Goal: Transaction & Acquisition: Purchase product/service

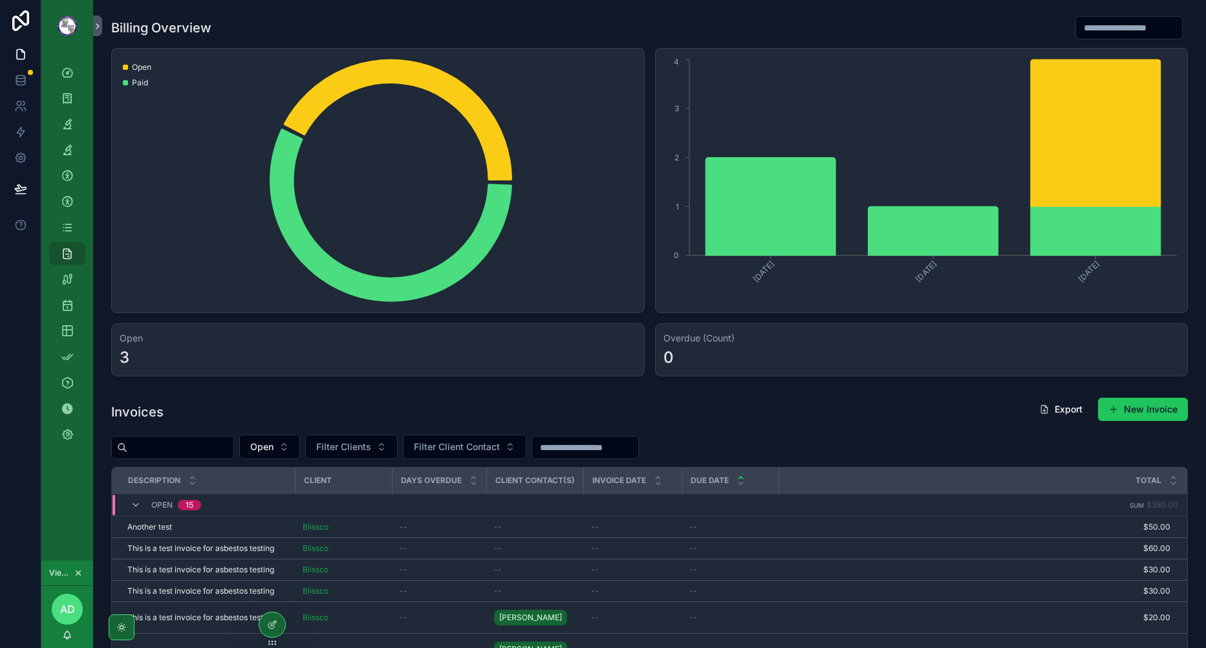
click at [1076, 32] on input "scrollable content" at bounding box center [1129, 28] width 106 height 18
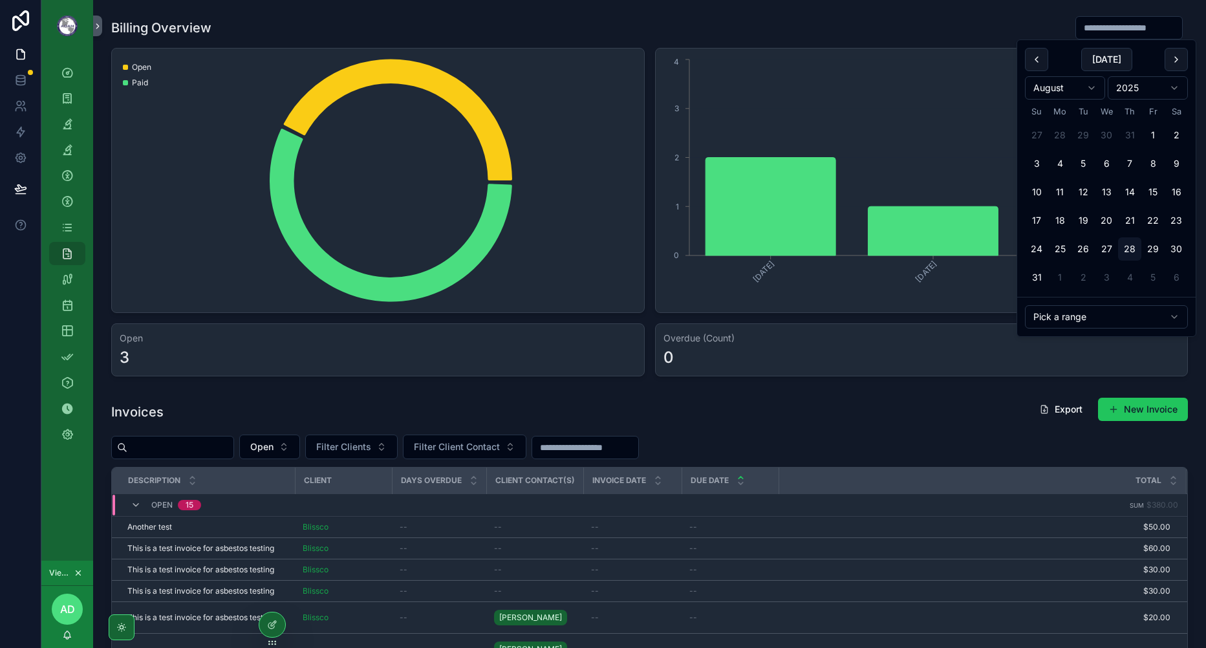
click at [1085, 317] on html "Dashboard Work Orders Analysis Needed Analyses Clients Clients - General Client…" at bounding box center [603, 324] width 1206 height 648
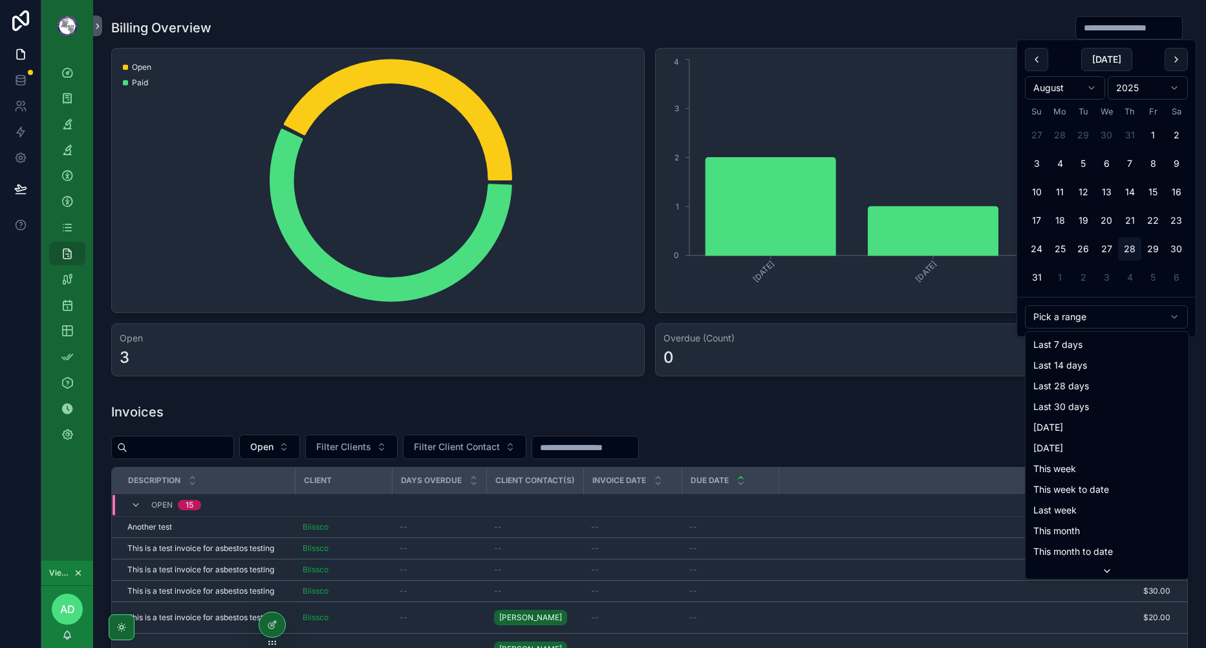
type input "**********"
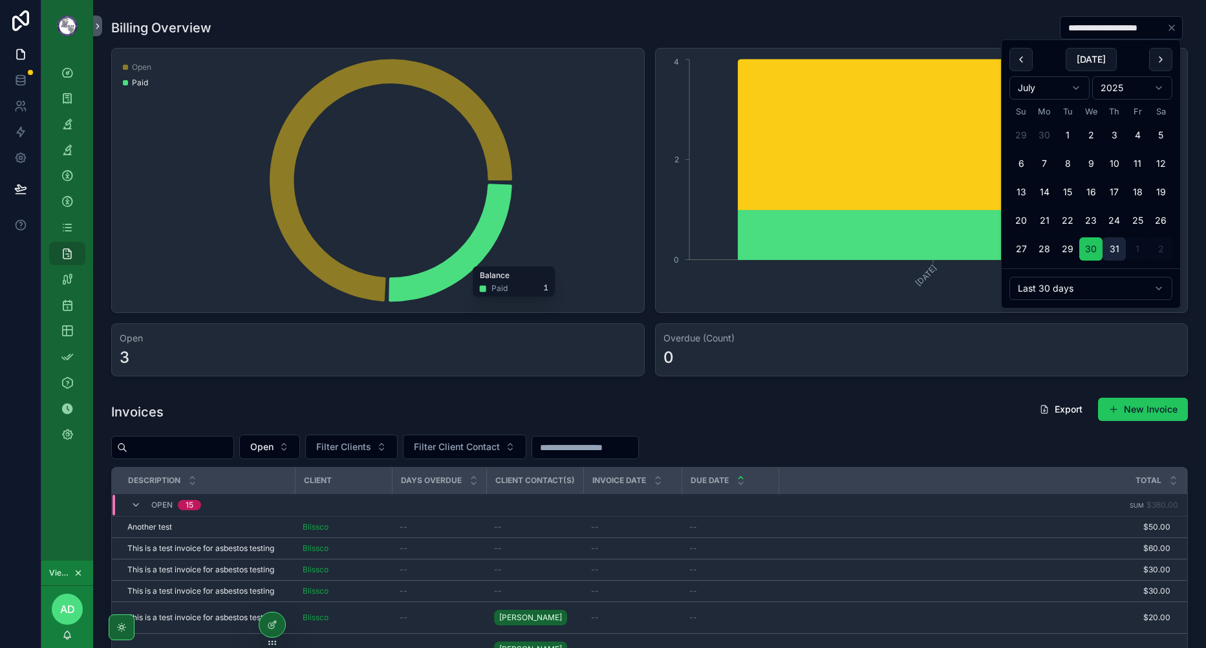
click at [1166, 28] on icon "Clear" at bounding box center [1171, 28] width 10 height 10
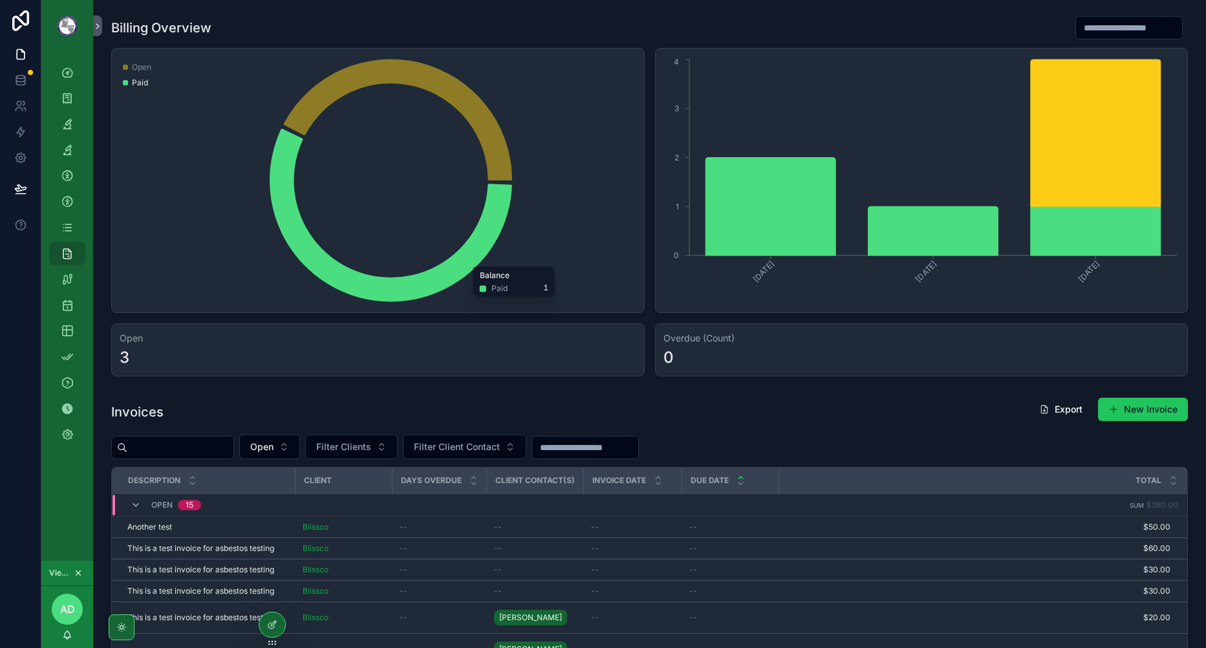
click at [701, 361] on div "0" at bounding box center [921, 357] width 516 height 21
click at [1150, 411] on button "New Invoice" at bounding box center [1143, 409] width 90 height 23
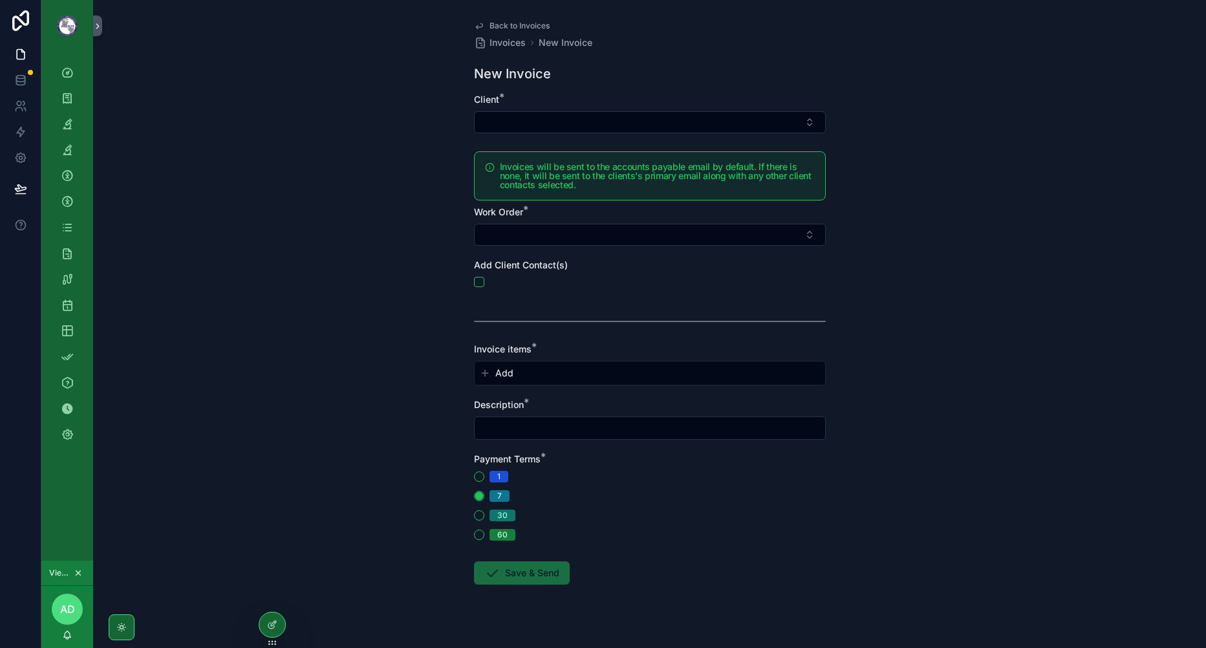
click at [268, 339] on div "Back to Invoices Invoices New Invoice New Invoice Client * Invoices will be sen…" at bounding box center [649, 324] width 1112 height 648
click at [675, 125] on button "Select Button" at bounding box center [650, 122] width 352 height 22
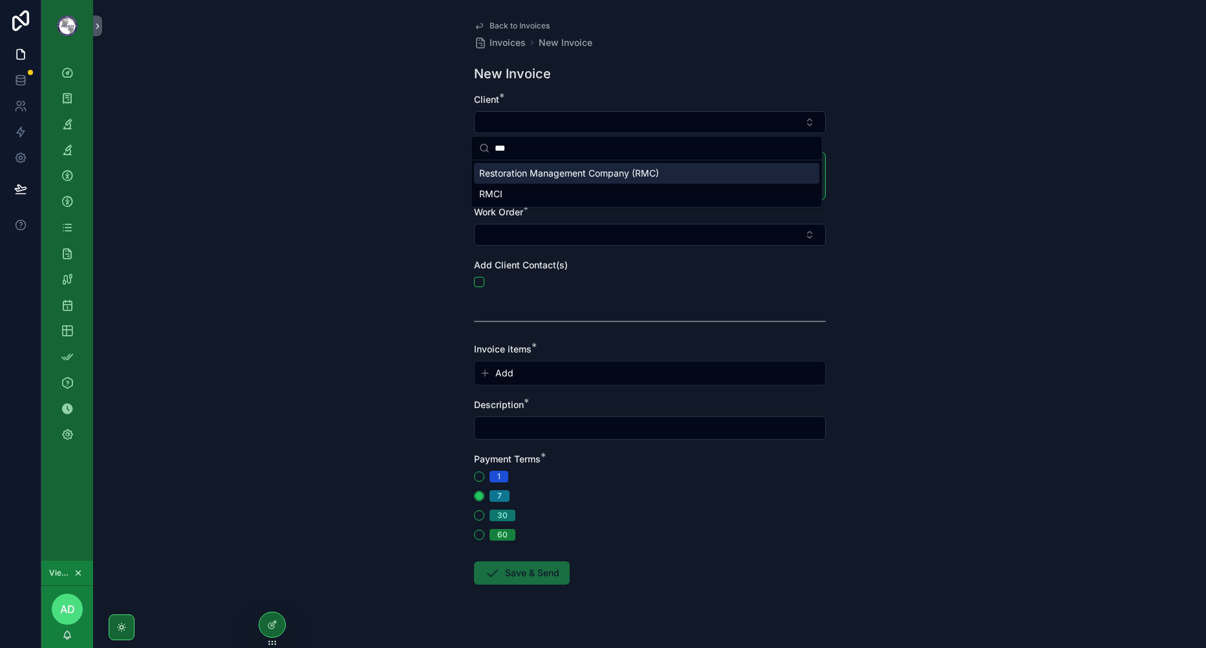
type input "***"
click at [611, 169] on span "Restoration Management Company (RMC)" at bounding box center [569, 173] width 180 height 13
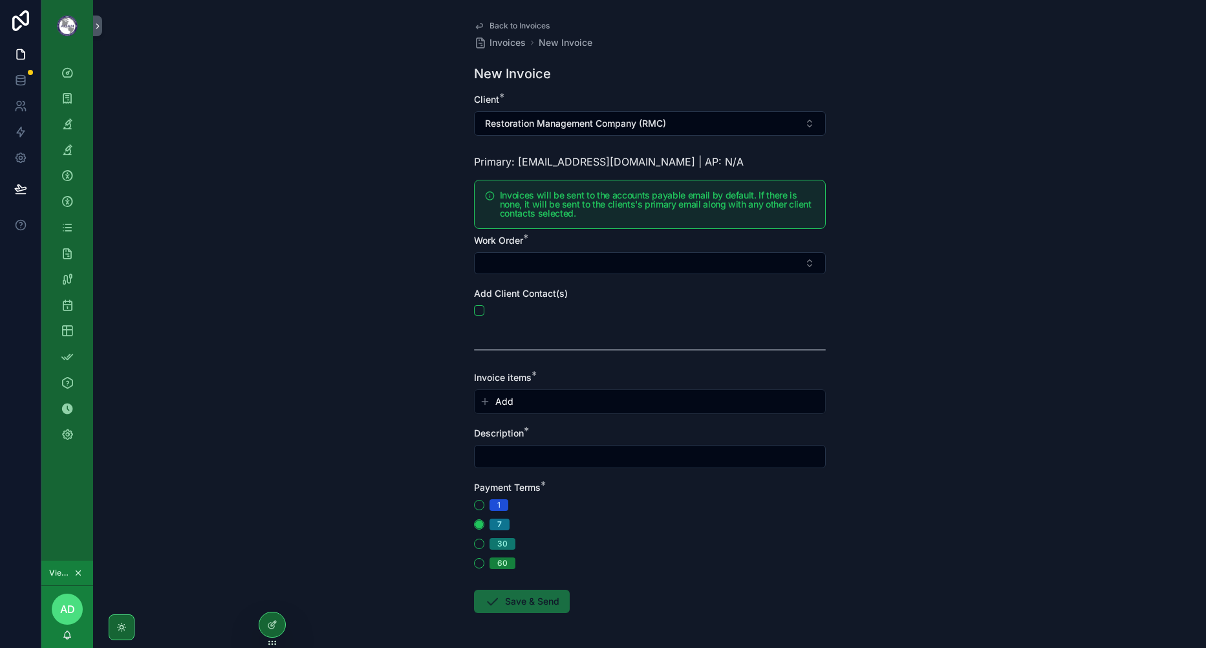
click at [927, 181] on div "Back to Invoices Invoices New Invoice New Invoice Client * Restoration Manageme…" at bounding box center [649, 324] width 1112 height 648
click at [680, 119] on button "Restoration Management Company (RMC)" at bounding box center [650, 123] width 352 height 25
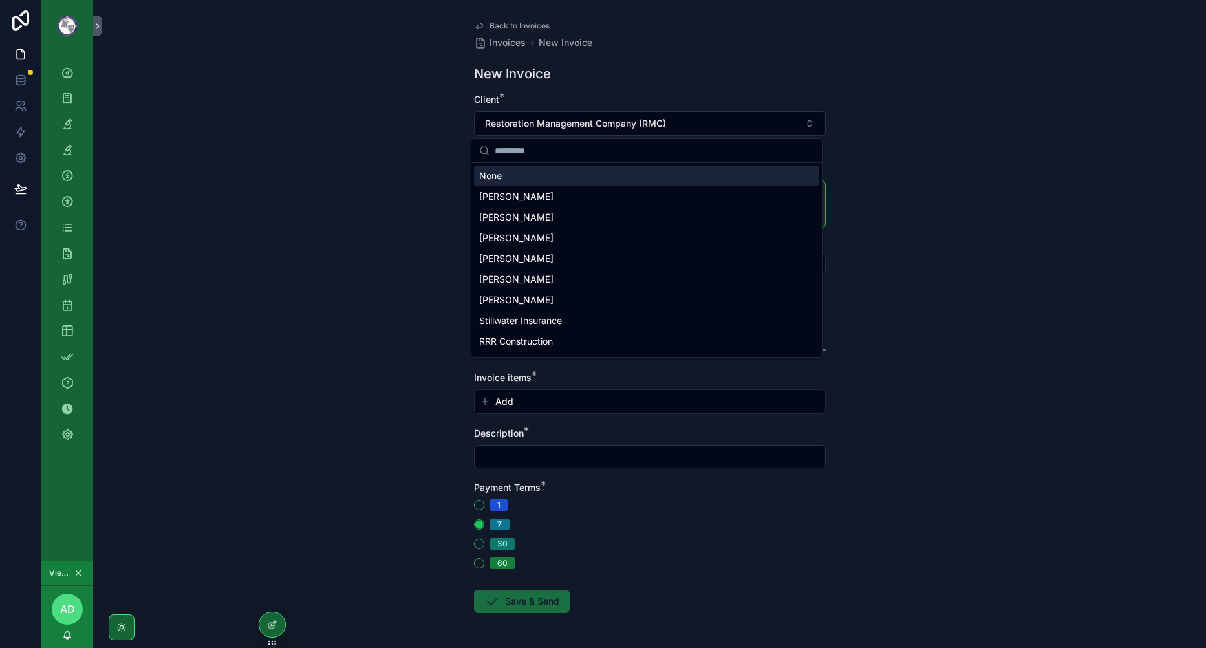
click at [680, 119] on button "Restoration Management Company (RMC)" at bounding box center [650, 123] width 352 height 25
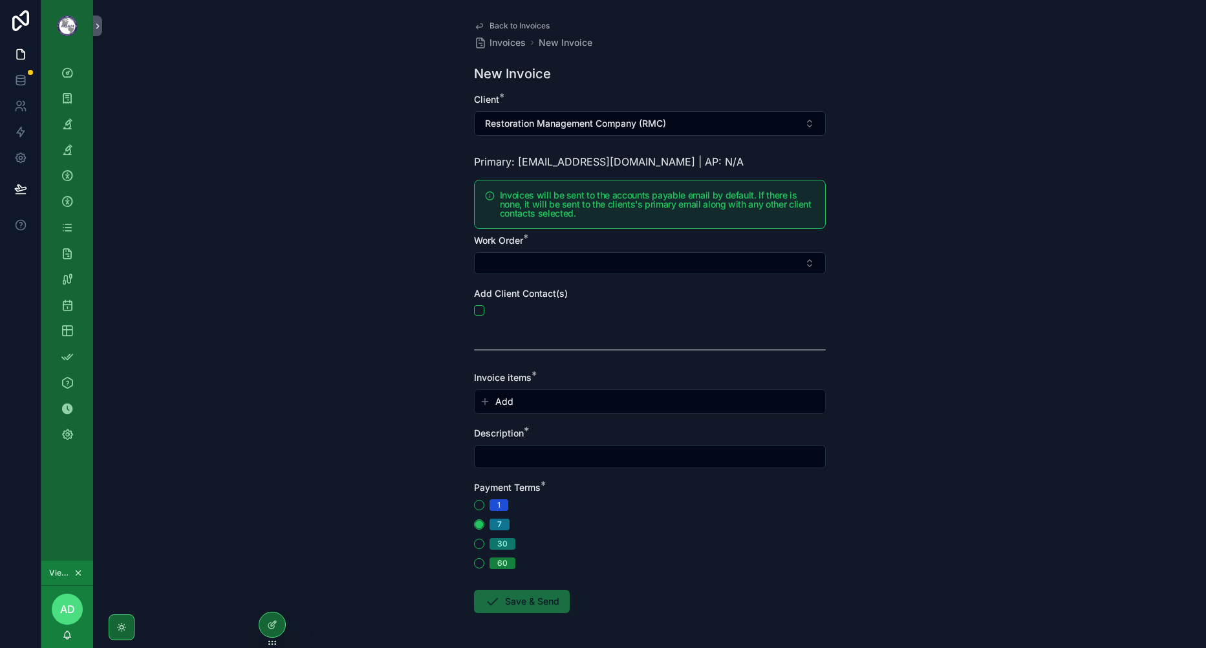
click at [580, 213] on h5 "Invoices will be sent to the accounts payable email by default. If there is non…" at bounding box center [657, 204] width 315 height 27
click at [577, 211] on h5 "Invoices will be sent to the accounts payable email by default. If there is non…" at bounding box center [657, 204] width 315 height 27
click at [476, 314] on button "scrollable content" at bounding box center [479, 310] width 10 height 10
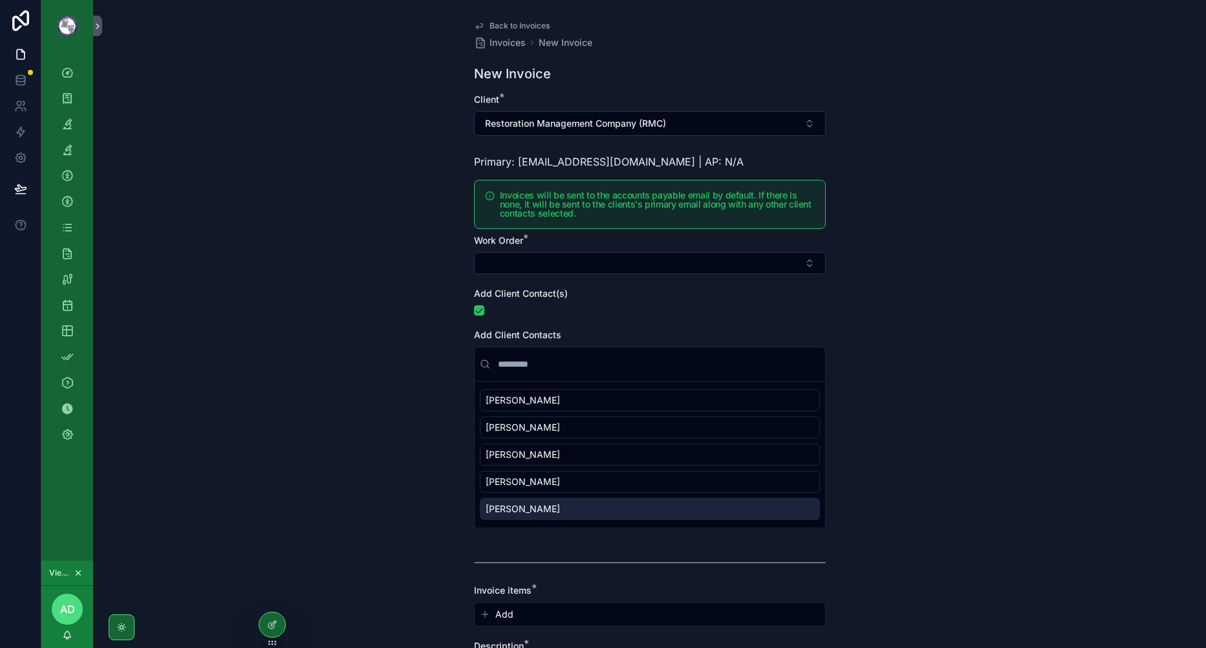
click at [886, 482] on div "Back to Invoices Invoices New Invoice New Invoice Client * Restoration Manageme…" at bounding box center [649, 324] width 1112 height 648
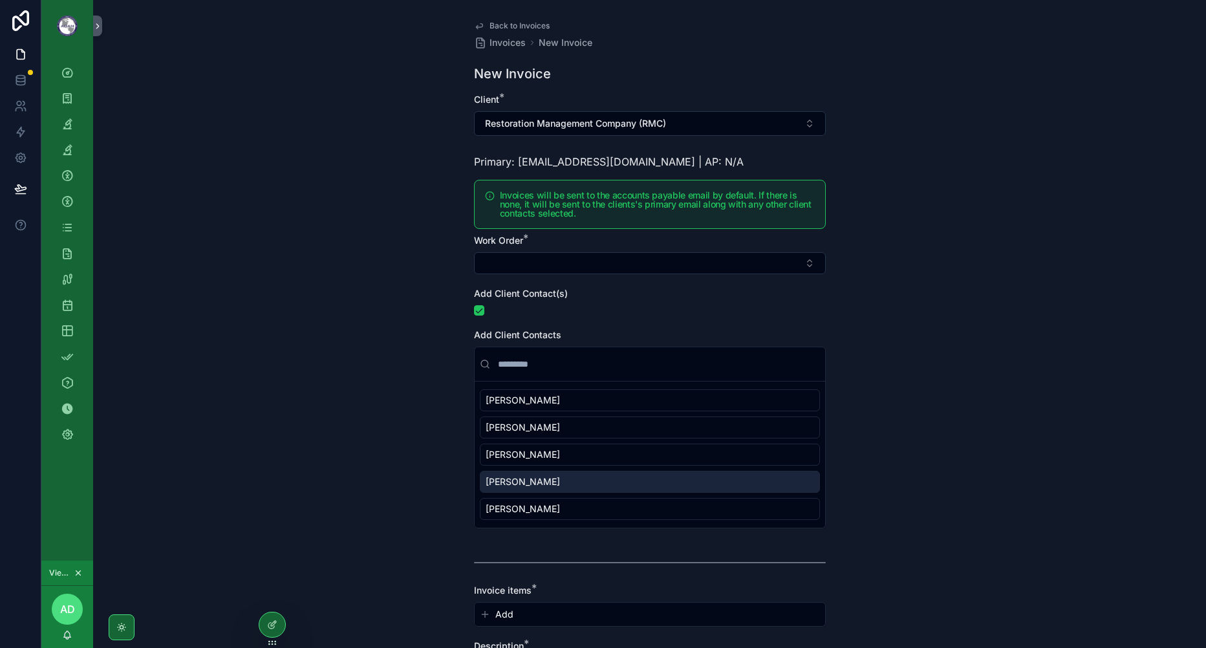
click at [791, 482] on div "[PERSON_NAME]" at bounding box center [650, 482] width 340 height 22
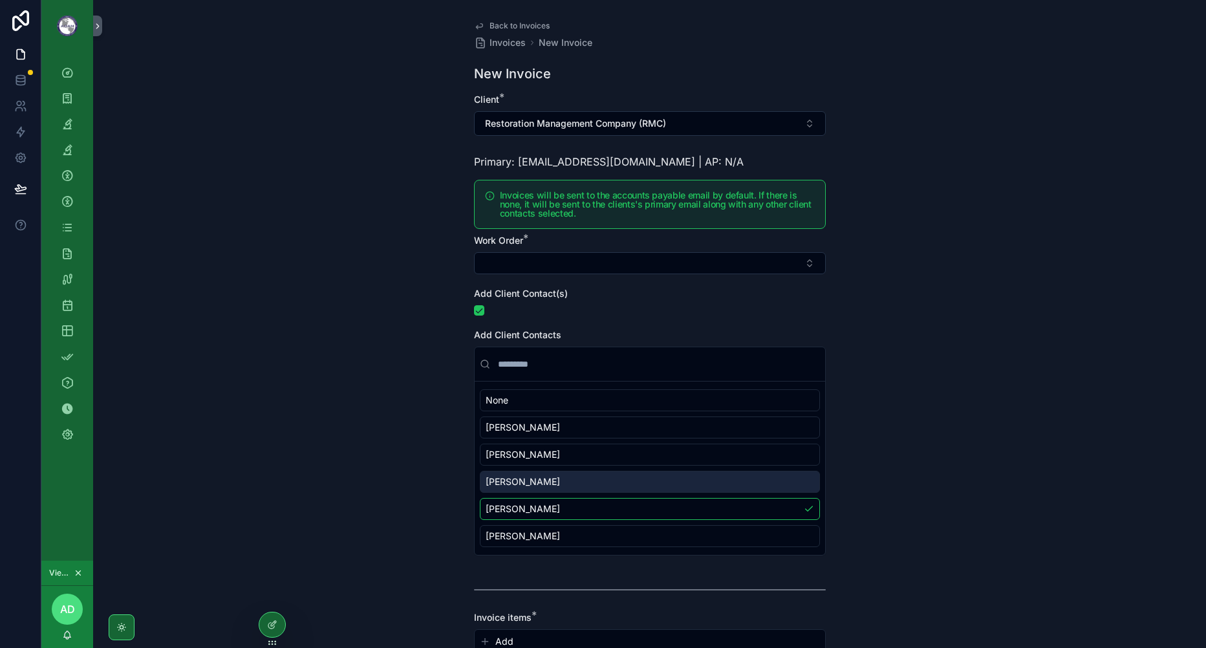
click at [963, 474] on div "Back to Invoices Invoices New Invoice New Invoice Client * Restoration Manageme…" at bounding box center [649, 324] width 1112 height 648
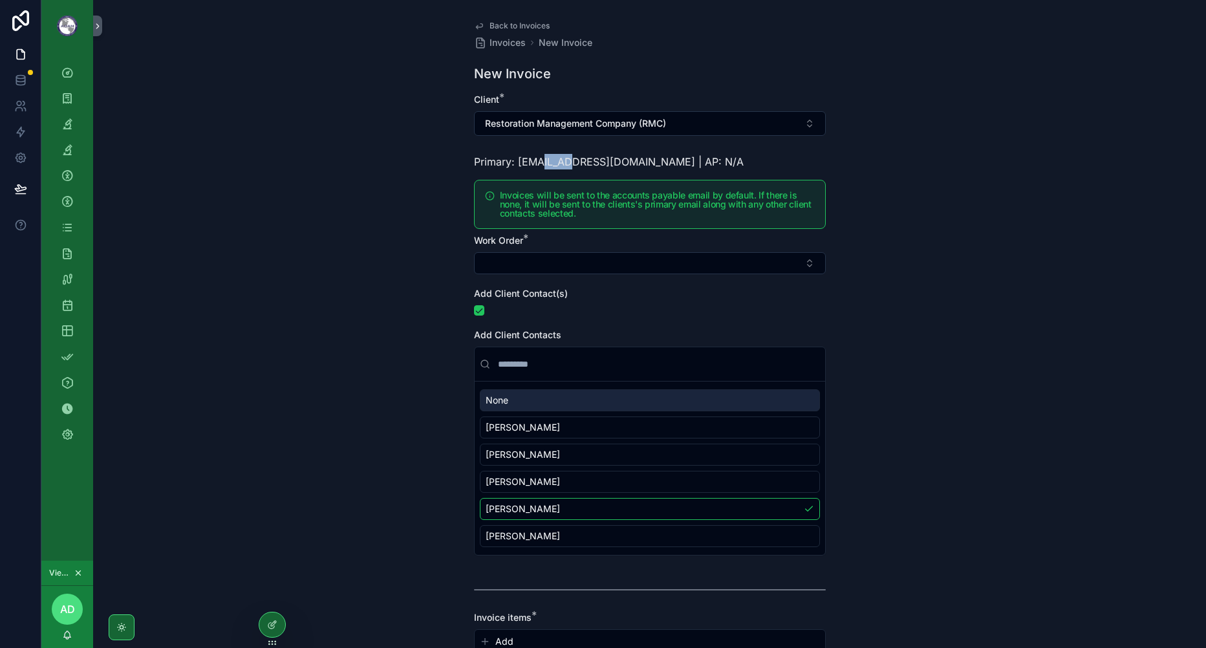
drag, startPoint x: 537, startPoint y: 162, endPoint x: 566, endPoint y: 163, distance: 28.5
click at [566, 163] on span "Primary: [EMAIL_ADDRESS][DOMAIN_NAME] | AP: N/A" at bounding box center [609, 161] width 270 height 13
click at [1083, 370] on div "Back to Invoices Invoices New Invoice New Invoice Client * Restoration Manageme…" at bounding box center [649, 324] width 1112 height 648
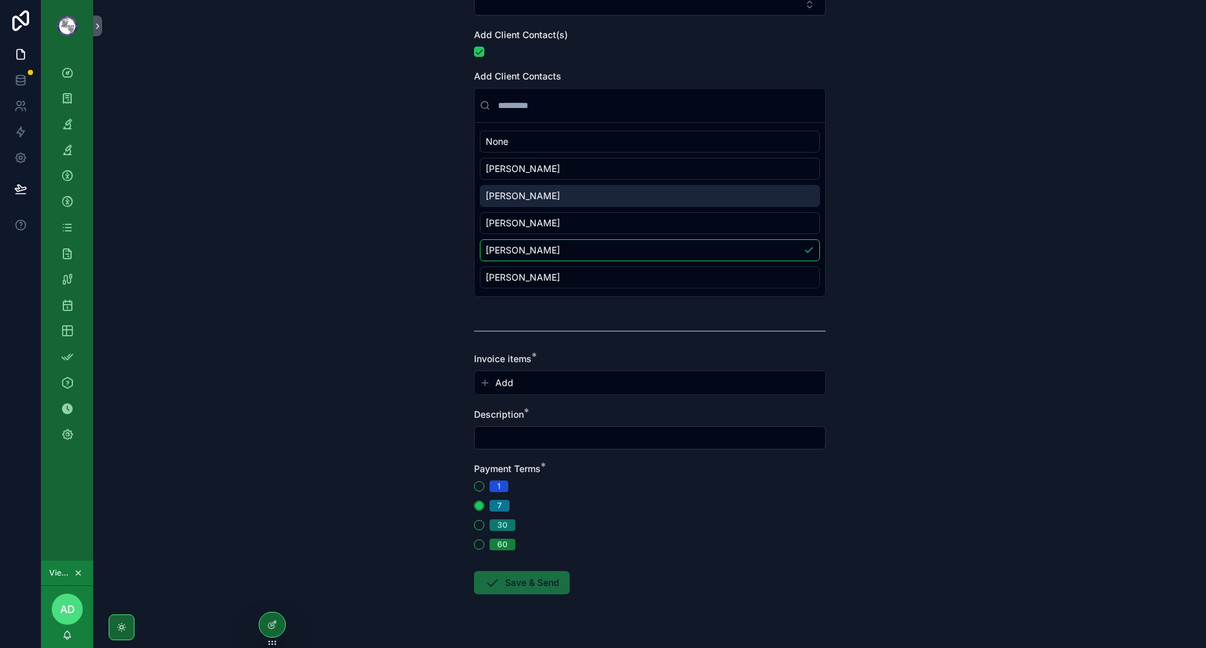
scroll to position [194, 0]
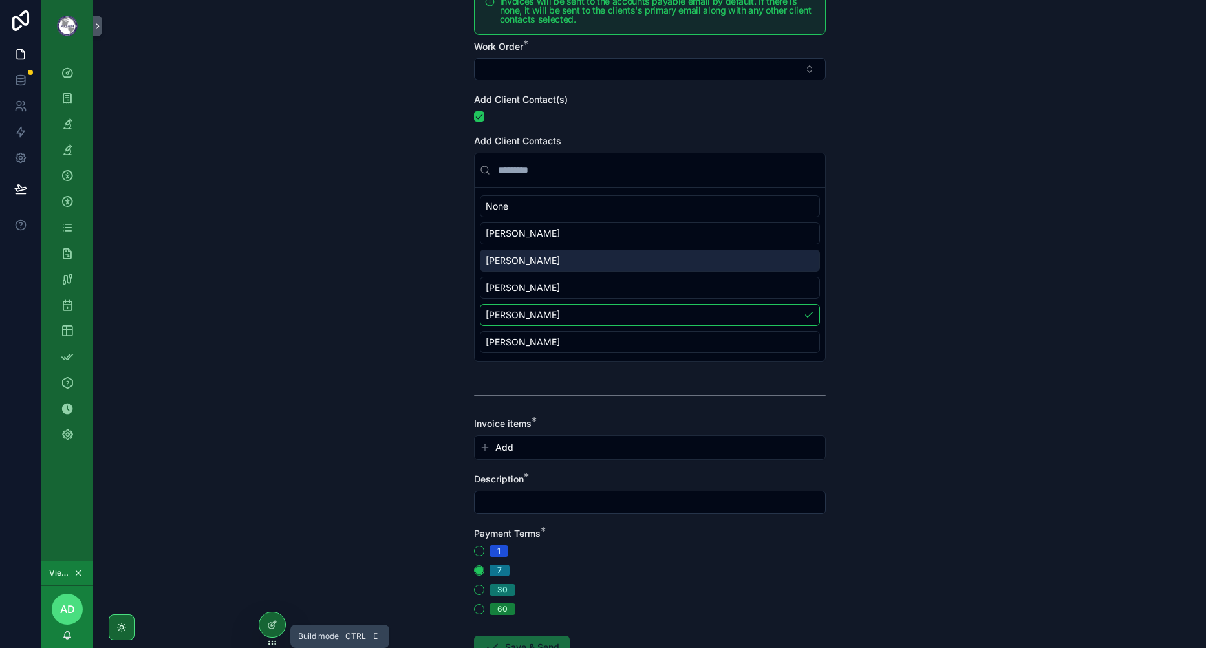
click at [270, 629] on icon at bounding box center [272, 624] width 10 height 10
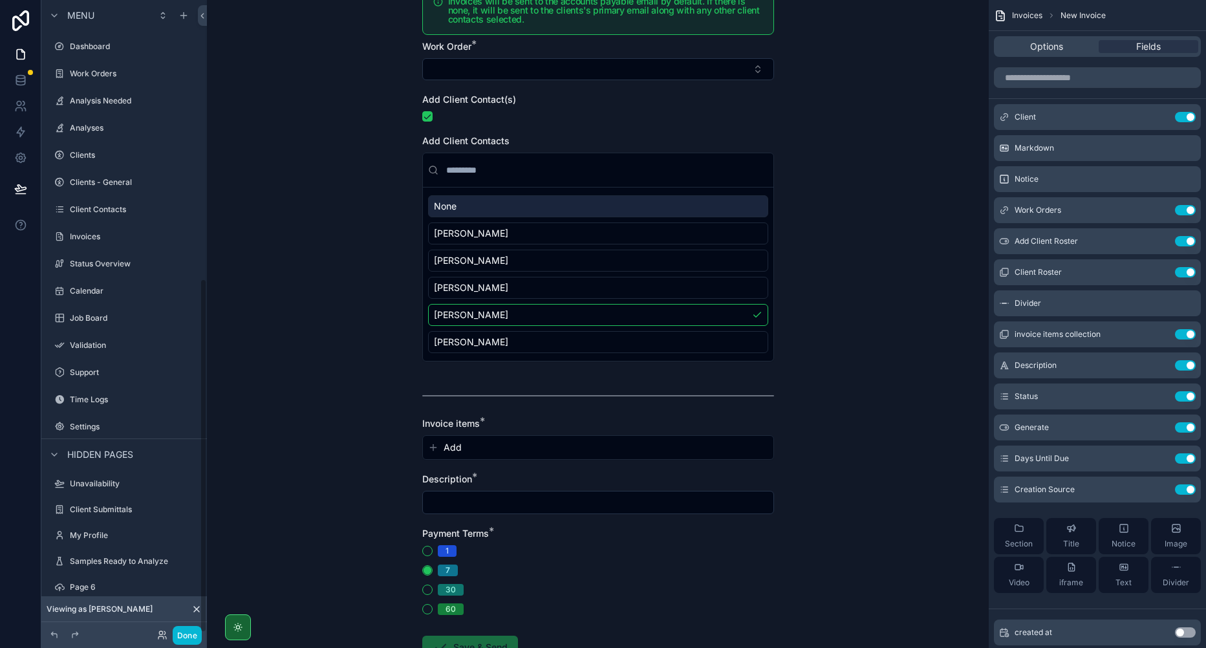
scroll to position [496, 0]
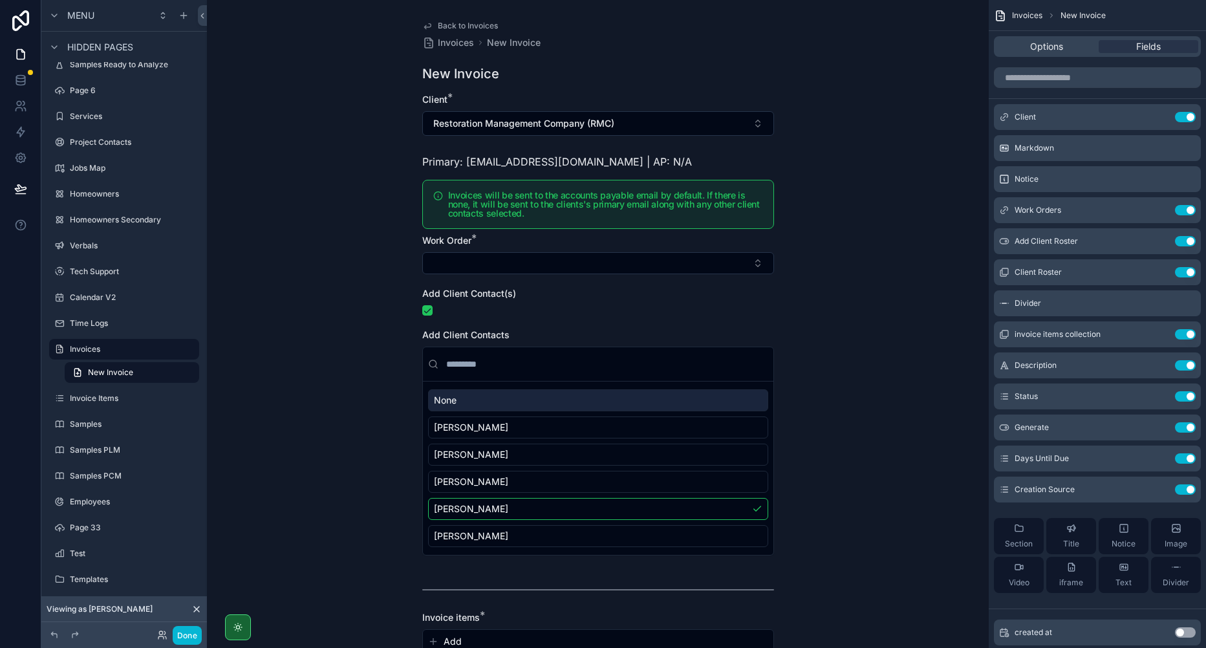
click at [0, 0] on icon "scrollable content" at bounding box center [0, 0] width 0 height 0
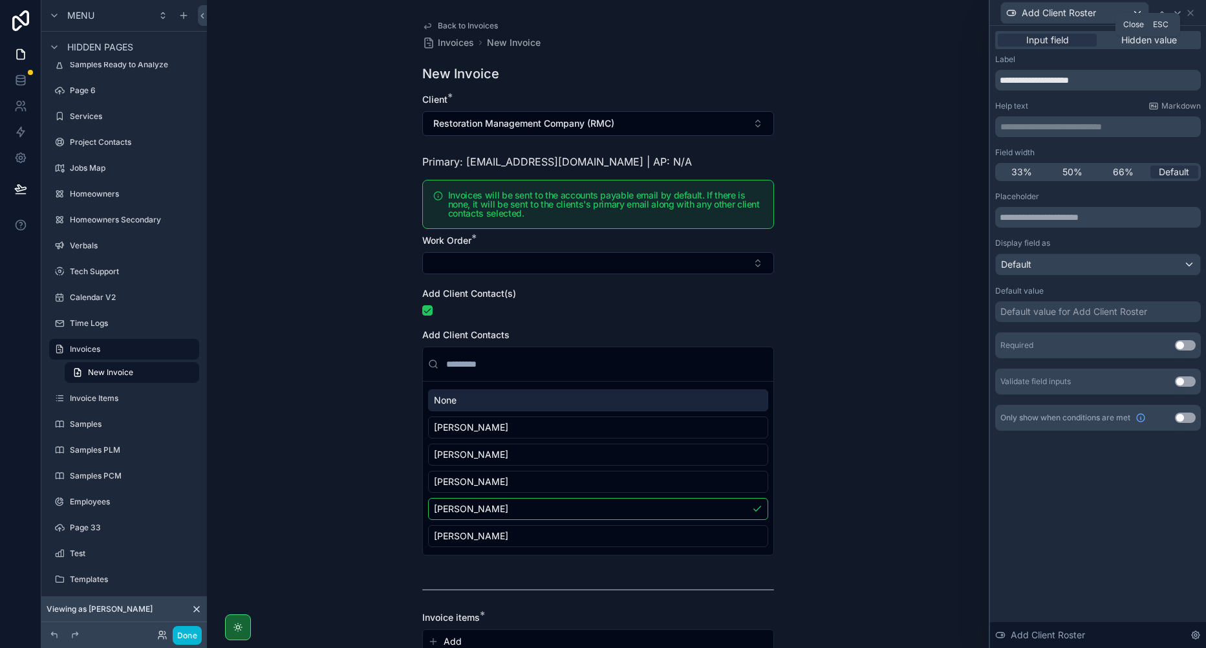
click at [1189, 12] on icon at bounding box center [1189, 12] width 5 height 5
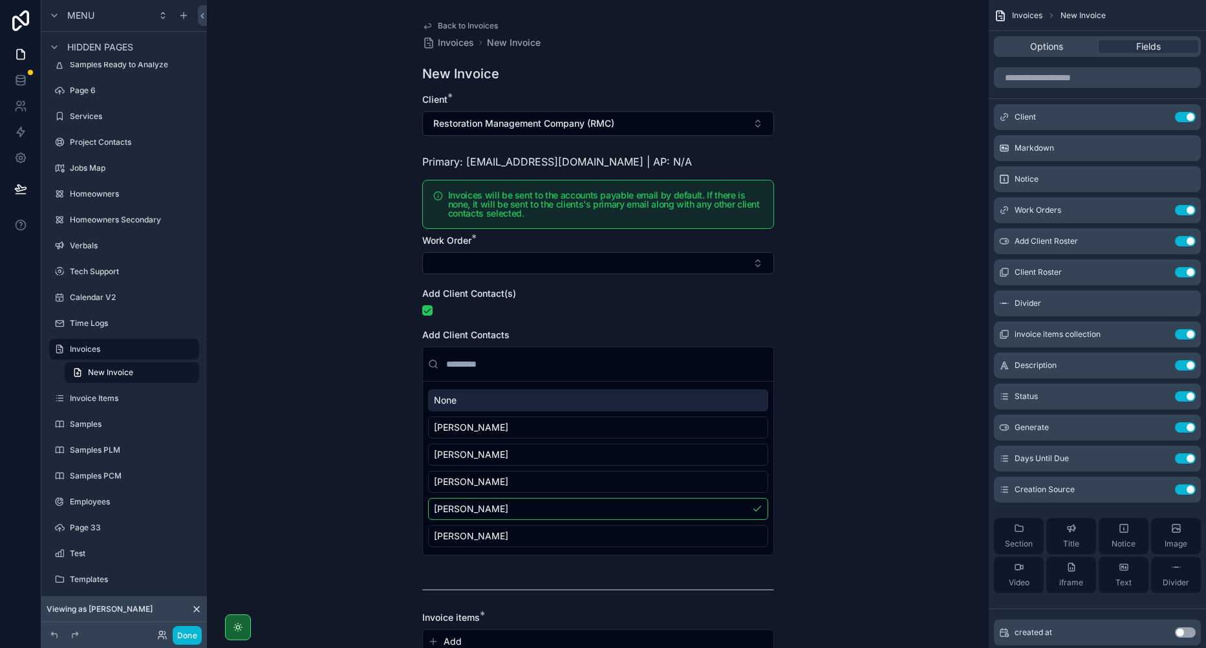
click at [0, 0] on icon "scrollable content" at bounding box center [0, 0] width 0 height 0
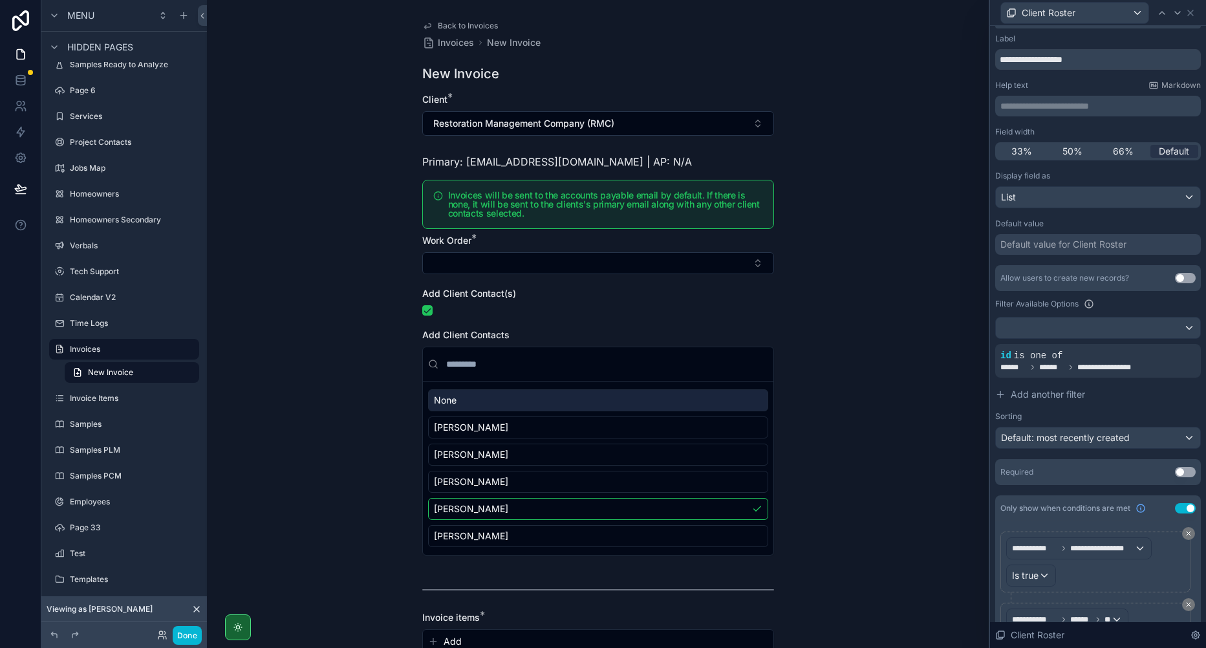
scroll to position [0, 0]
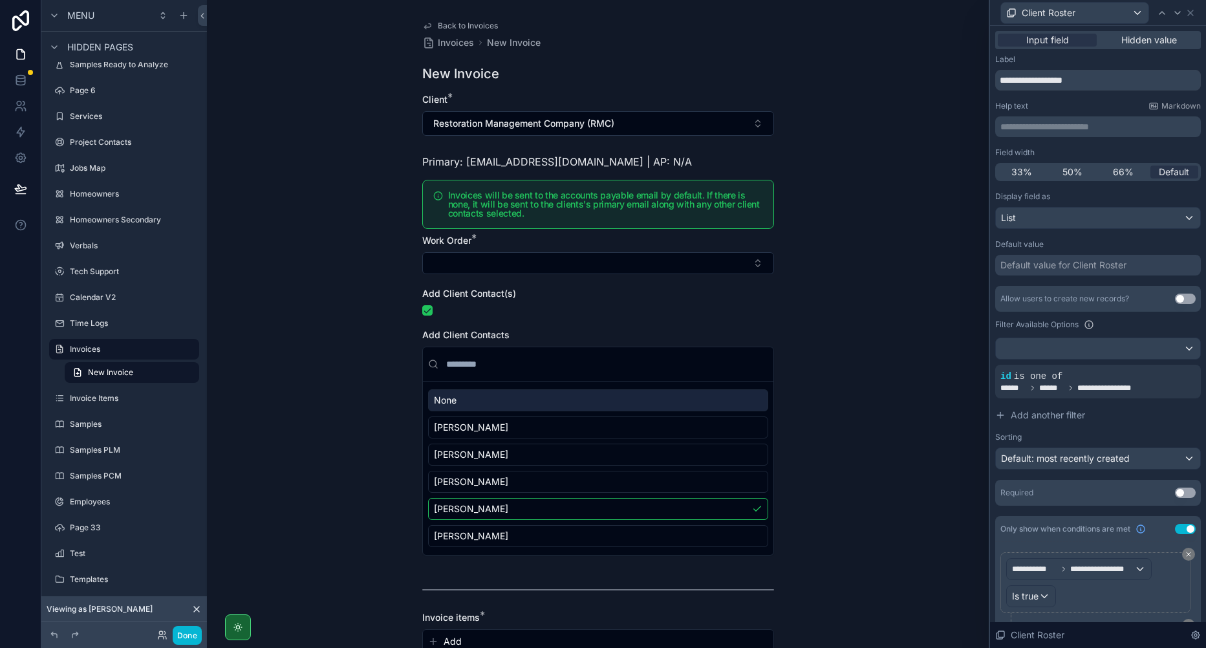
click at [1175, 298] on button "Use setting" at bounding box center [1185, 298] width 21 height 10
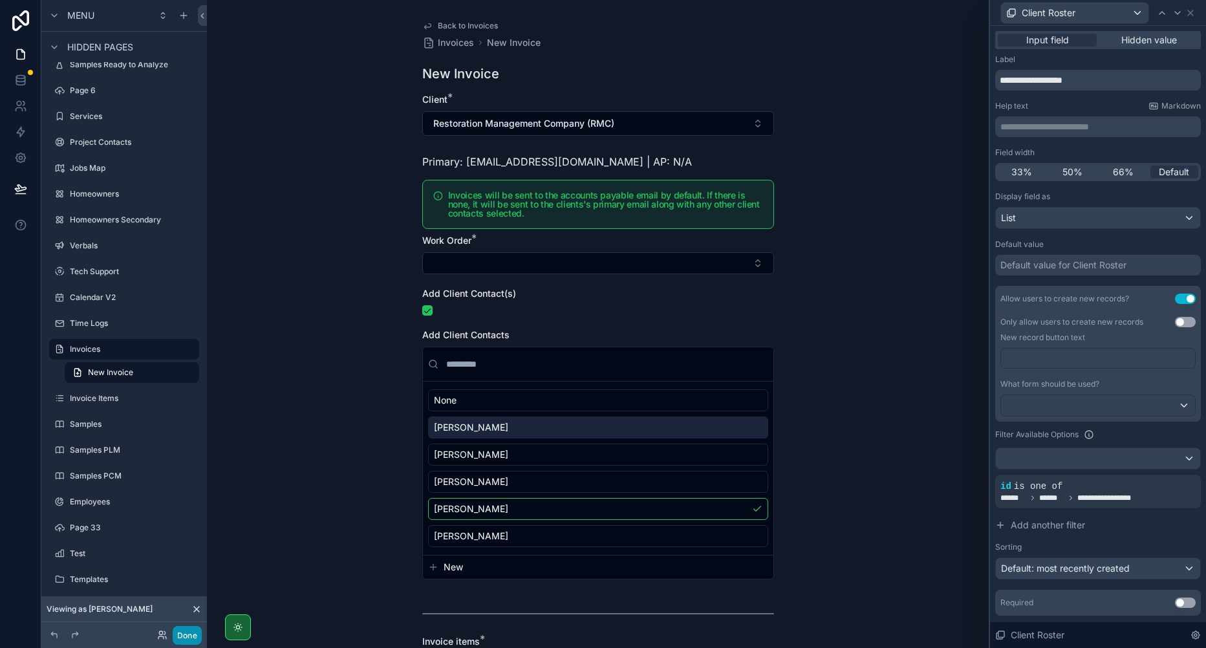
click at [181, 637] on button "Done" at bounding box center [187, 635] width 29 height 19
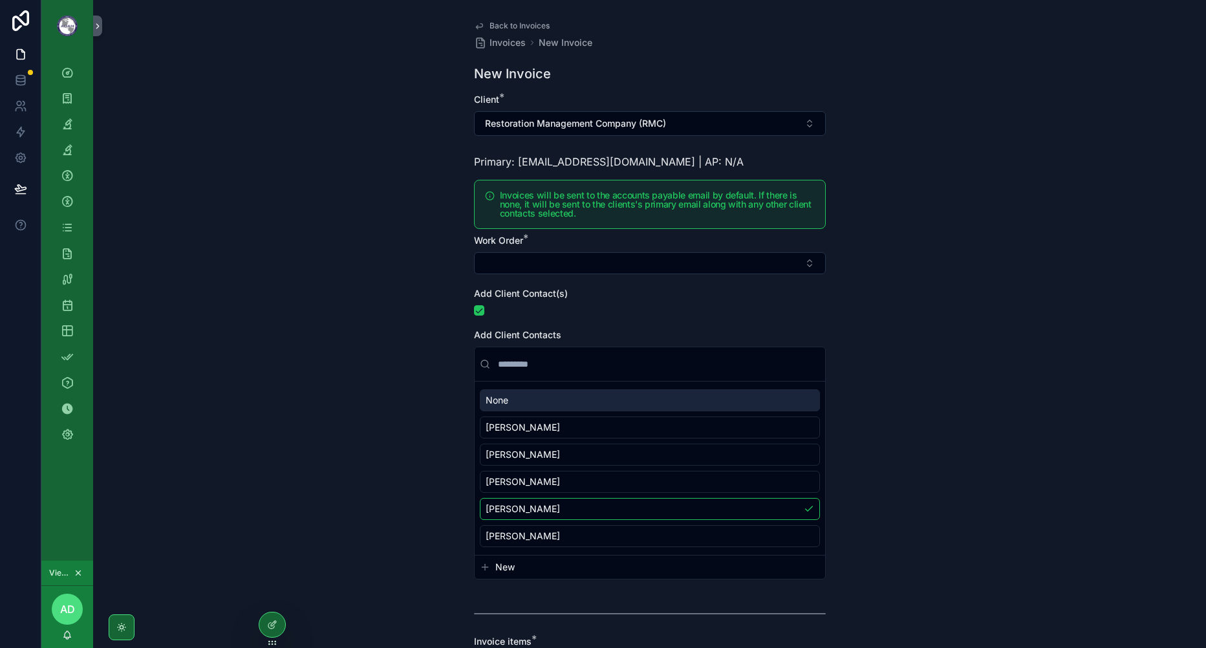
click at [323, 222] on div "Back to Invoices Invoices New Invoice New Invoice Client * Restoration Manageme…" at bounding box center [649, 324] width 1112 height 648
click at [244, 462] on div "Back to Invoices Invoices New Invoice New Invoice Client * Restoration Manageme…" at bounding box center [649, 324] width 1112 height 648
click at [23, 191] on icon at bounding box center [20, 188] width 13 height 13
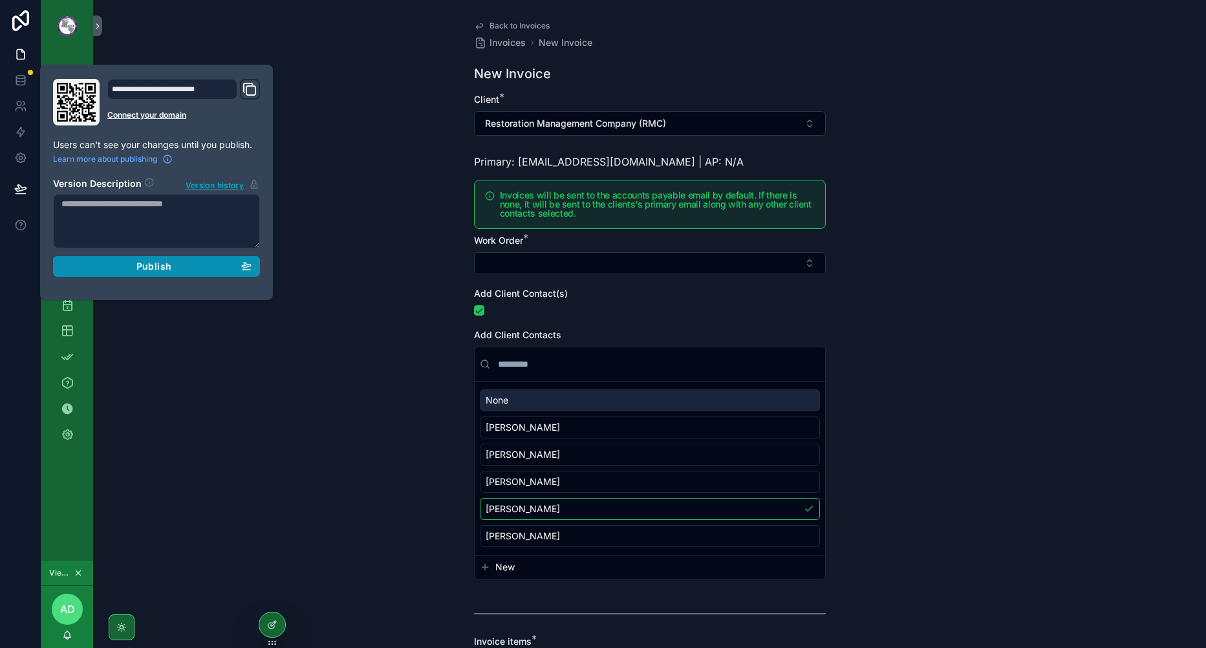
click at [200, 269] on div "Publish" at bounding box center [156, 267] width 190 height 12
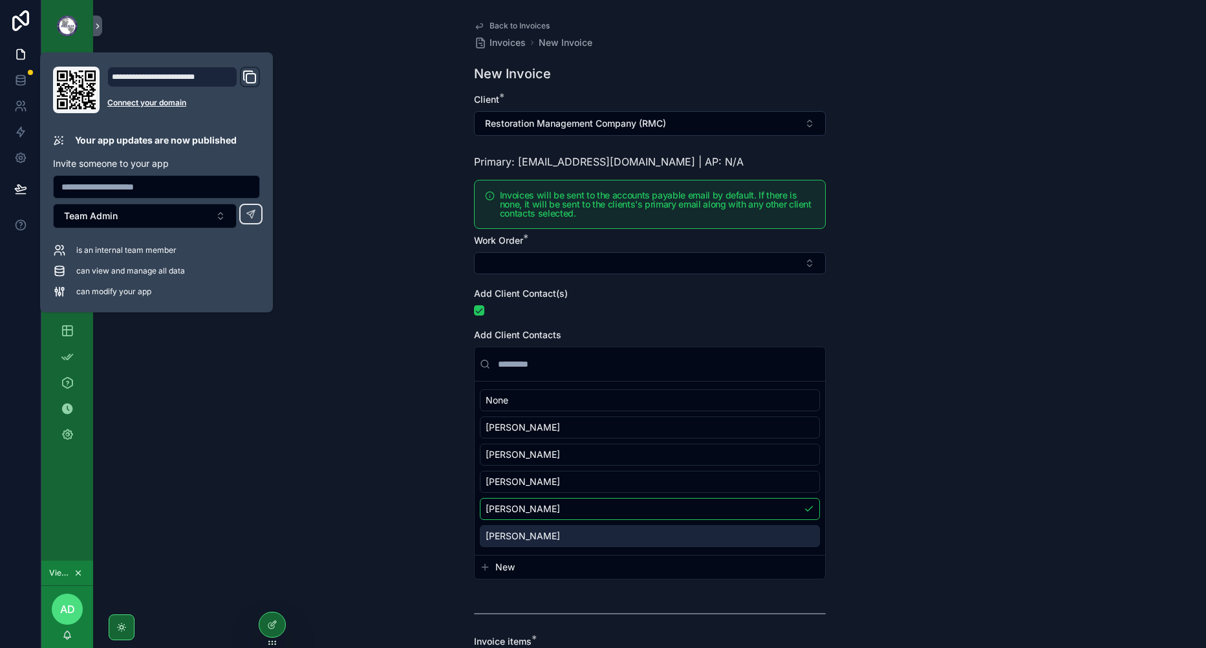
click at [504, 564] on span "New" at bounding box center [504, 566] width 19 height 13
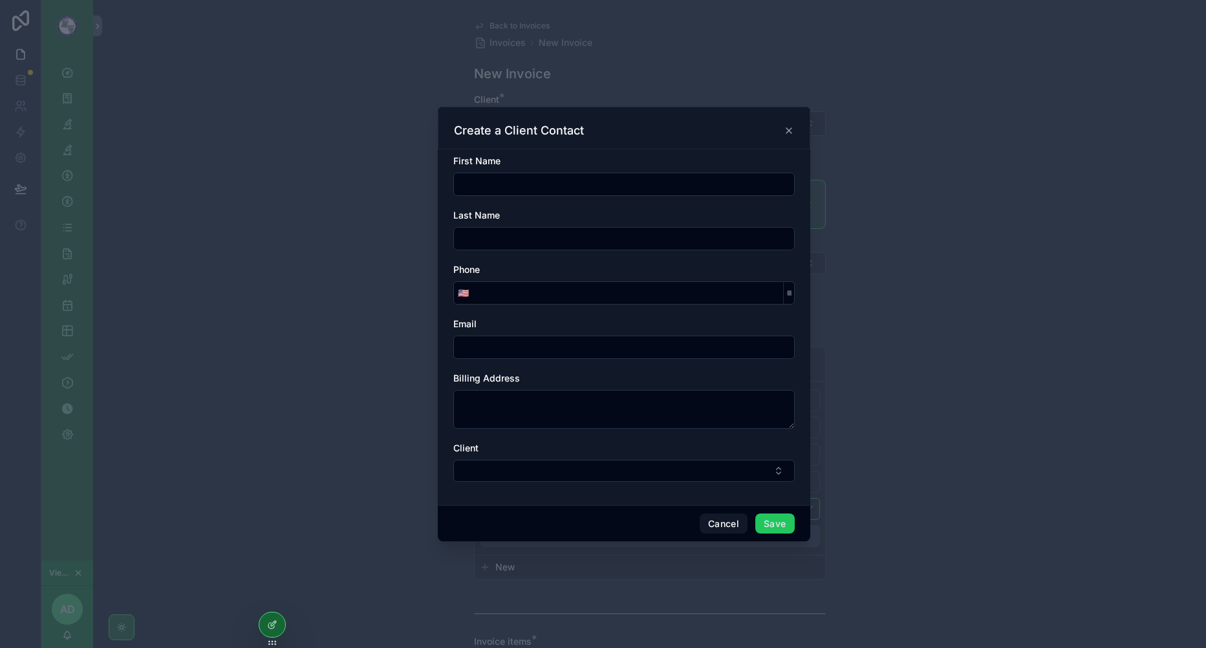
click at [641, 466] on button "Select Button" at bounding box center [623, 471] width 341 height 22
click at [787, 134] on icon "scrollable content" at bounding box center [788, 130] width 10 height 10
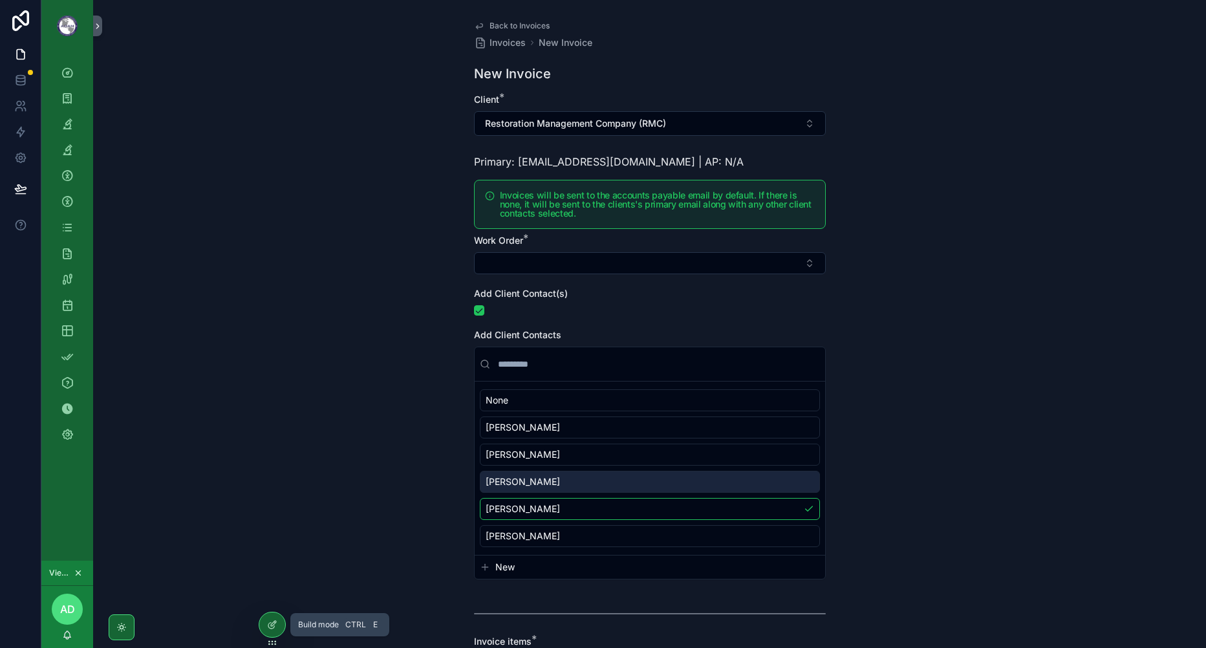
click at [278, 622] on div at bounding box center [272, 624] width 26 height 25
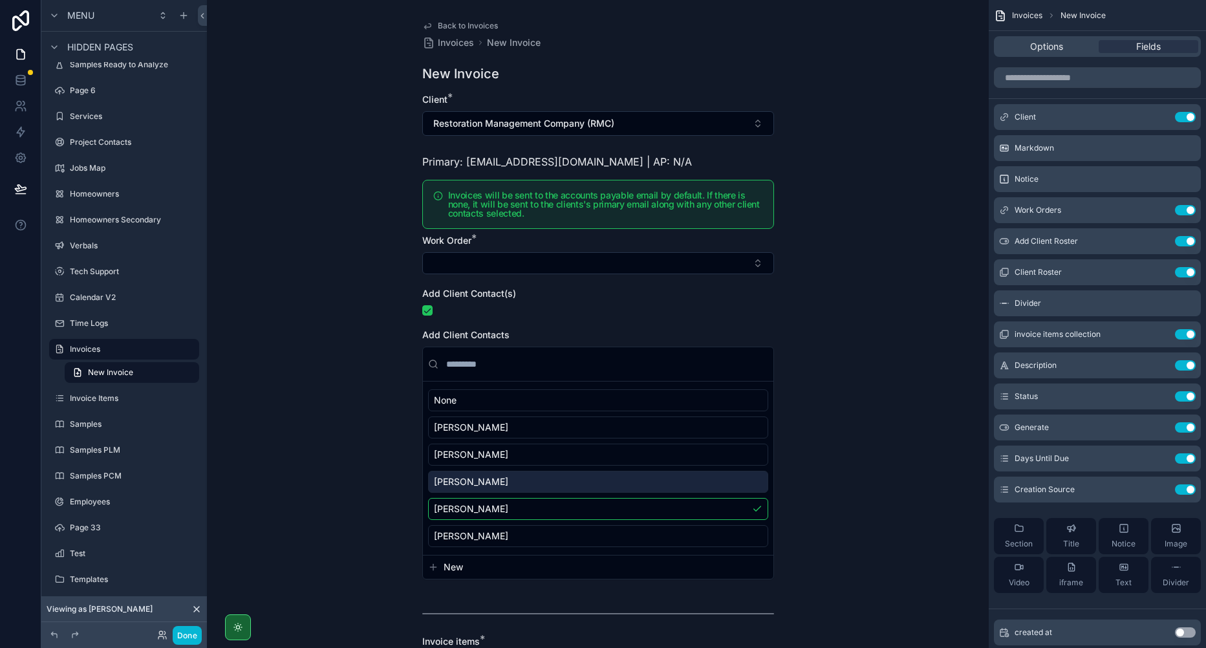
click at [0, 0] on icon "scrollable content" at bounding box center [0, 0] width 0 height 0
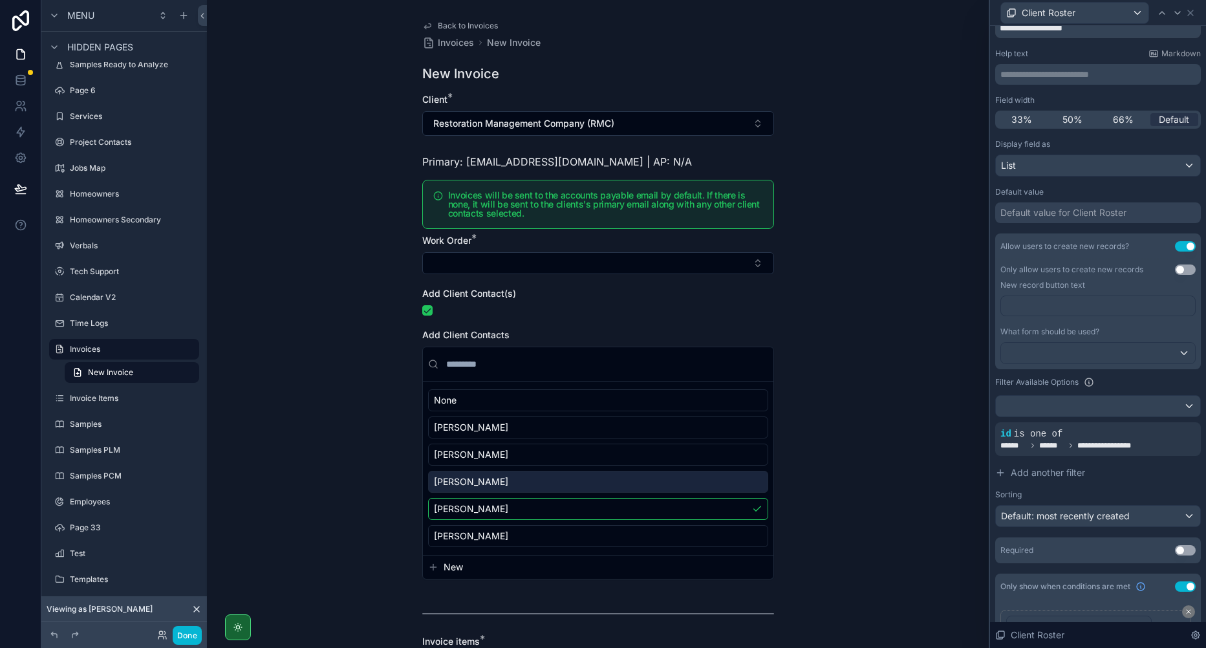
scroll to position [23, 0]
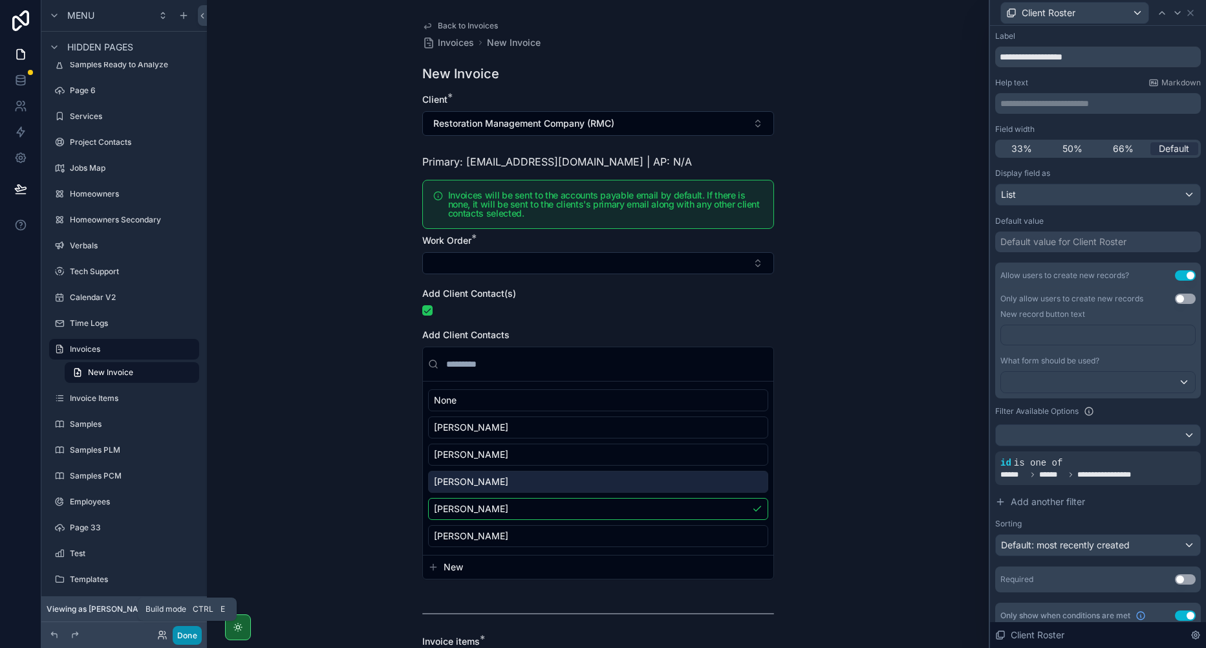
click at [187, 633] on button "Done" at bounding box center [187, 635] width 29 height 19
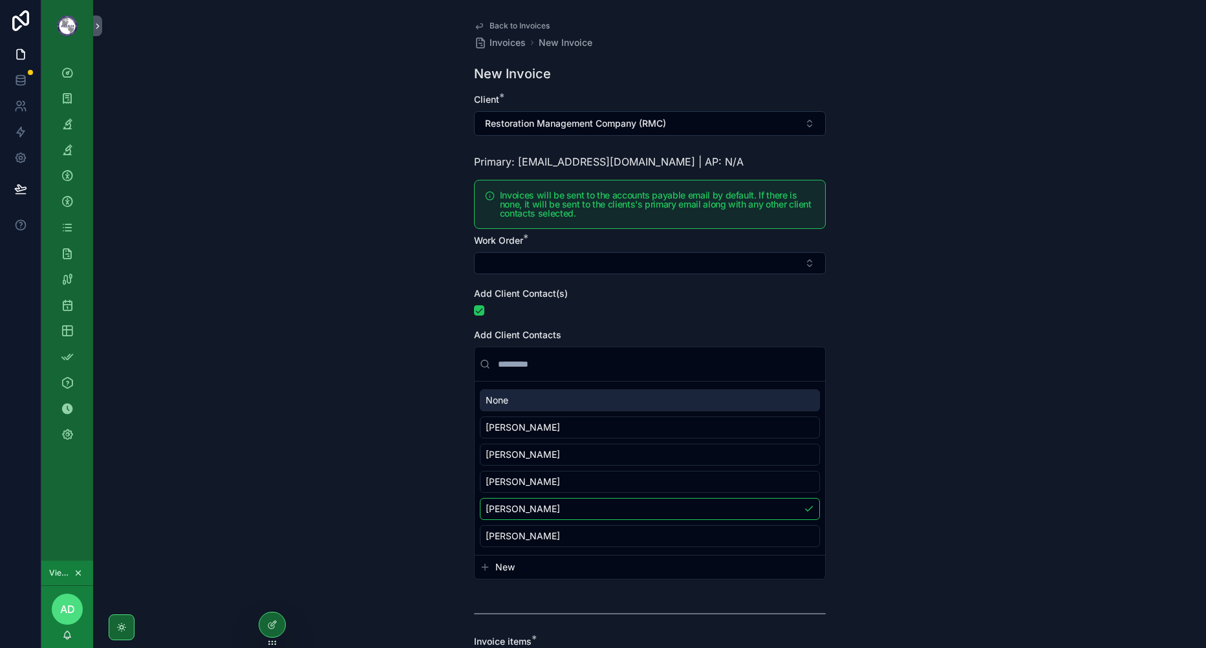
click at [555, 266] on button "Select Button" at bounding box center [650, 263] width 352 height 22
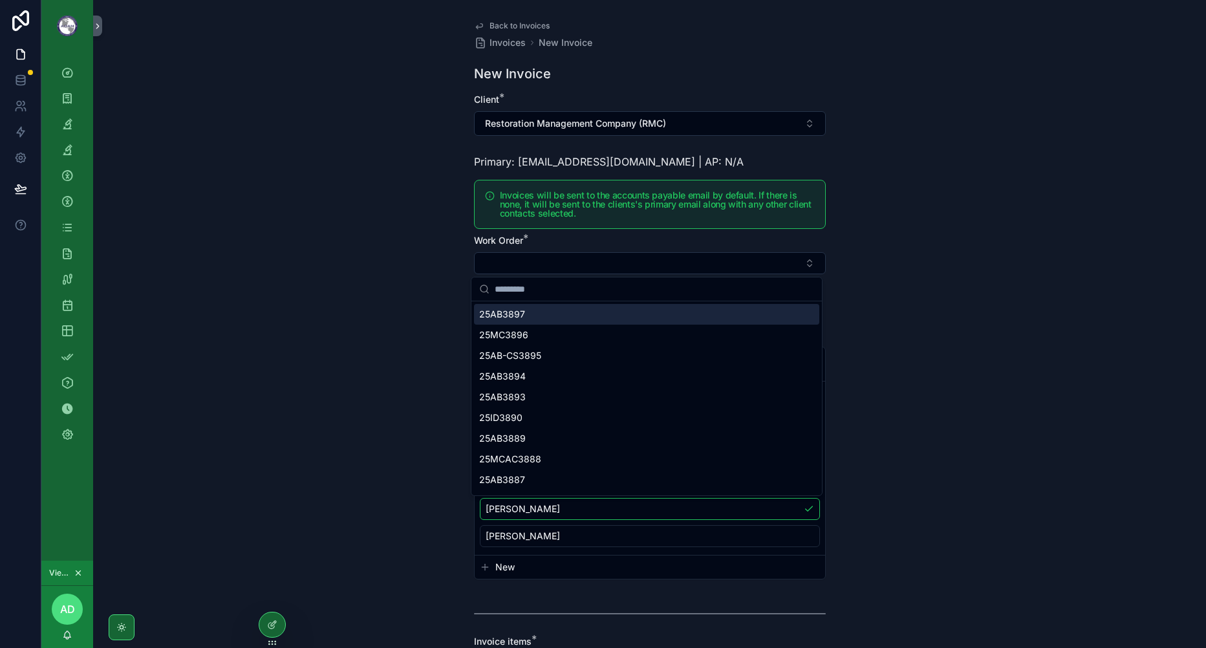
click at [555, 266] on button "Select Button" at bounding box center [650, 263] width 352 height 22
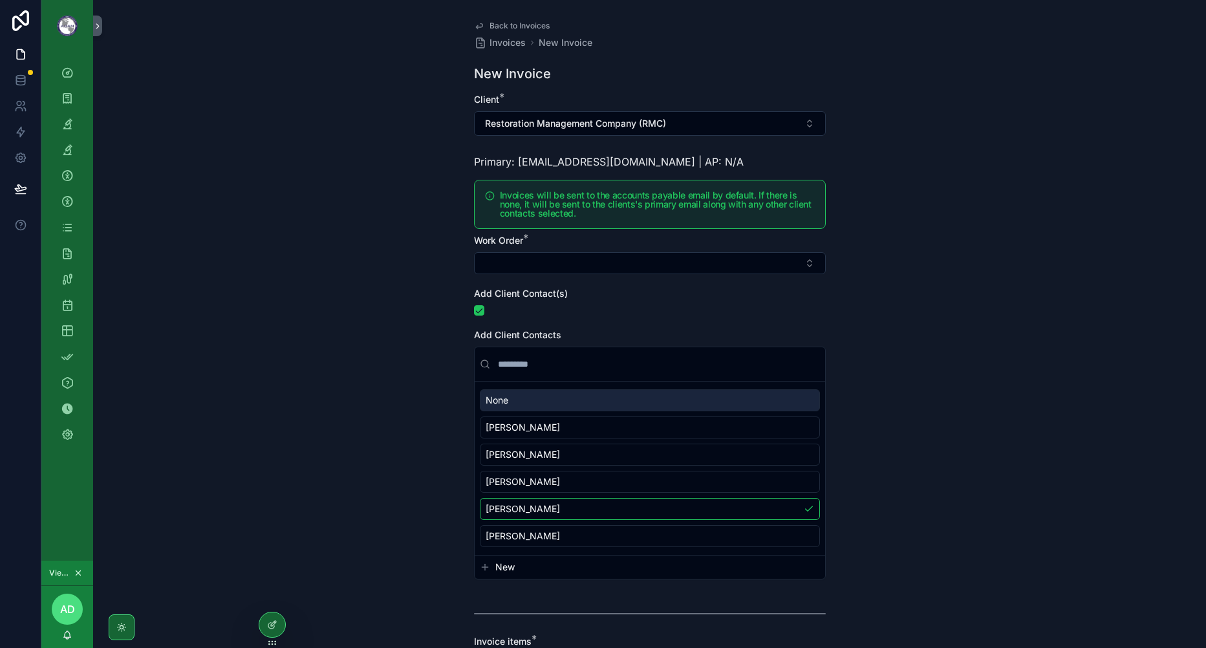
click at [555, 266] on button "Select Button" at bounding box center [650, 263] width 352 height 22
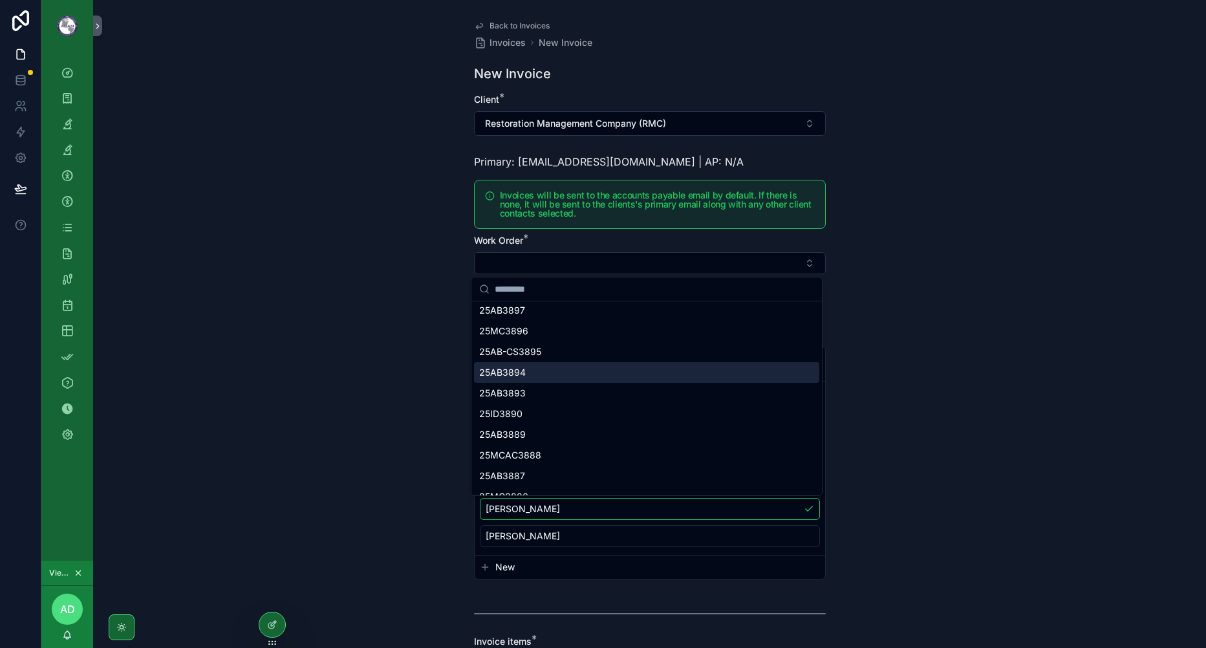
scroll to position [65, 0]
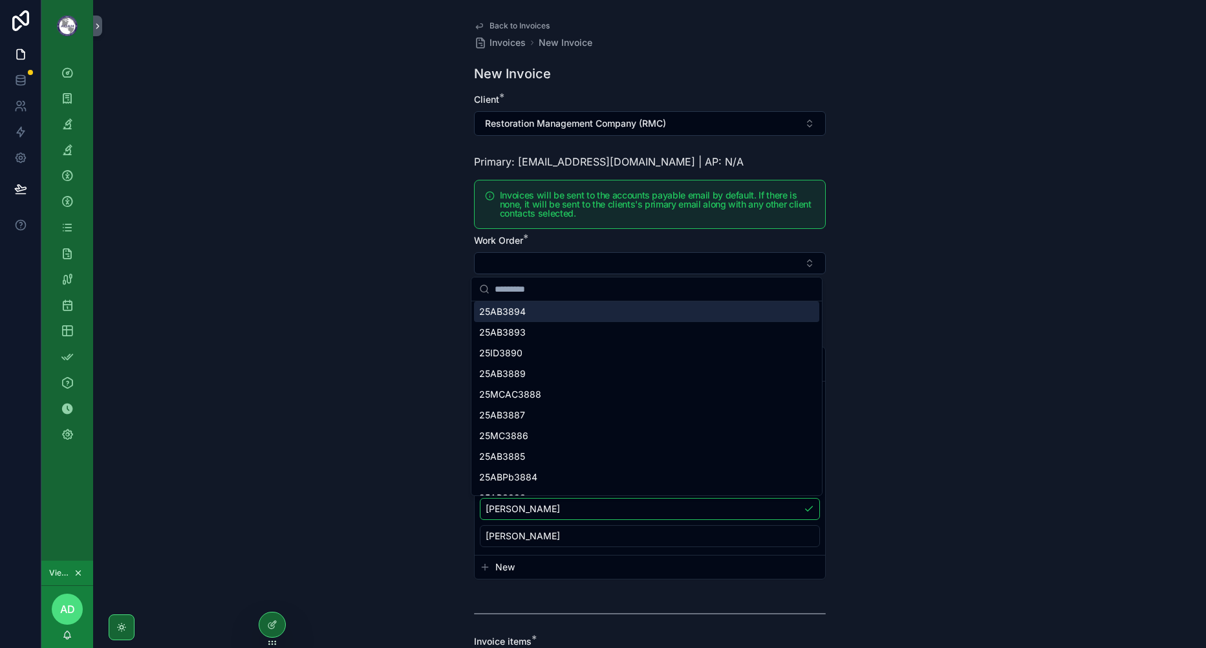
click at [631, 261] on button "Select Button" at bounding box center [650, 263] width 352 height 22
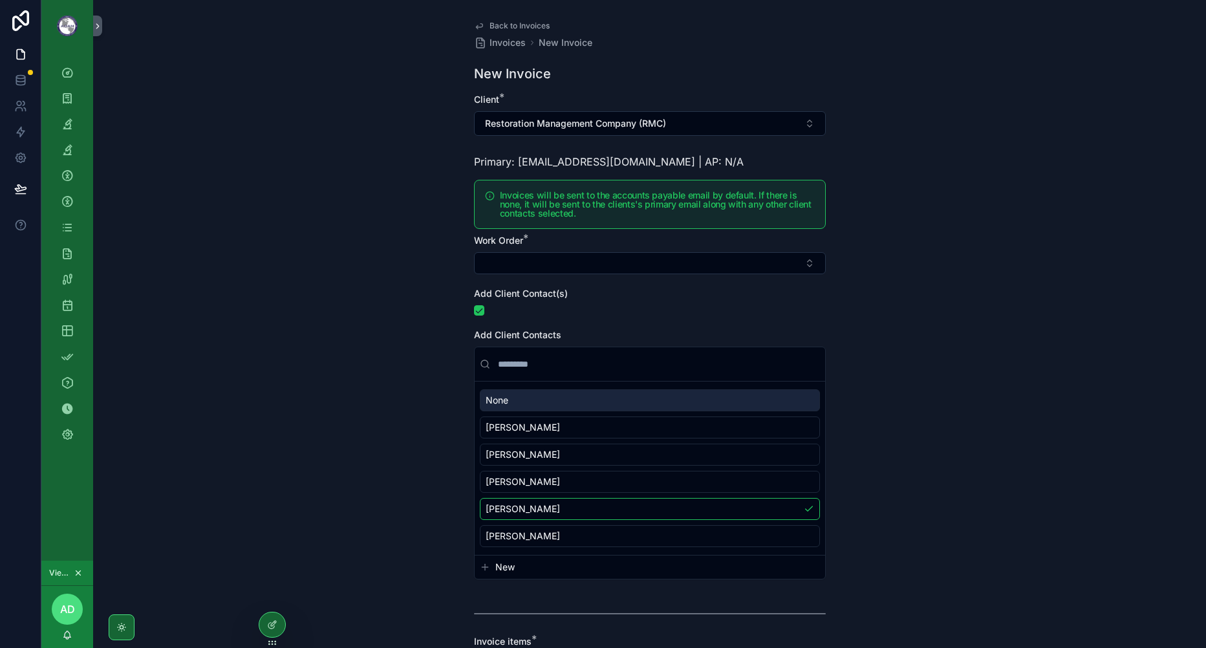
click at [338, 245] on div "Back to Invoices Invoices New Invoice New Invoice Client * Restoration Manageme…" at bounding box center [649, 324] width 1112 height 648
click at [255, 188] on div "Back to Invoices Invoices New Invoice New Invoice Client * Restoration Manageme…" at bounding box center [649, 324] width 1112 height 648
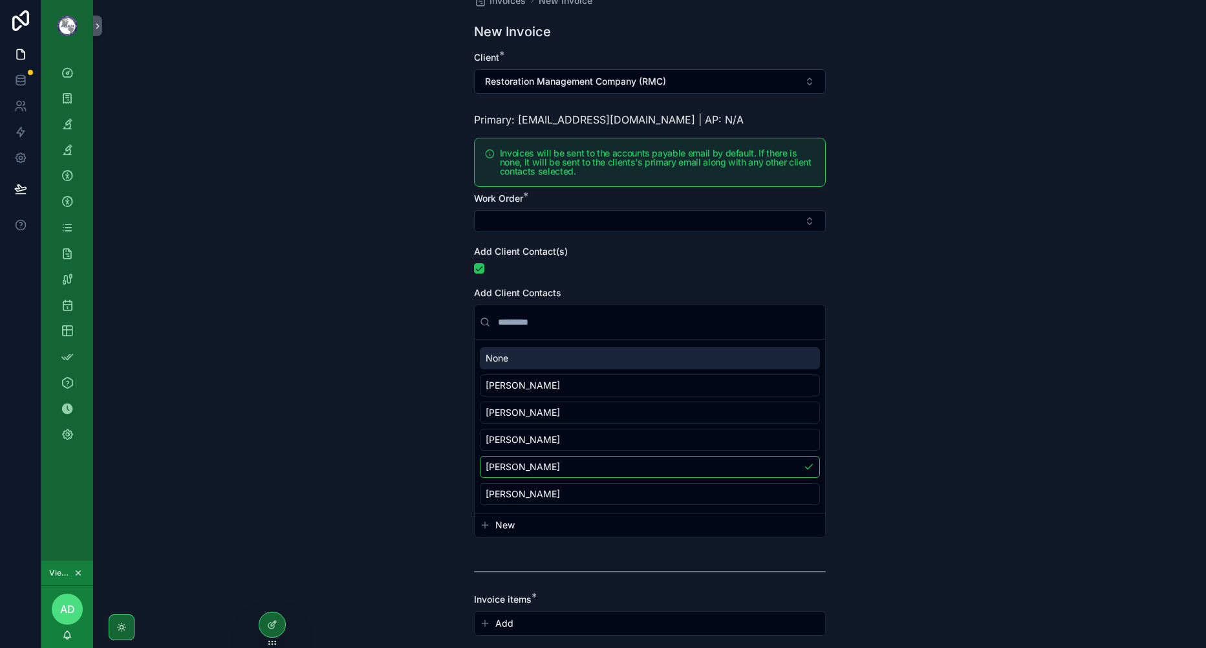
scroll to position [65, 0]
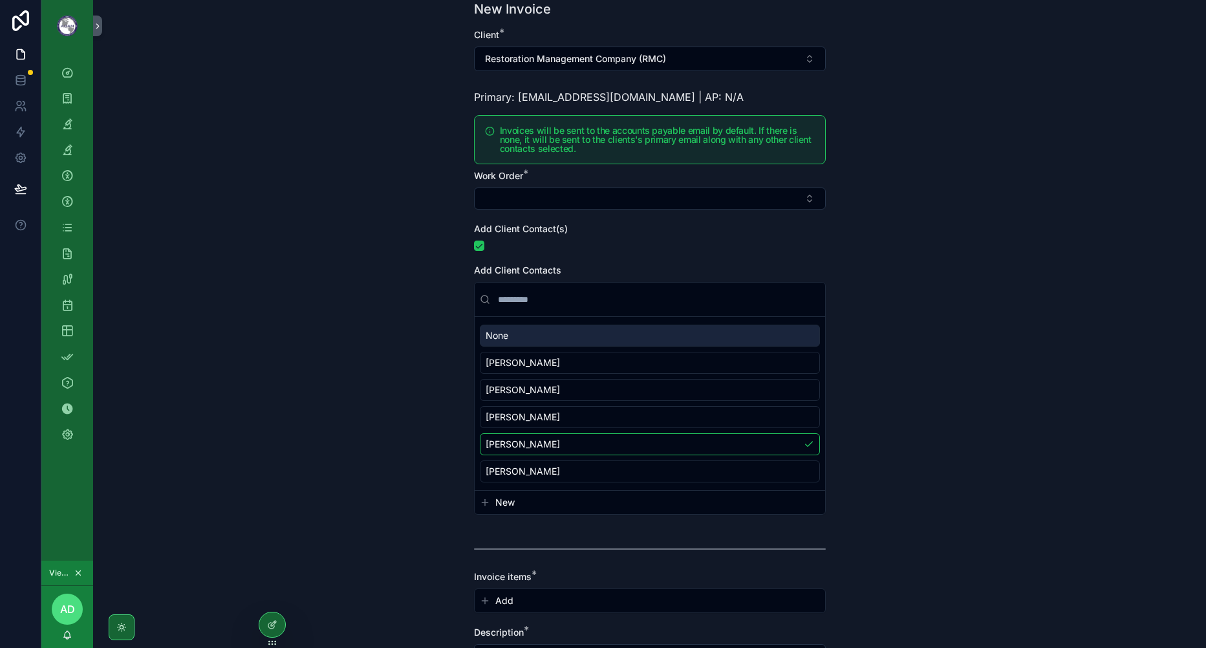
click at [266, 282] on div "Back to Invoices Invoices New Invoice New Invoice Client * Restoration Manageme…" at bounding box center [649, 259] width 1112 height 648
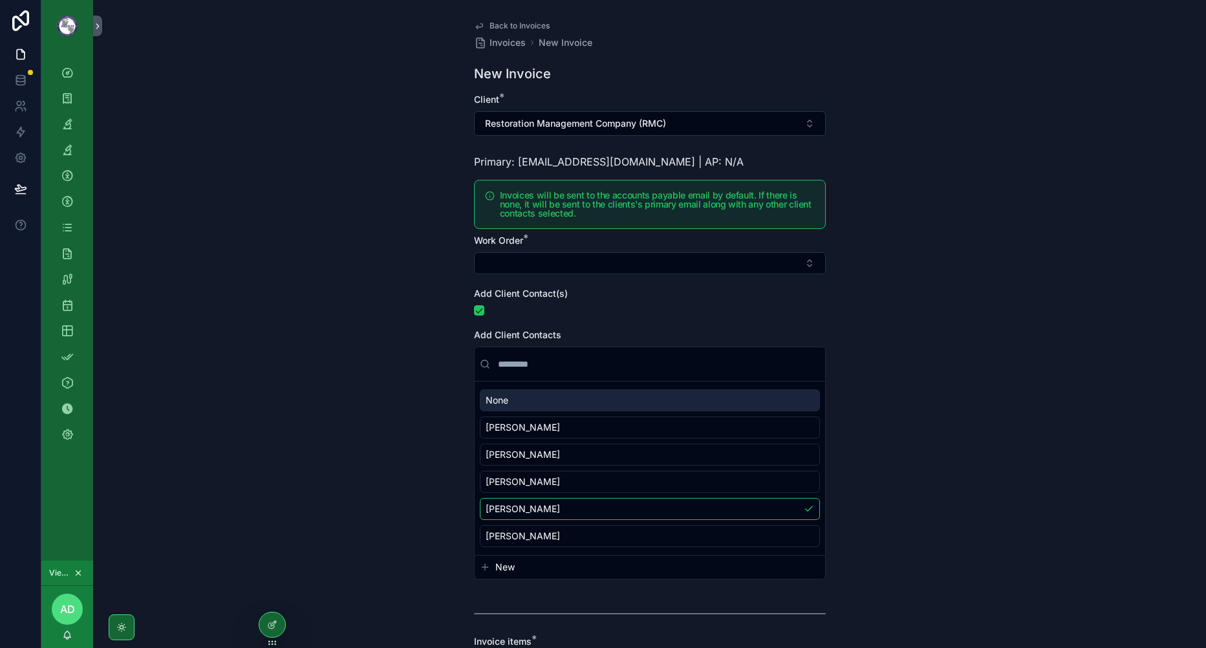
scroll to position [0, 0]
click at [71, 104] on icon "scrollable content" at bounding box center [67, 98] width 13 height 13
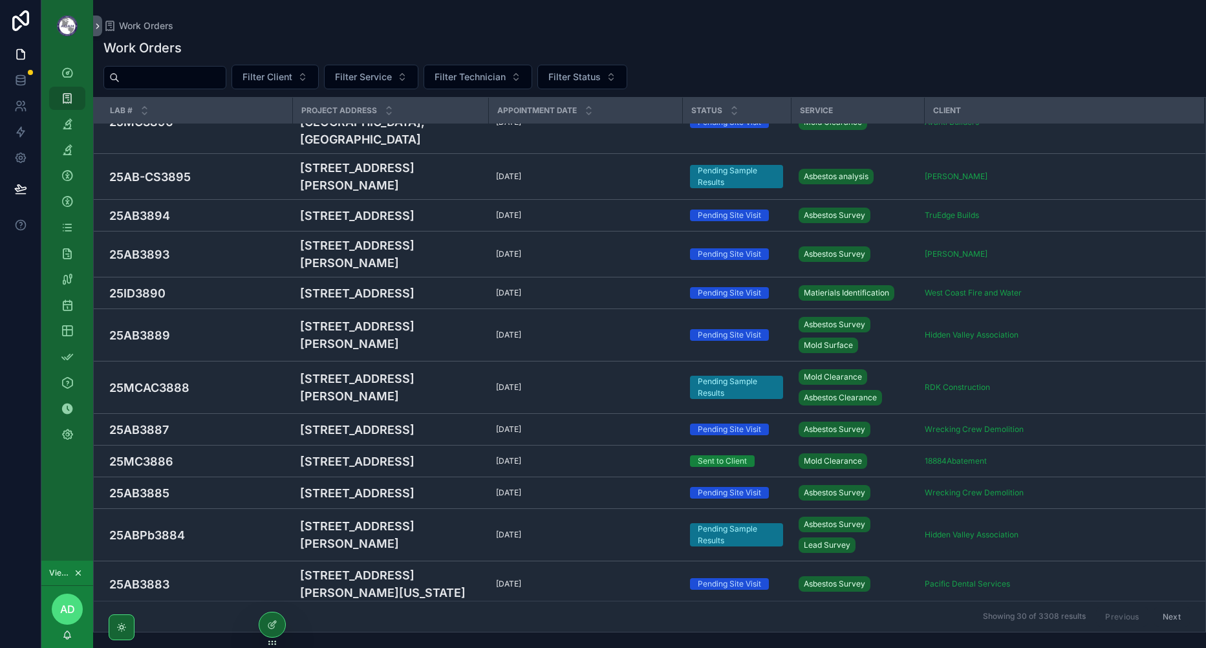
scroll to position [129, 0]
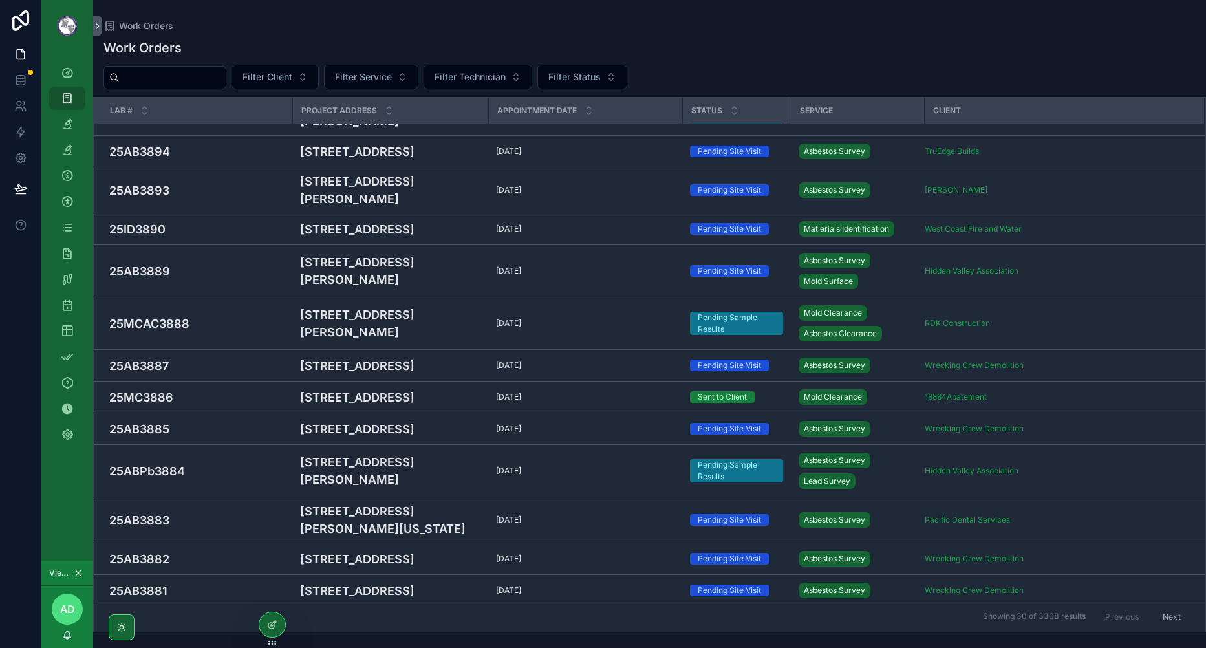
click at [200, 406] on h4 "25MC3886" at bounding box center [196, 396] width 175 height 17
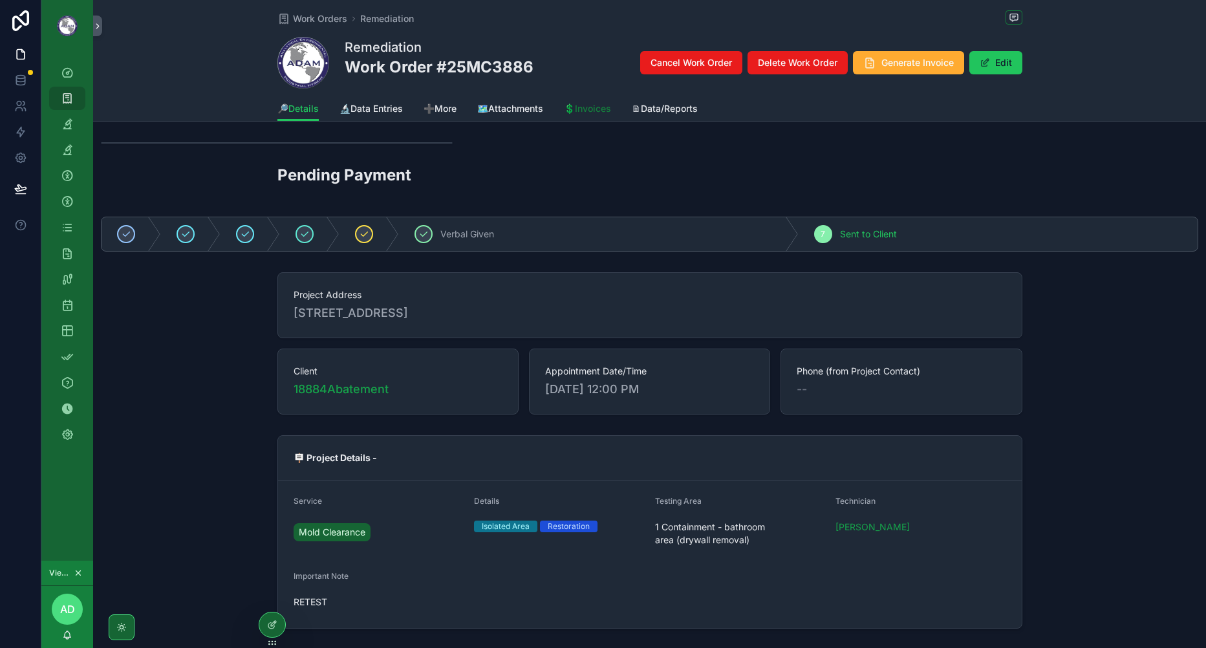
click at [595, 108] on span "💲Invoices" at bounding box center [587, 108] width 47 height 13
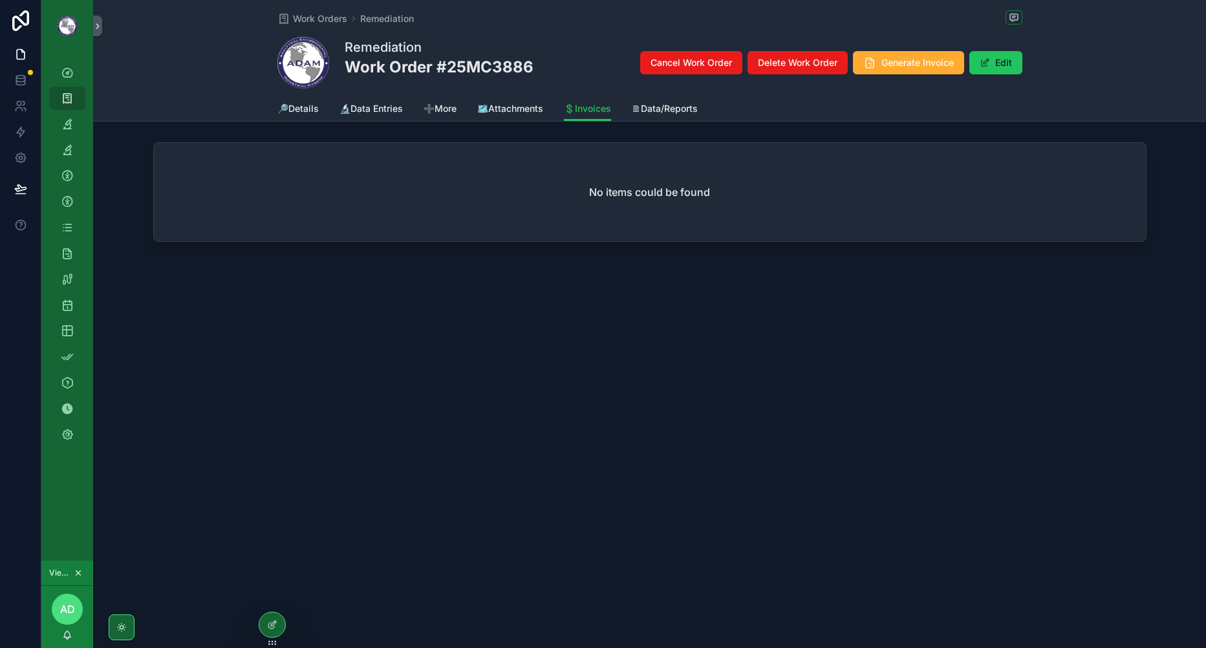
click at [725, 326] on div "Work Orders Remediation Remediation Work Order #25MC3886 Cancel Work Order Dele…" at bounding box center [649, 167] width 1112 height 335
click at [745, 343] on div "Work Orders Remediation Remediation Work Order #25MC3886 Cancel Work Order Dele…" at bounding box center [649, 324] width 1112 height 648
click at [882, 54] on button "Generate Invoice" at bounding box center [908, 62] width 111 height 23
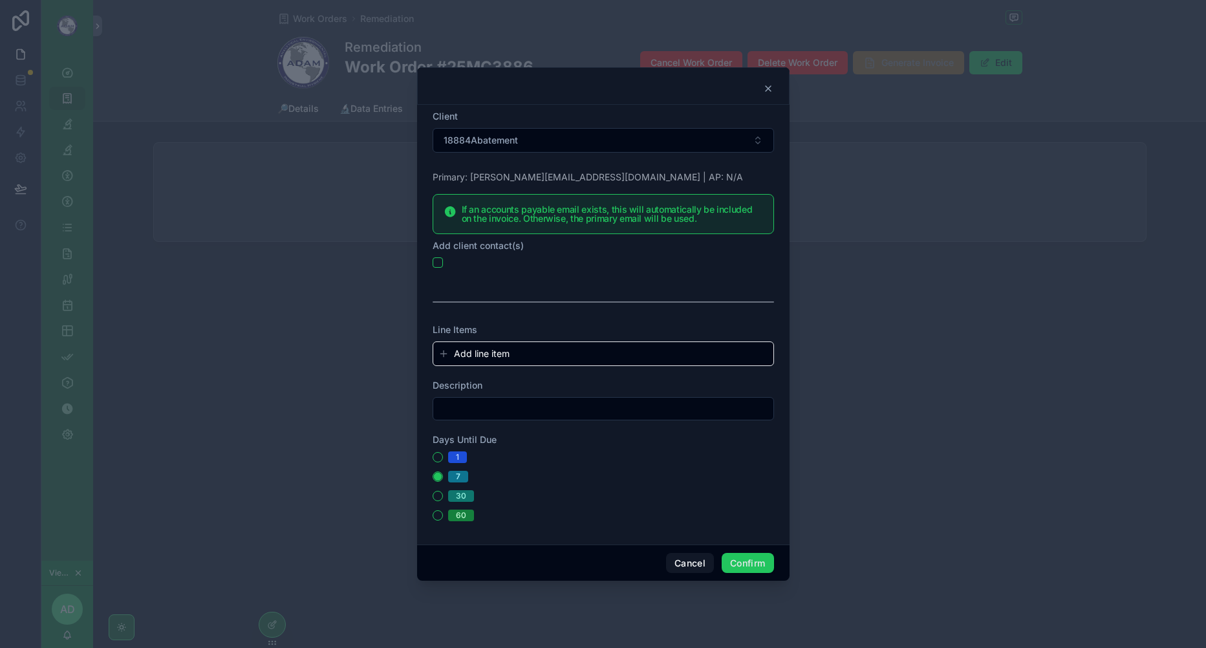
click at [750, 184] on form "Client 18884Abatement Primary: [PERSON_NAME][EMAIL_ADDRESS][DOMAIN_NAME] | AP: …" at bounding box center [602, 322] width 341 height 424
click at [526, 303] on div at bounding box center [602, 302] width 341 height 32
click at [441, 262] on button "button" at bounding box center [437, 262] width 10 height 10
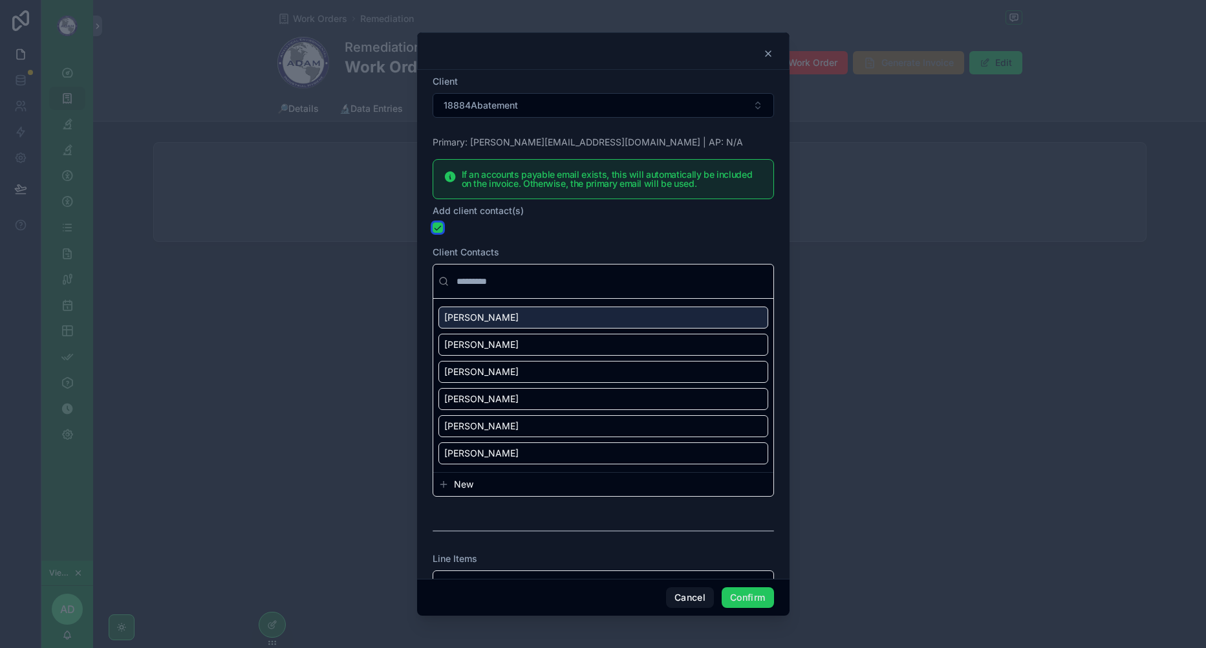
click at [434, 230] on button "button" at bounding box center [437, 227] width 10 height 10
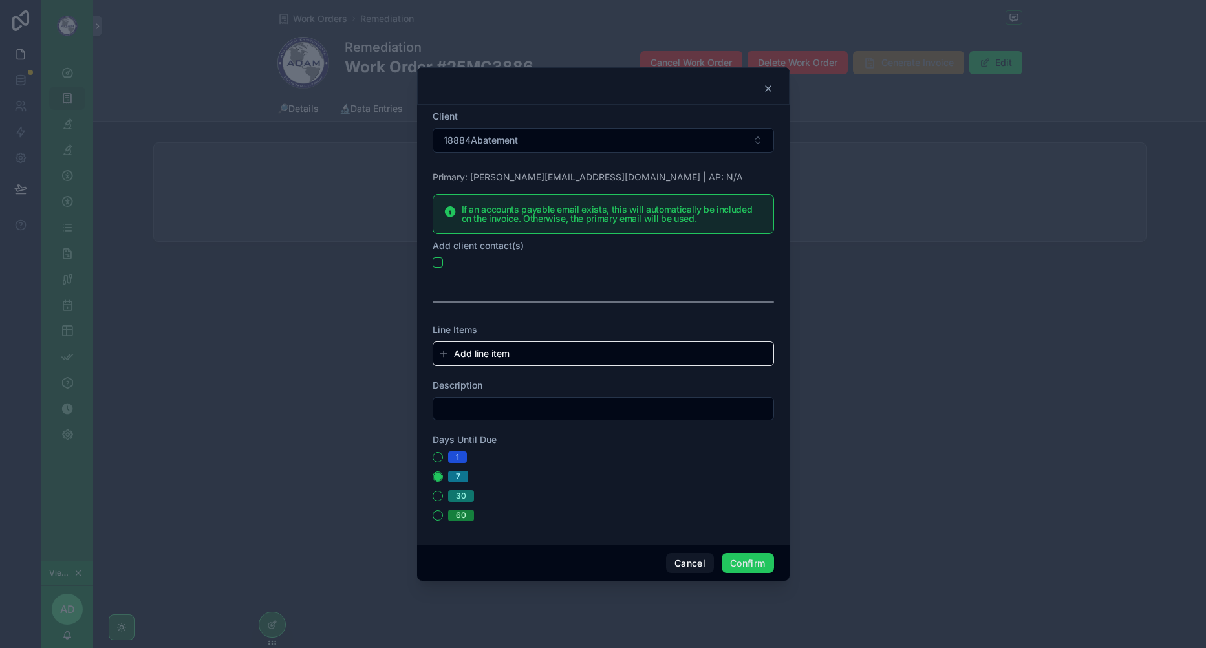
click at [615, 295] on div at bounding box center [602, 302] width 341 height 32
click at [441, 265] on button "button" at bounding box center [437, 262] width 10 height 10
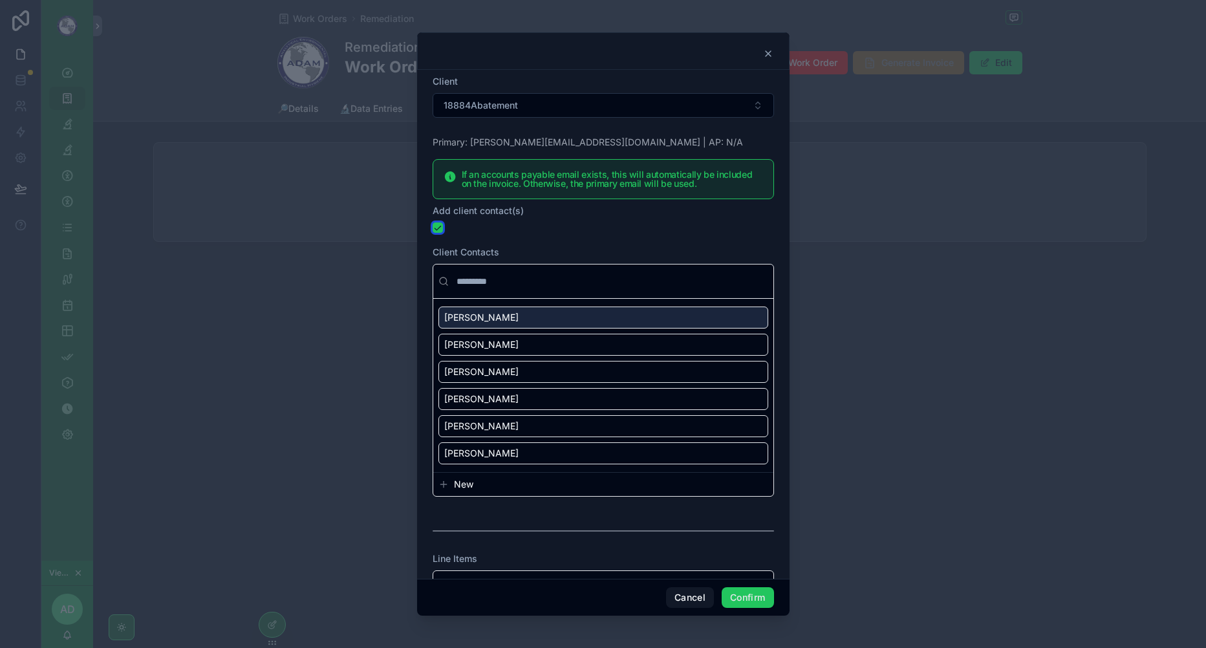
click at [438, 226] on button "button" at bounding box center [437, 227] width 10 height 10
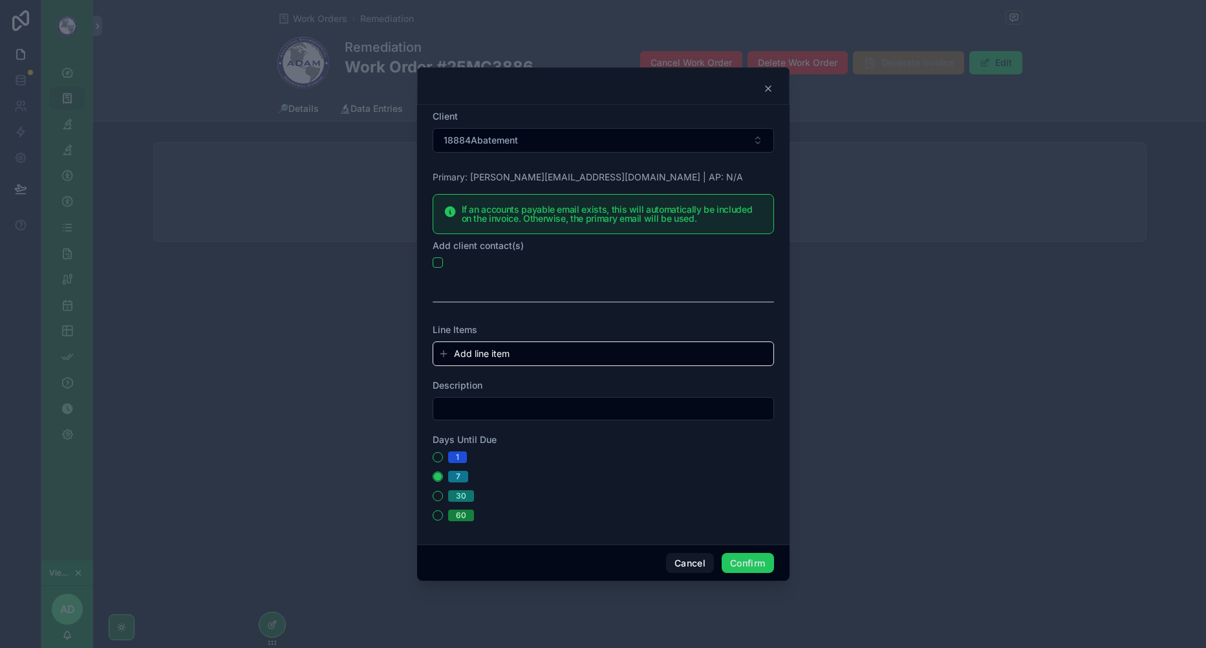
click at [536, 348] on button "Add line item" at bounding box center [603, 353] width 330 height 13
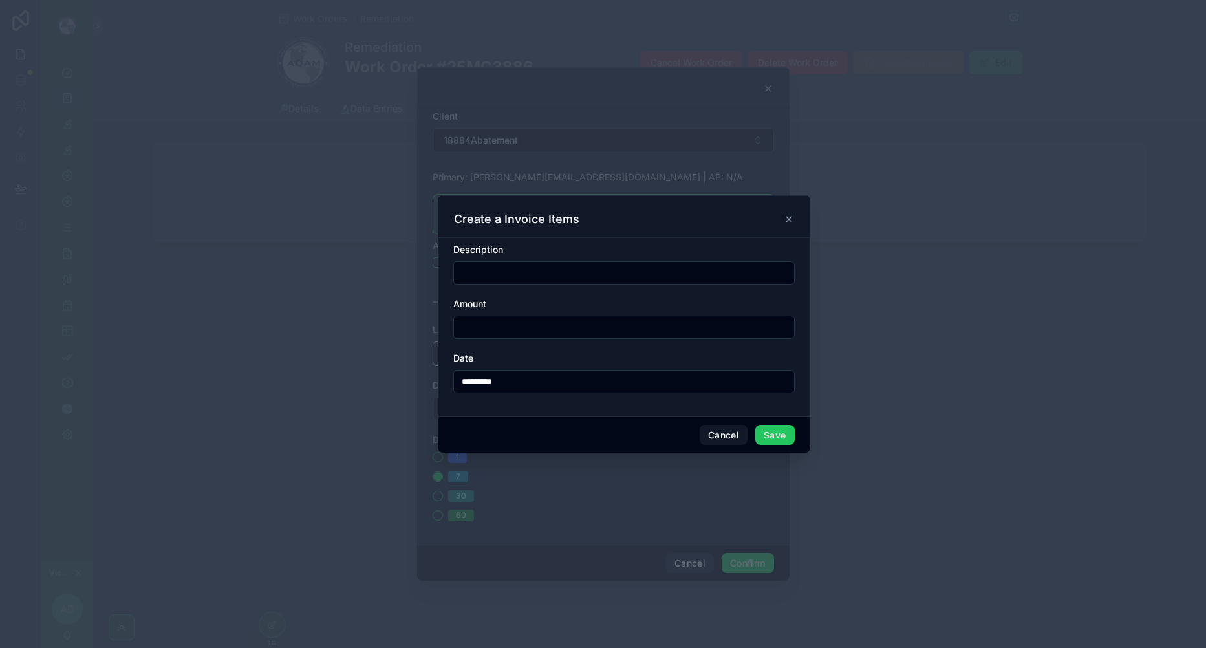
click at [789, 217] on icon at bounding box center [788, 219] width 10 height 10
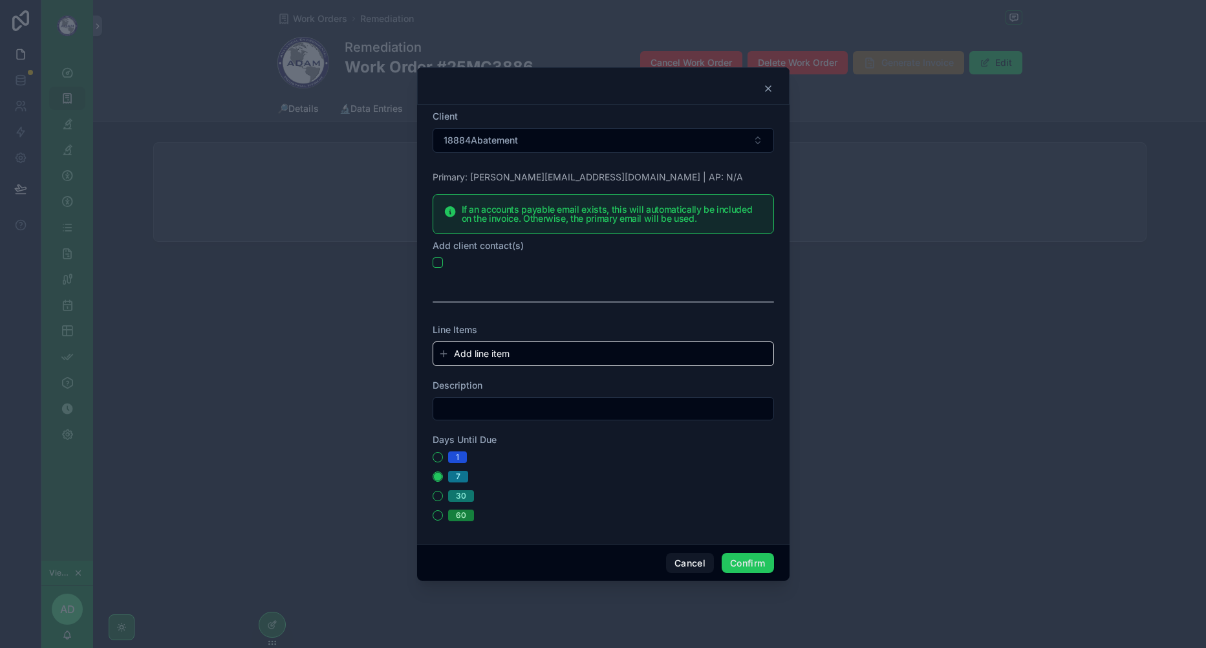
click at [535, 356] on button "Add line item" at bounding box center [603, 353] width 330 height 13
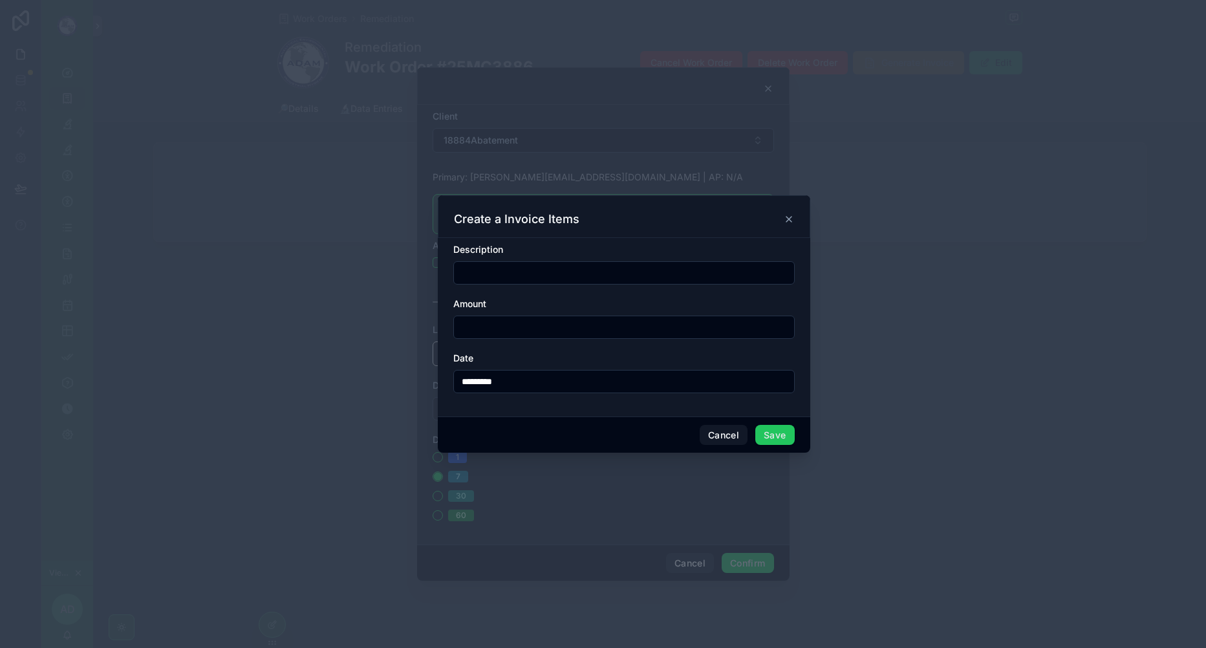
click at [489, 266] on input "text" at bounding box center [624, 273] width 340 height 18
click at [715, 306] on div "Amount" at bounding box center [623, 303] width 341 height 13
click at [578, 326] on input "text" at bounding box center [624, 327] width 340 height 18
click at [678, 287] on form "Description Amount Date *********" at bounding box center [623, 324] width 341 height 163
click at [657, 296] on form "Description Amount Date *********" at bounding box center [623, 324] width 341 height 163
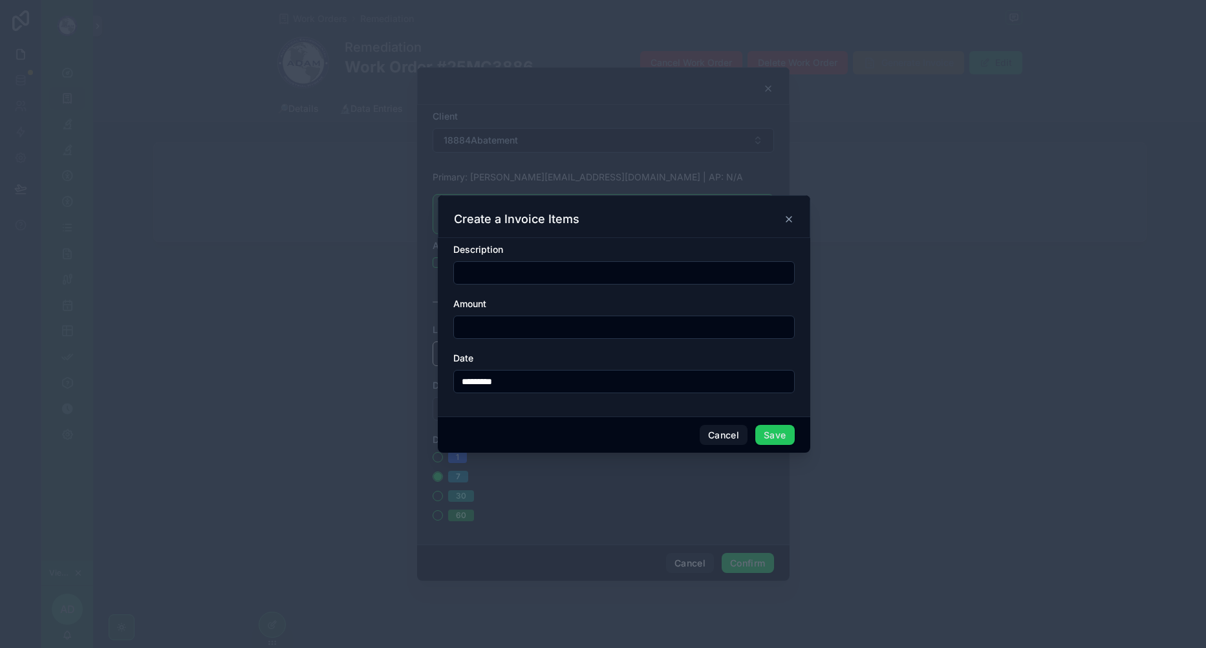
click at [657, 335] on input "text" at bounding box center [624, 327] width 340 height 18
type input "*****"
click at [644, 301] on div "Amount" at bounding box center [623, 303] width 341 height 13
click at [784, 222] on icon at bounding box center [788, 219] width 10 height 10
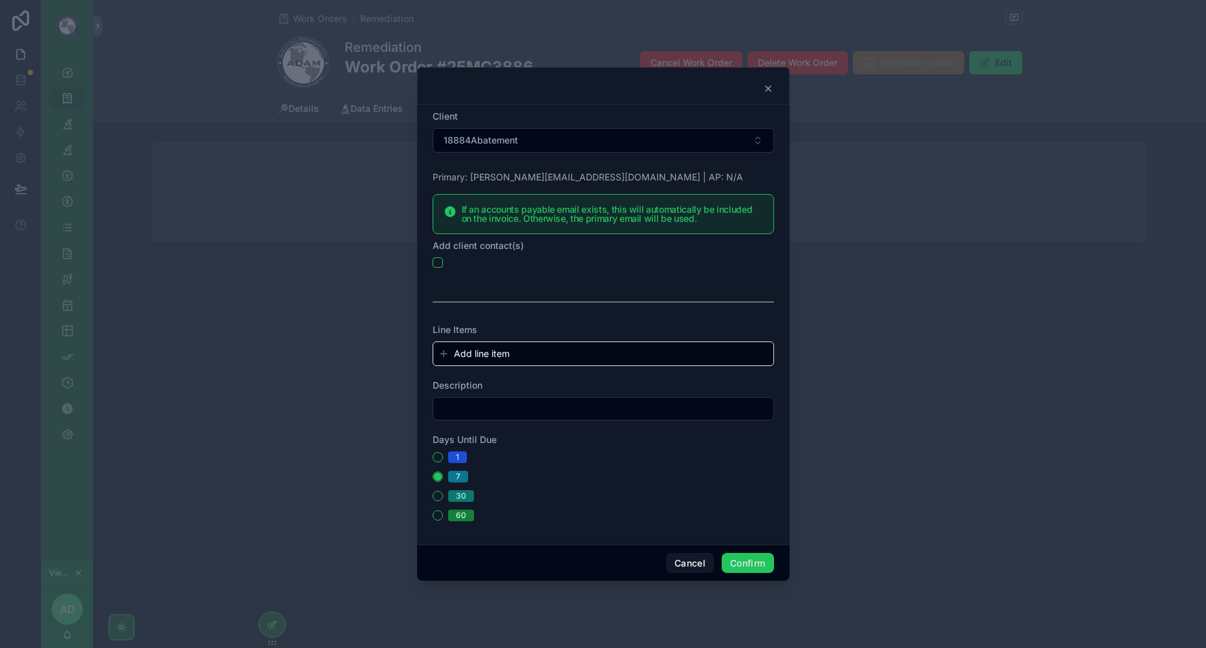
click at [509, 411] on input "text" at bounding box center [603, 408] width 340 height 18
click at [698, 436] on div "Days Until Due" at bounding box center [602, 439] width 341 height 13
click at [529, 410] on input "text" at bounding box center [603, 408] width 340 height 18
click at [748, 433] on div "Days Until Due" at bounding box center [602, 439] width 341 height 13
click at [445, 458] on div "1" at bounding box center [602, 457] width 341 height 12
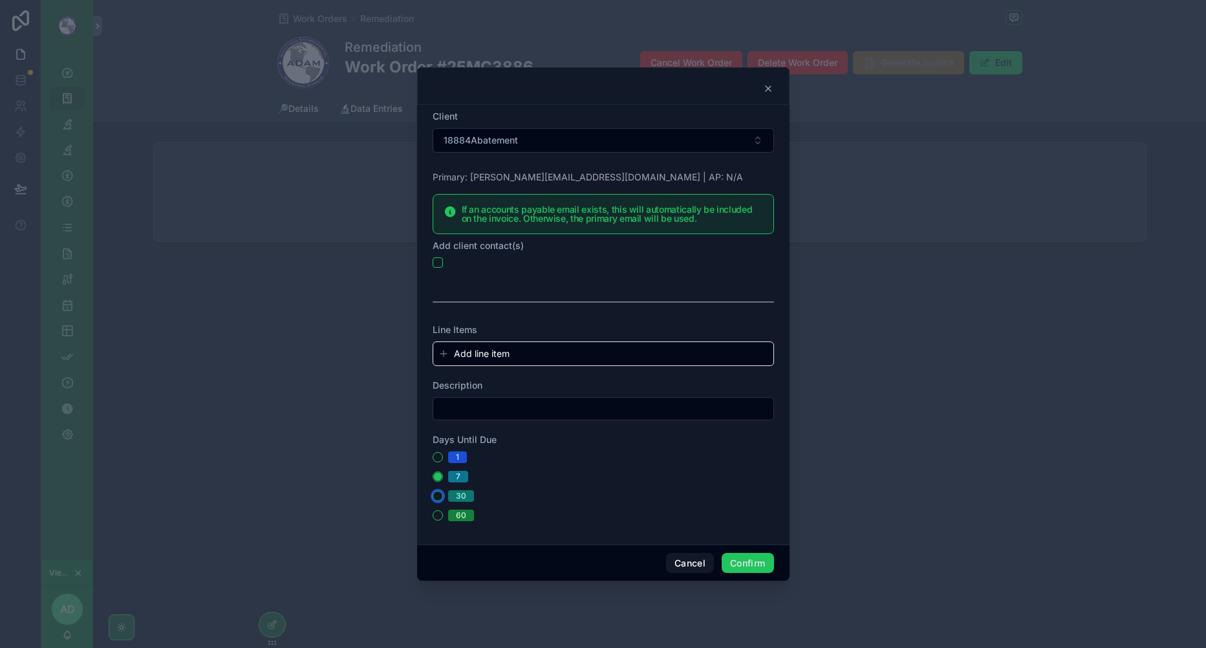
click at [436, 500] on button "30" at bounding box center [437, 496] width 10 height 10
click at [435, 478] on button "7" at bounding box center [437, 476] width 10 height 10
click at [435, 462] on div "1" at bounding box center [602, 457] width 341 height 12
click at [435, 461] on button "1" at bounding box center [437, 457] width 10 height 10
click at [502, 440] on div "Days Until Due" at bounding box center [602, 439] width 341 height 13
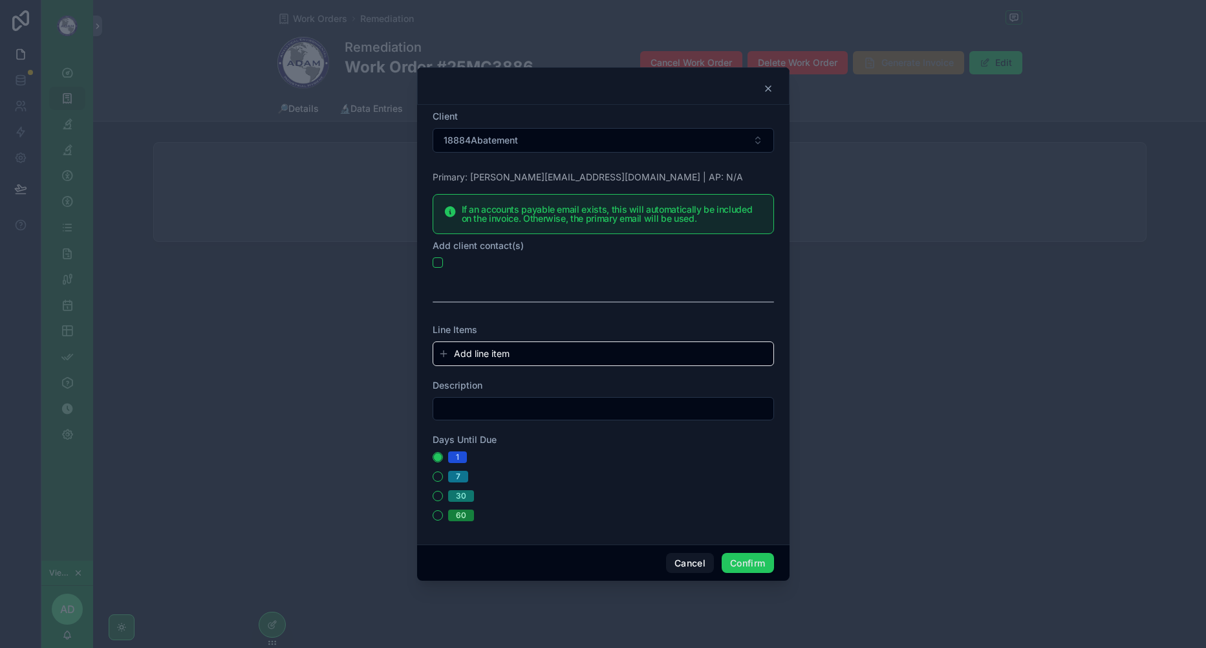
click at [628, 303] on div at bounding box center [602, 302] width 341 height 32
click at [770, 92] on icon at bounding box center [768, 88] width 10 height 10
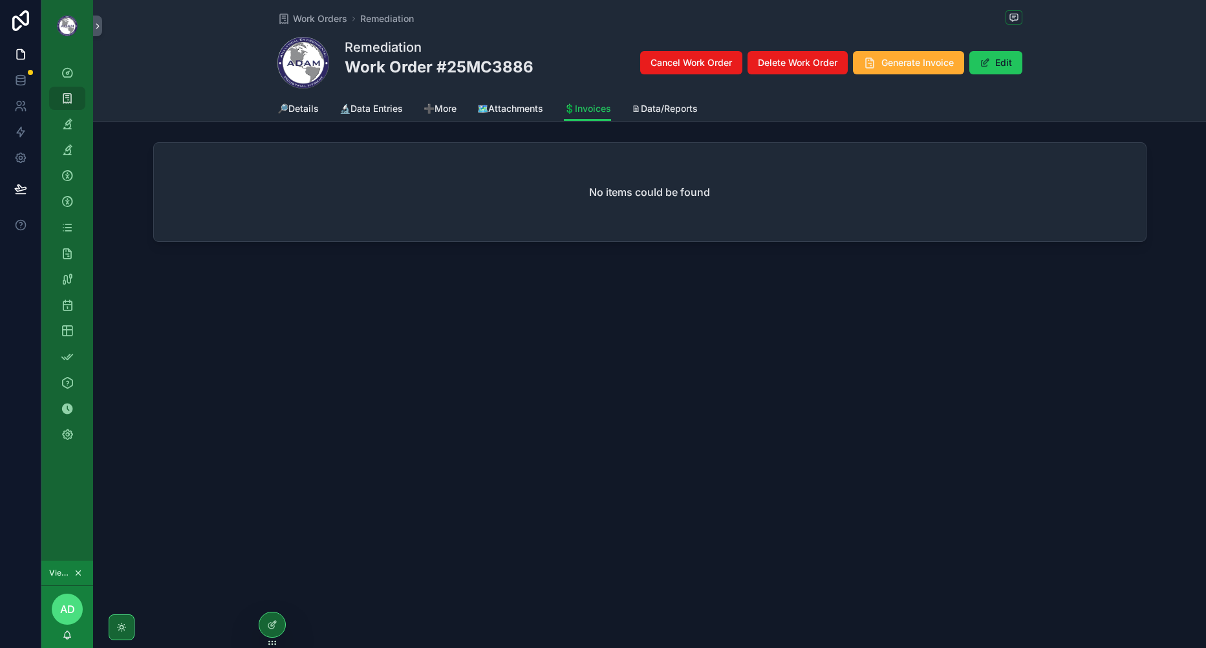
click at [410, 363] on div "Work Orders Remediation Remediation Work Order #25MC3886 Cancel Work Order Dele…" at bounding box center [649, 324] width 1112 height 648
click at [65, 181] on icon "scrollable content" at bounding box center [67, 175] width 13 height 13
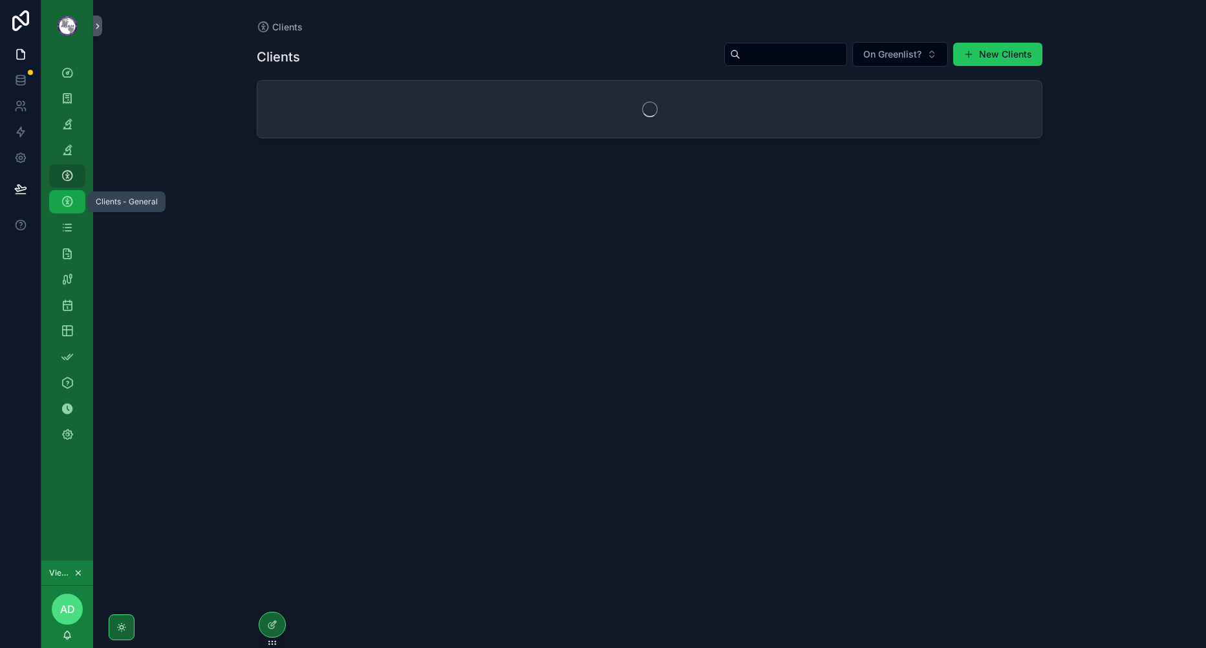
click at [65, 200] on icon "scrollable content" at bounding box center [67, 201] width 13 height 13
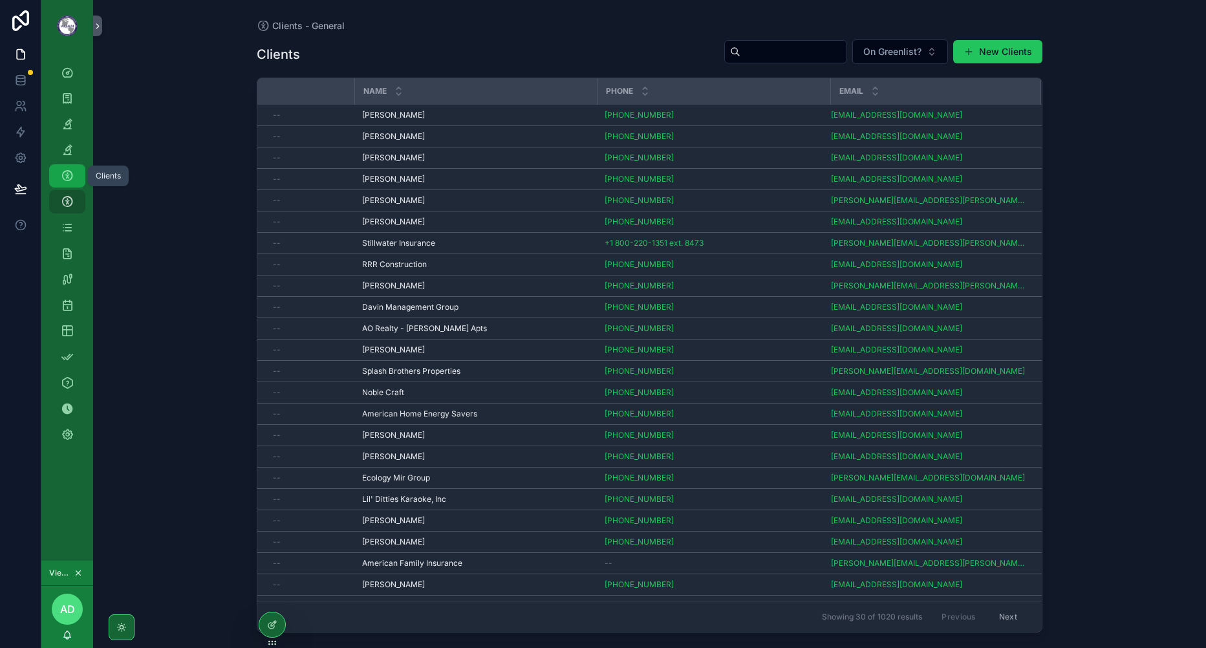
click at [67, 178] on icon "scrollable content" at bounding box center [67, 175] width 13 height 13
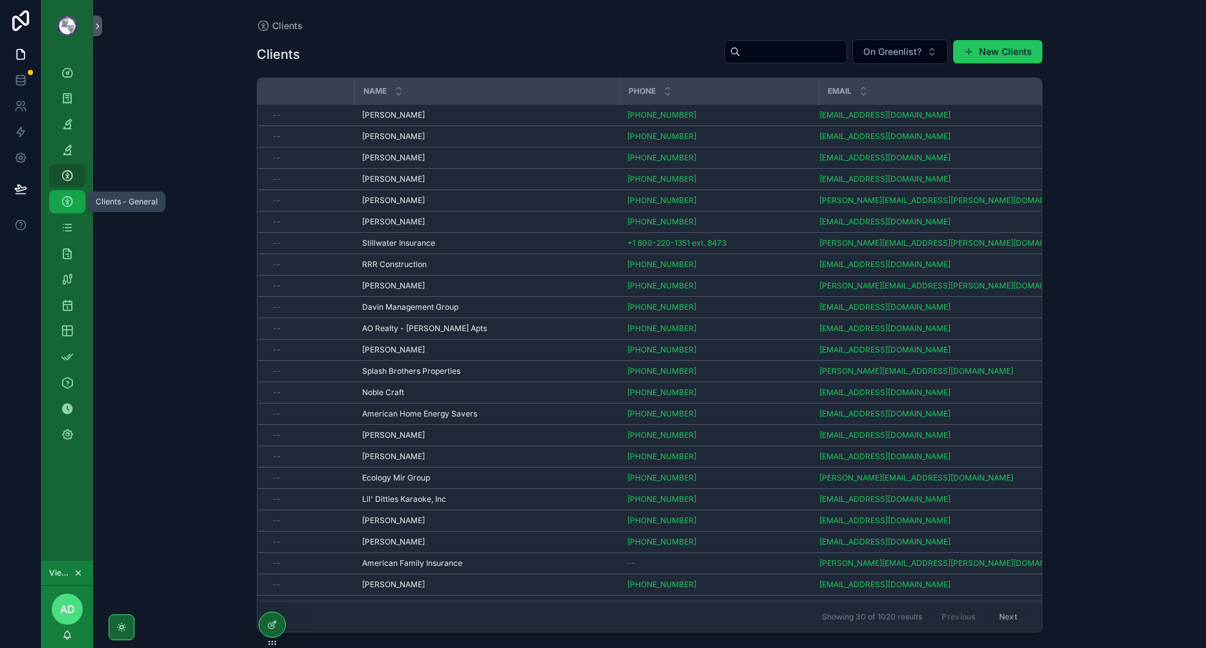
click at [69, 202] on icon "scrollable content" at bounding box center [67, 201] width 13 height 13
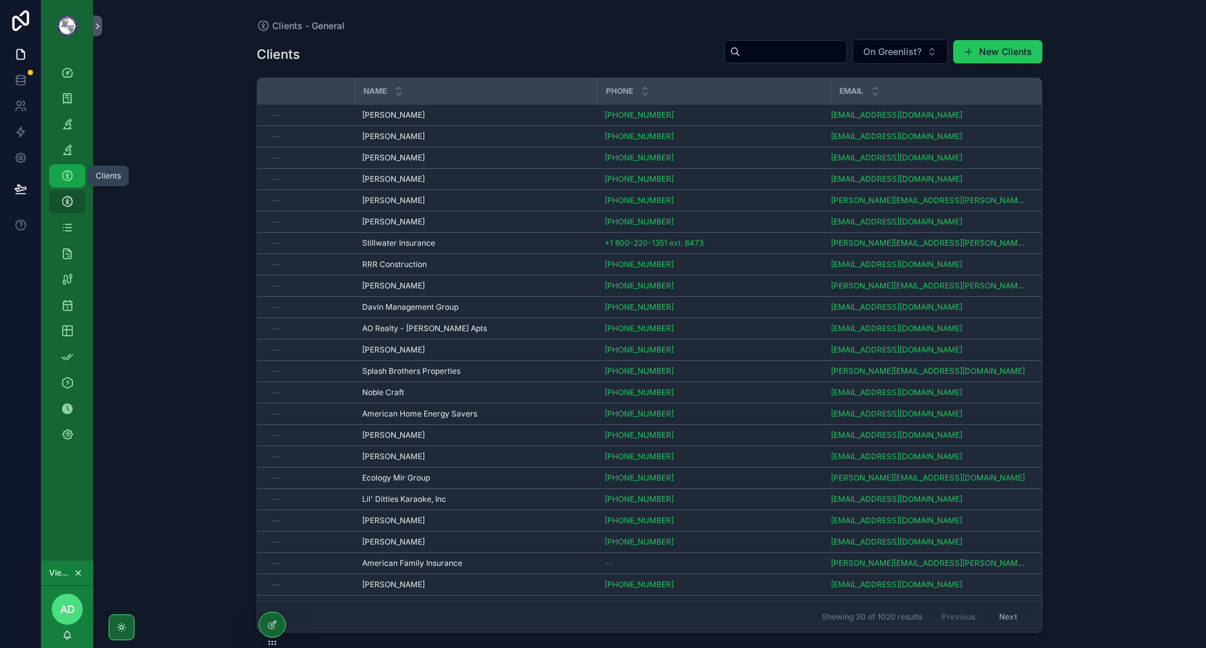
click at [71, 179] on icon "scrollable content" at bounding box center [67, 175] width 13 height 13
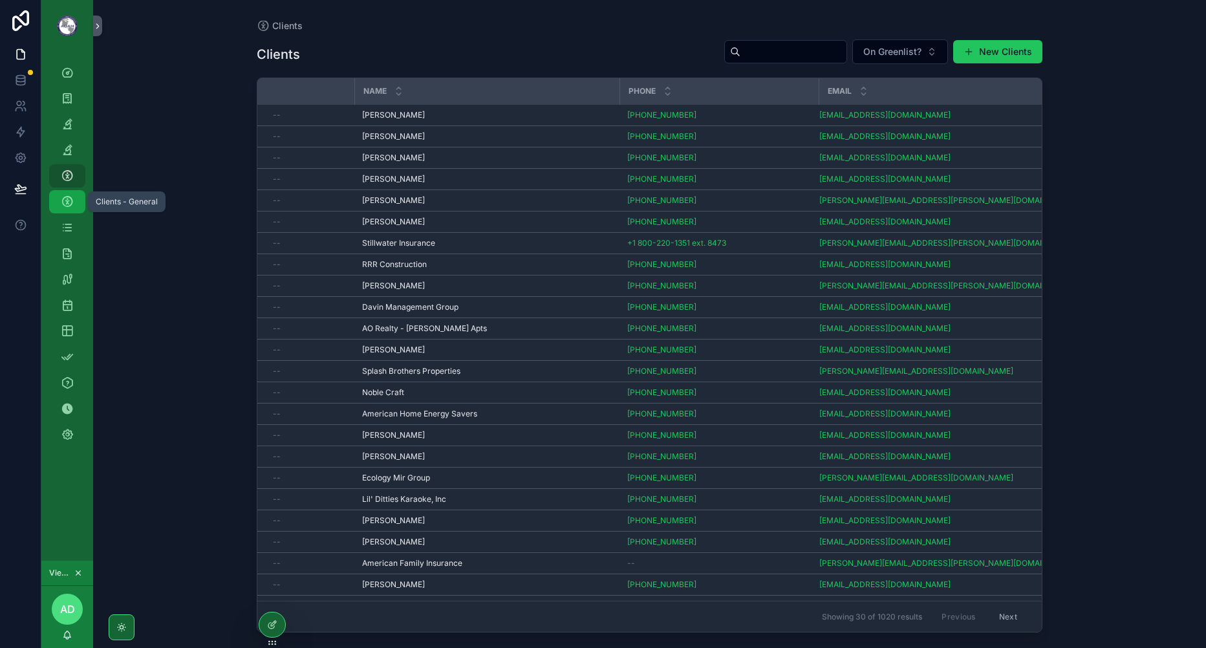
click at [72, 204] on icon "scrollable content" at bounding box center [67, 201] width 13 height 13
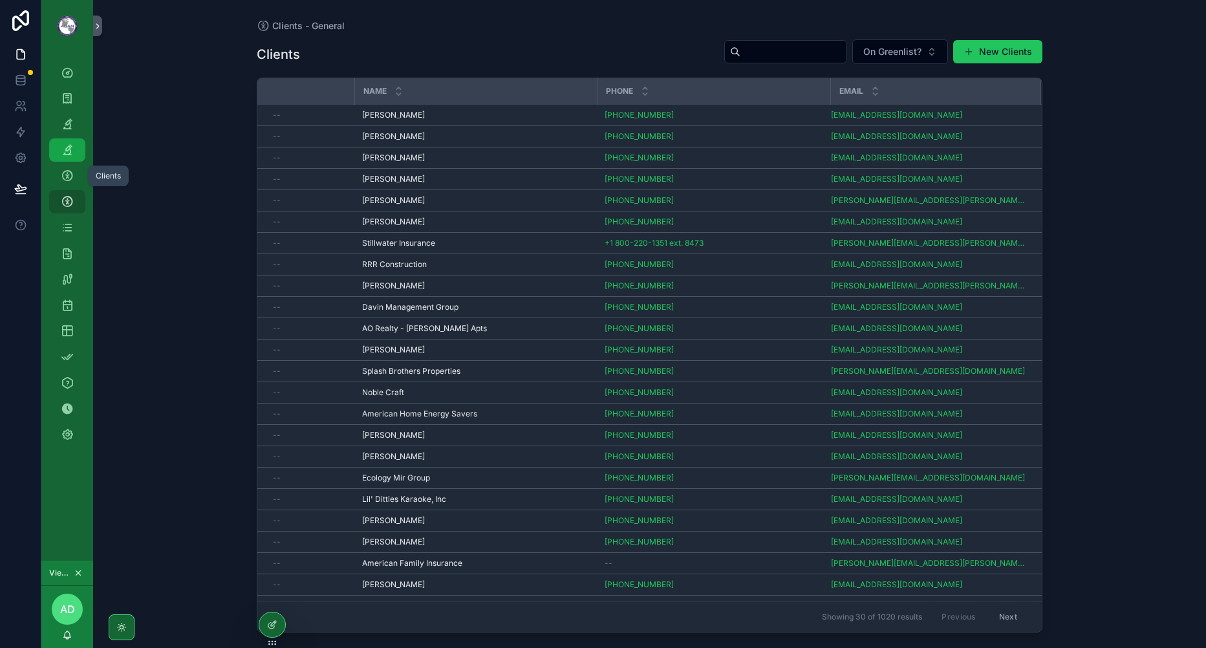
click at [72, 160] on link "Analyses" at bounding box center [67, 149] width 36 height 23
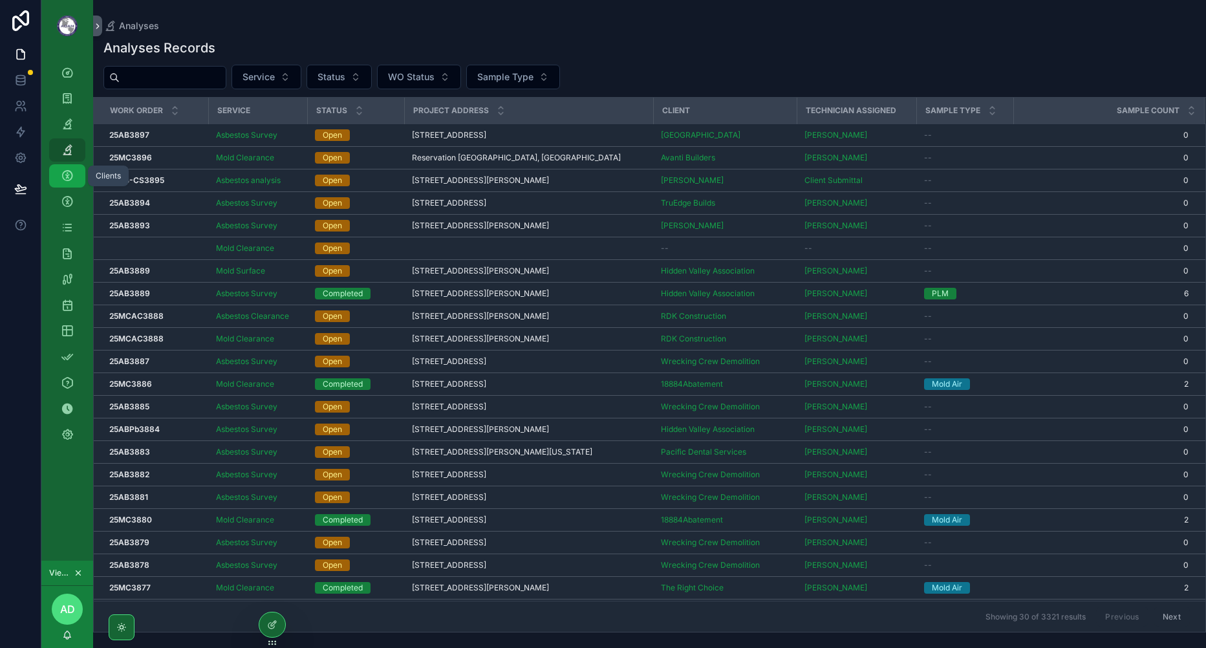
click at [71, 183] on div "Clients" at bounding box center [67, 175] width 21 height 21
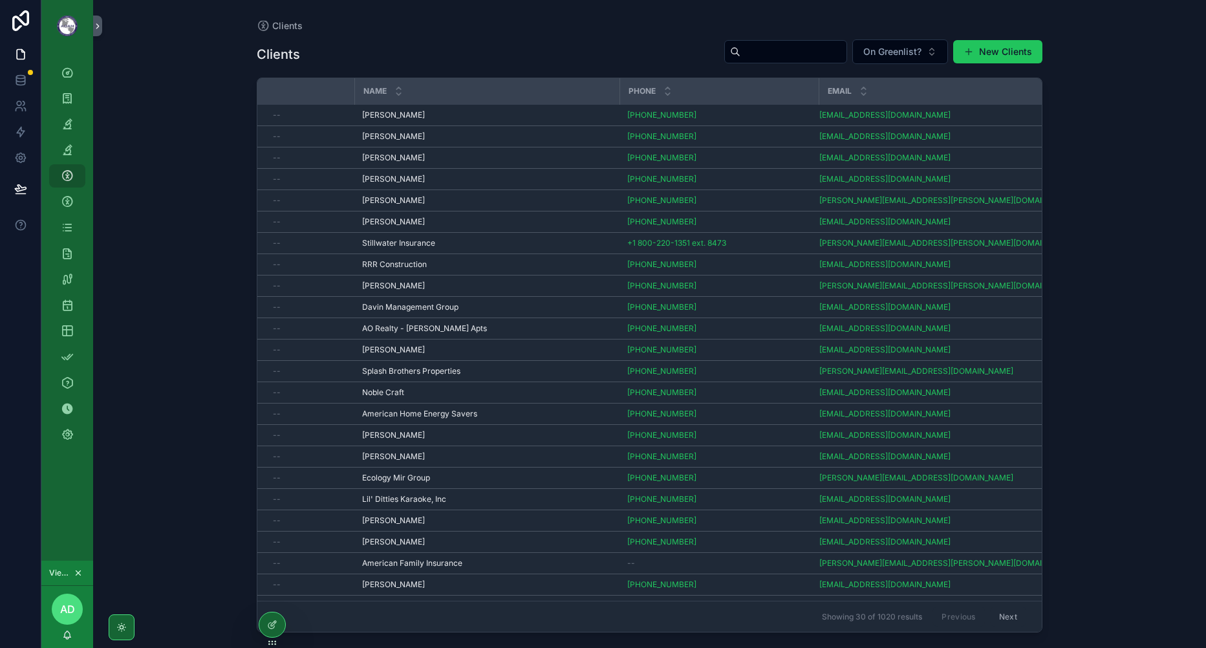
click at [271, 624] on icon at bounding box center [273, 623] width 5 height 5
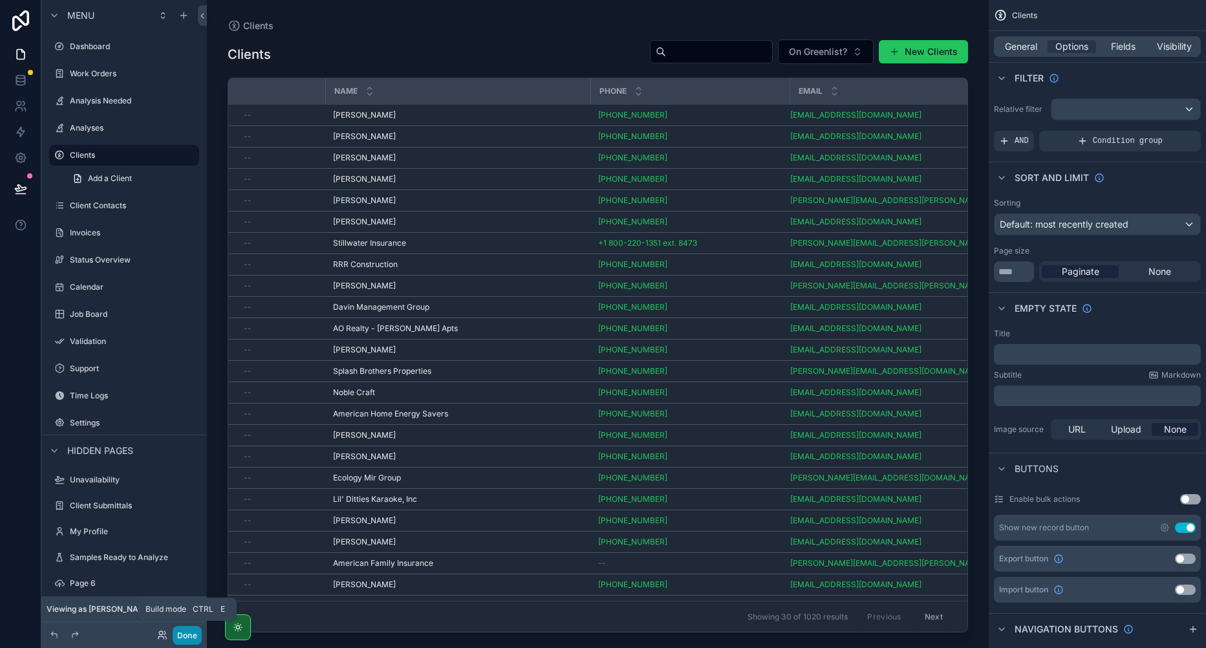
click at [180, 632] on button "Done" at bounding box center [187, 635] width 29 height 19
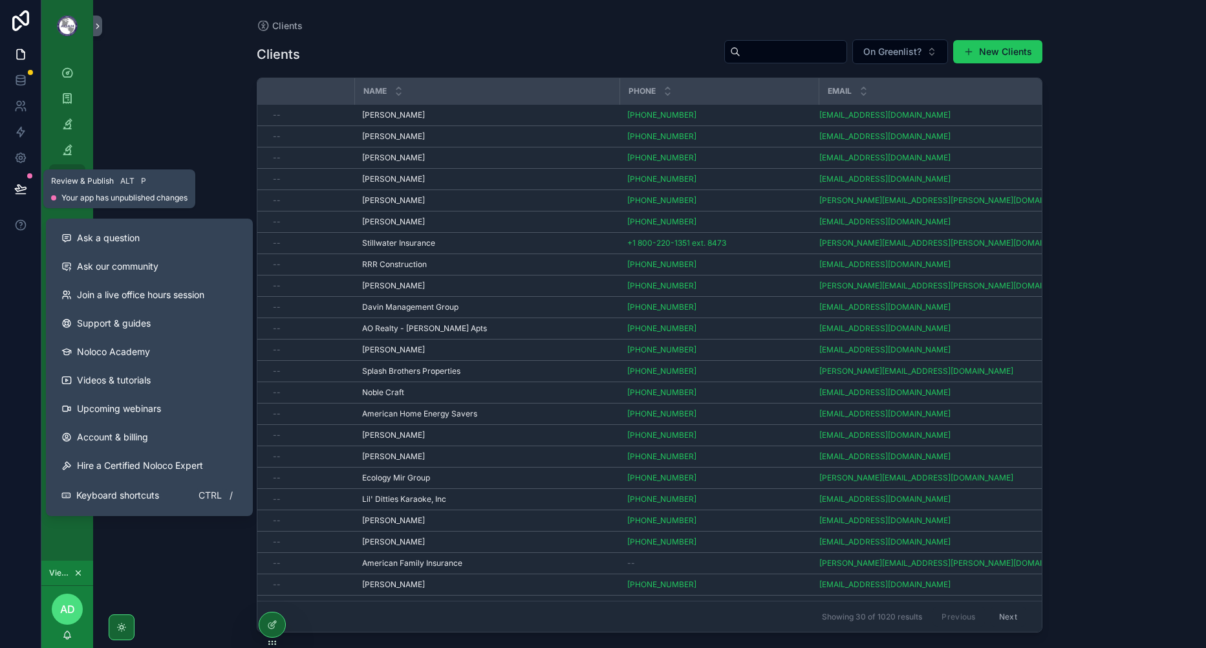
click at [25, 187] on icon at bounding box center [20, 188] width 11 height 6
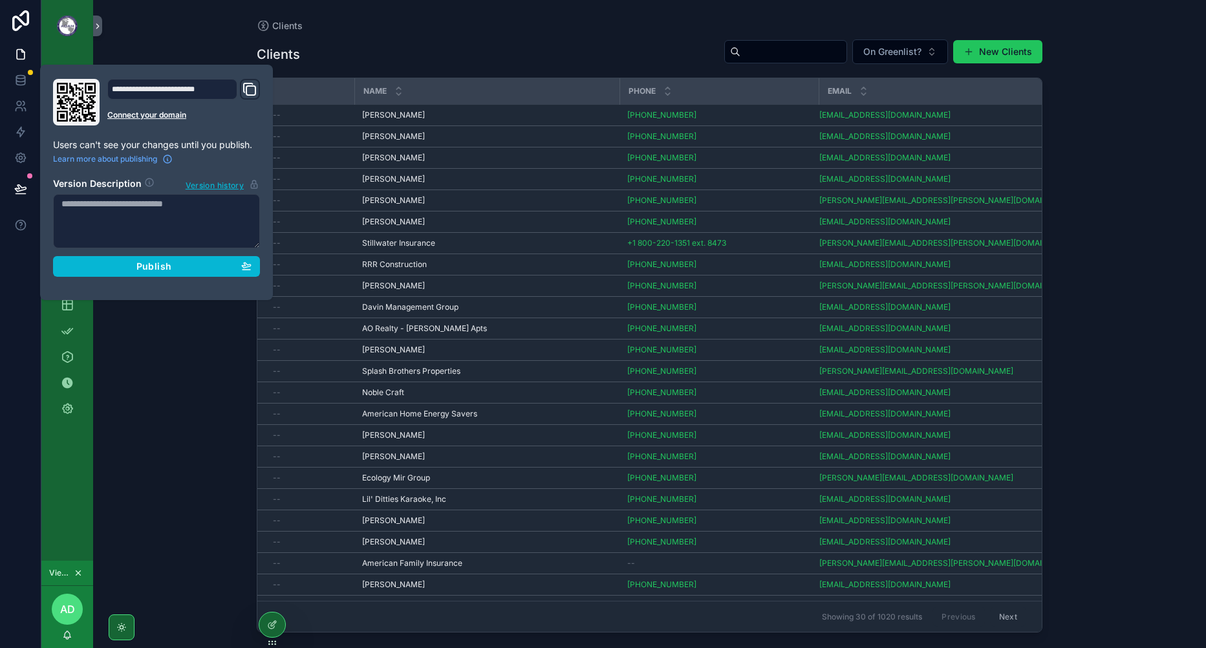
drag, startPoint x: 134, startPoint y: 277, endPoint x: 134, endPoint y: 268, distance: 9.0
click at [134, 275] on div "**********" at bounding box center [156, 182] width 217 height 207
click at [134, 268] on div "Publish" at bounding box center [156, 267] width 190 height 12
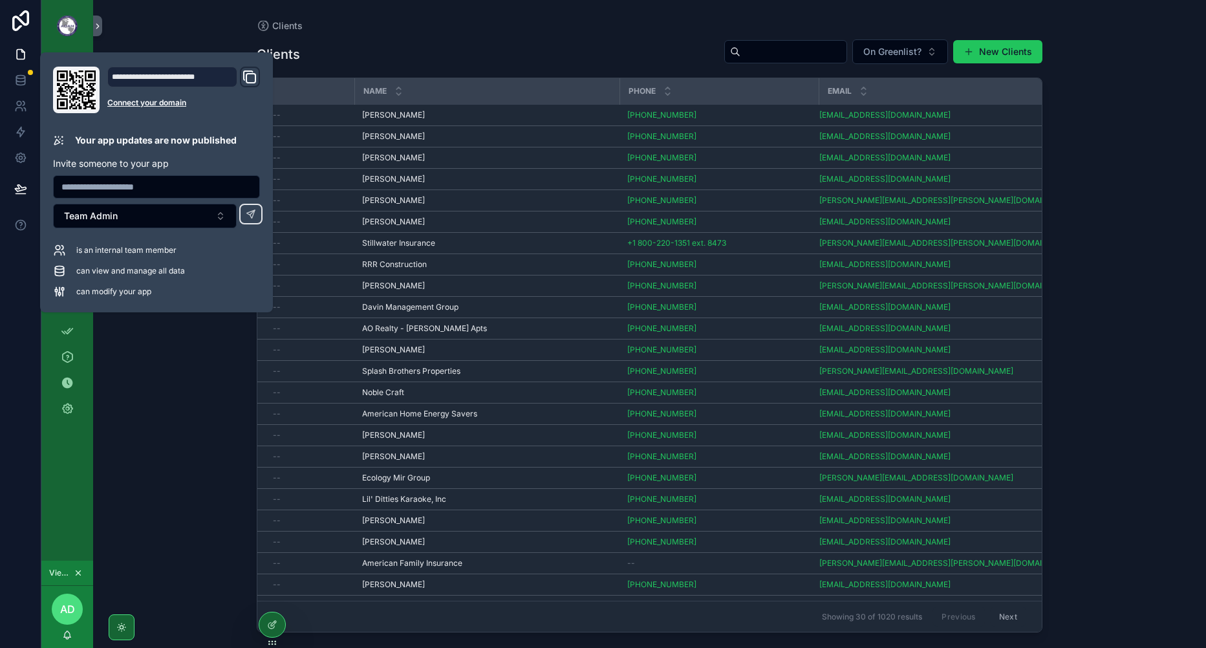
click at [187, 380] on div "Clients Clients On Greenlist? New Clients Name Phone Email -- [PERSON_NAME] [PE…" at bounding box center [649, 324] width 1112 height 648
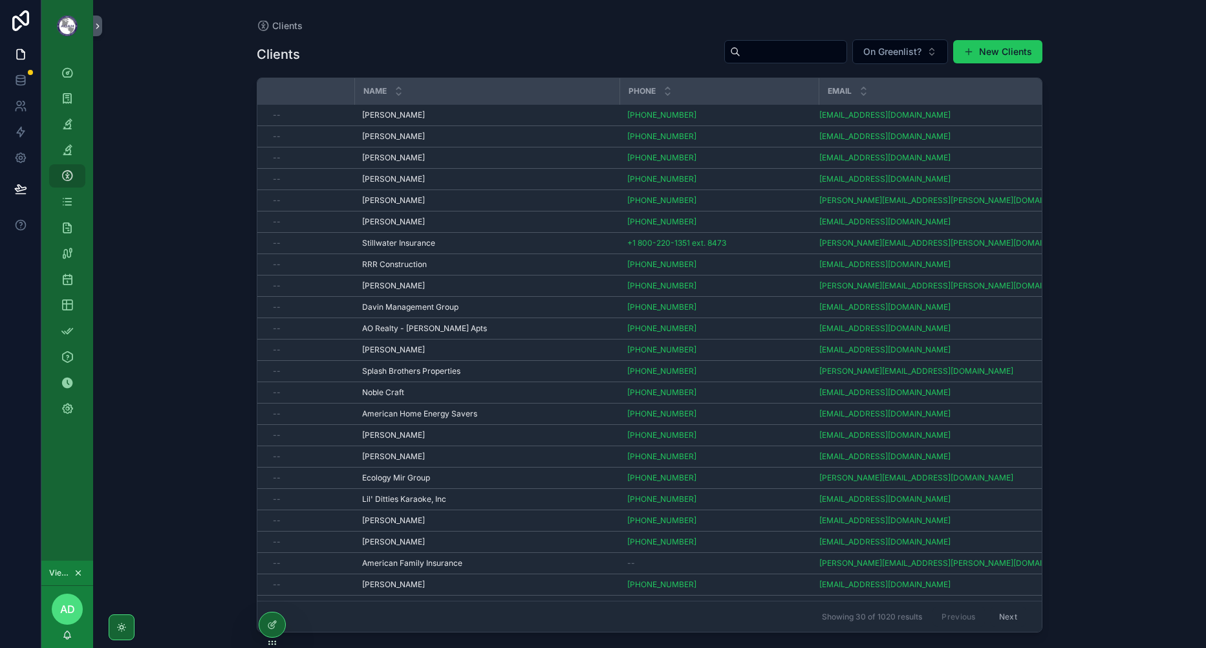
click at [67, 136] on div "Analysis Needed" at bounding box center [67, 124] width 52 height 26
click at [165, 242] on div "Clients Clients On Greenlist? New Clients Name Phone Email -- [PERSON_NAME] [PE…" at bounding box center [649, 324] width 1112 height 648
click at [272, 632] on div at bounding box center [272, 624] width 26 height 25
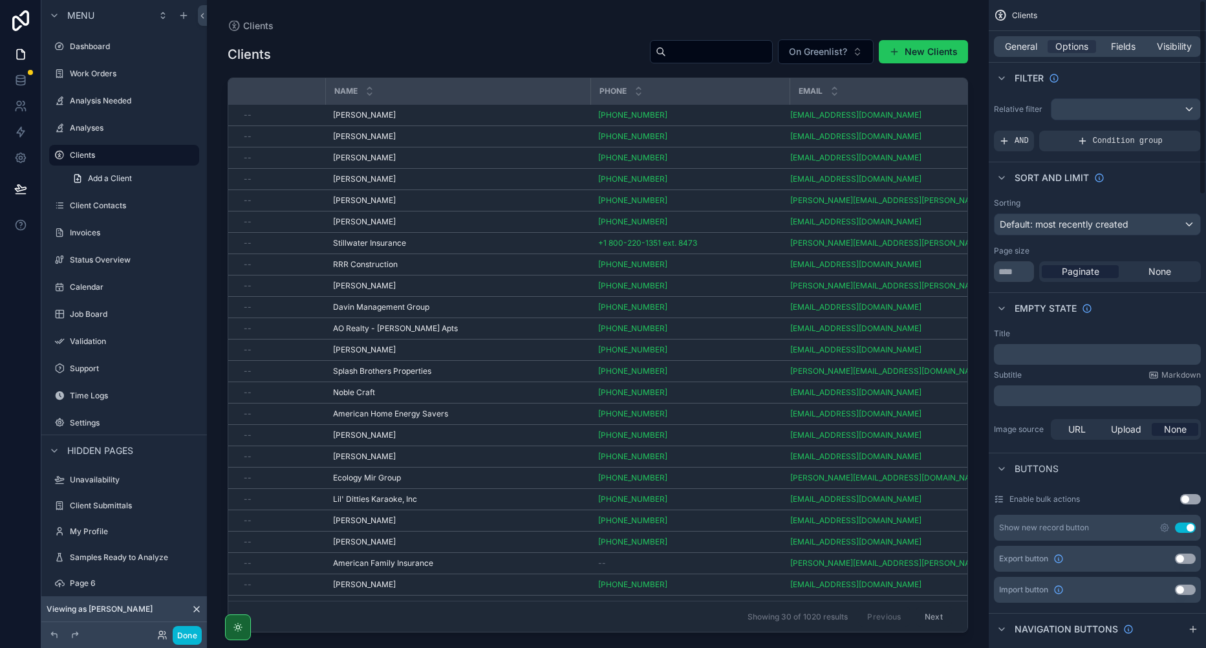
click at [1120, 42] on span "Fields" at bounding box center [1123, 46] width 25 height 13
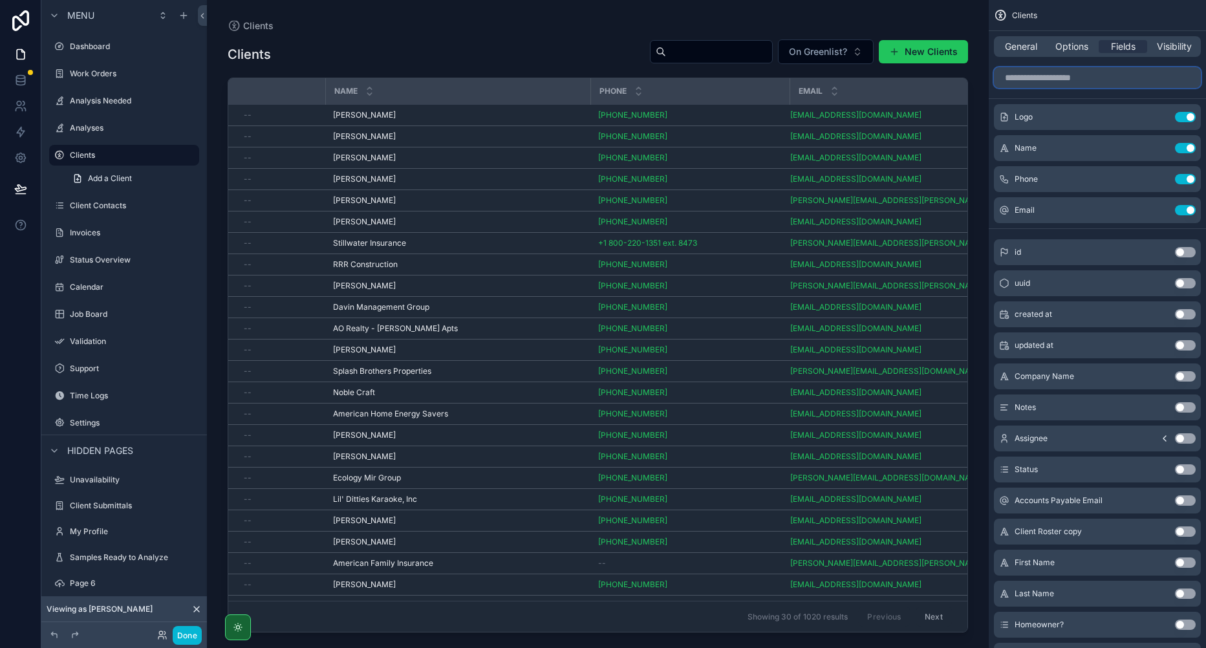
click at [1065, 83] on input "scrollable content" at bounding box center [1097, 77] width 207 height 21
click at [1179, 502] on button "Use setting" at bounding box center [1185, 500] width 21 height 10
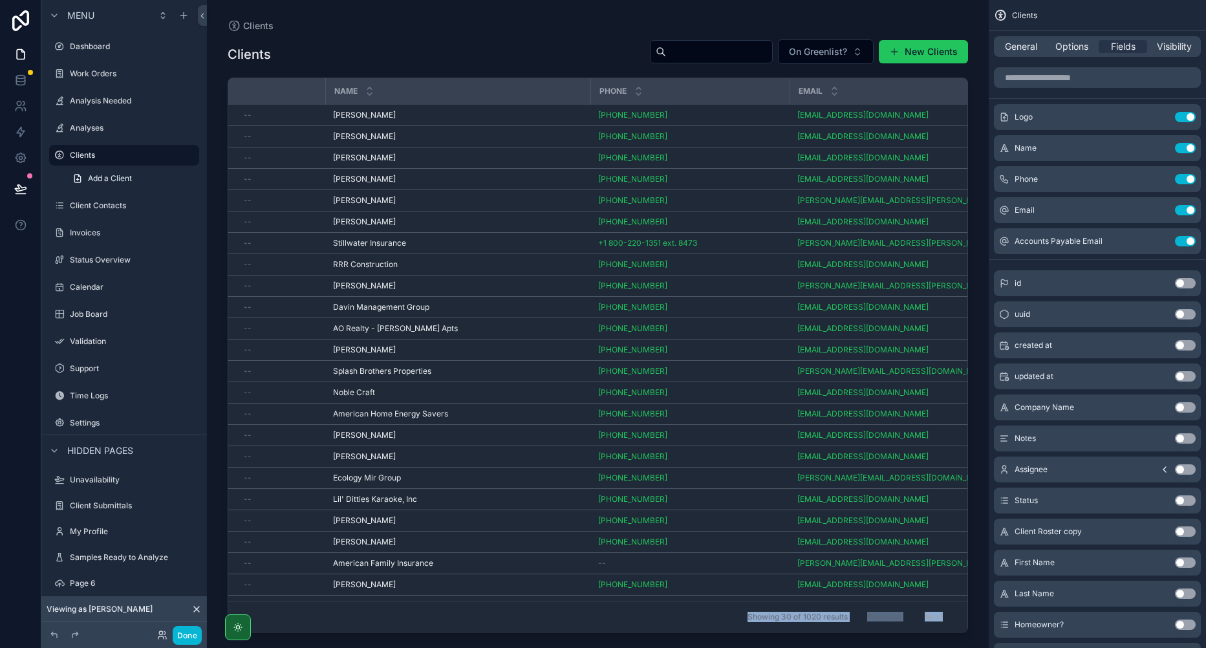
drag, startPoint x: 315, startPoint y: 628, endPoint x: 568, endPoint y: 642, distance: 253.8
click at [568, 642] on div "Clients Clients On Greenlist? New Clients Name Phone Email Accounts Payable Ema…" at bounding box center [598, 324] width 782 height 648
click at [178, 632] on button "Done" at bounding box center [187, 635] width 29 height 19
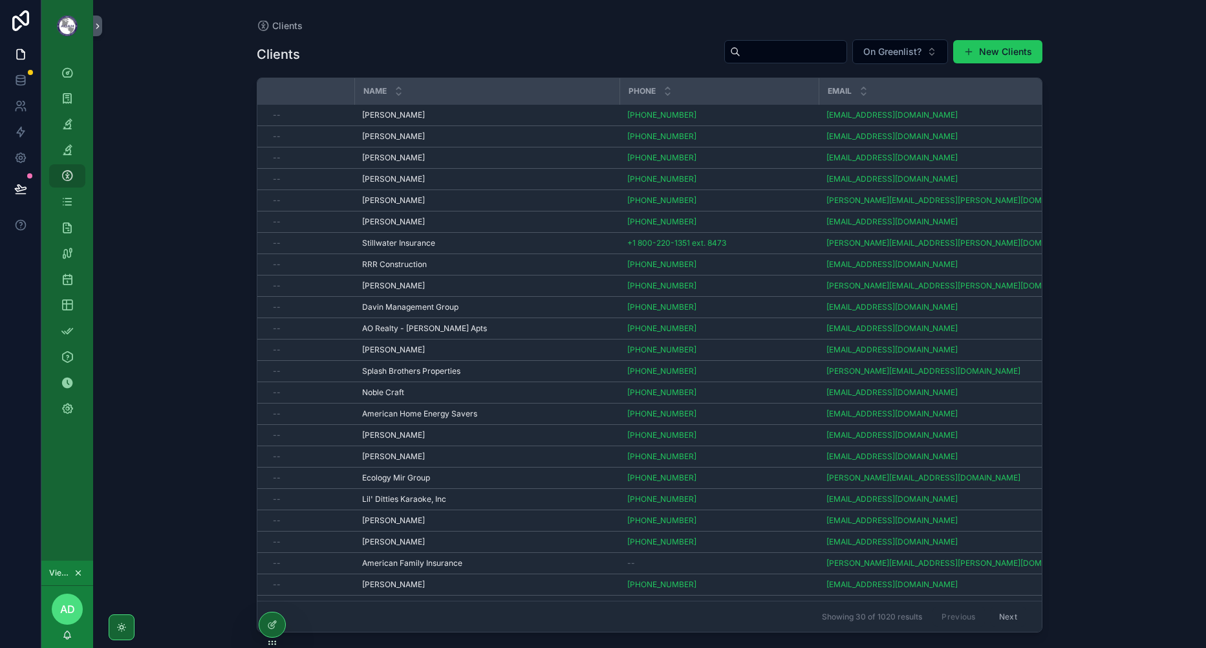
scroll to position [0, 124]
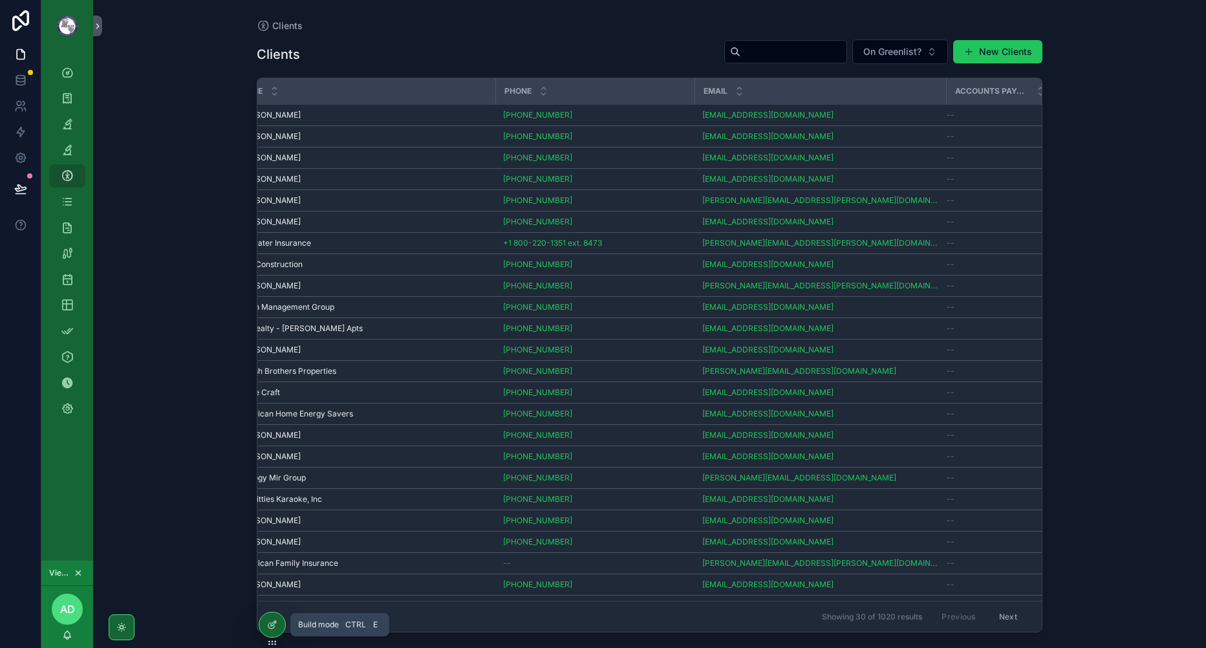
click at [269, 632] on div at bounding box center [272, 624] width 26 height 25
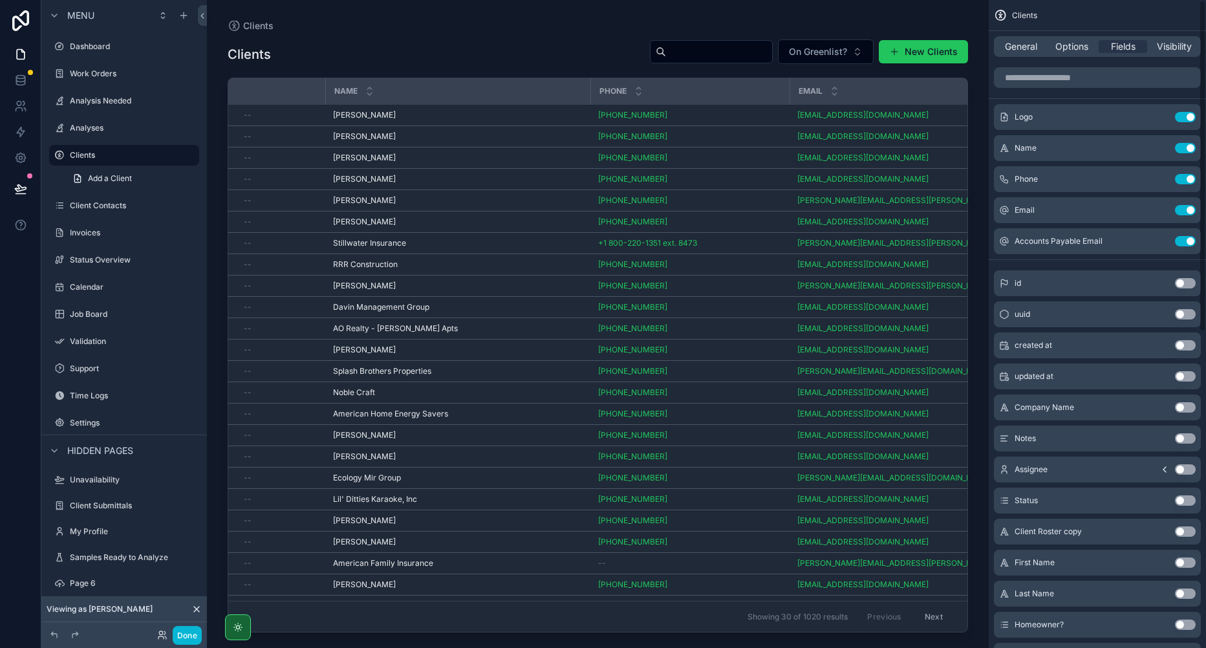
click at [1060, 54] on div "General Options Fields Visibility" at bounding box center [1097, 46] width 207 height 21
click at [1015, 44] on span "General" at bounding box center [1021, 46] width 32 height 13
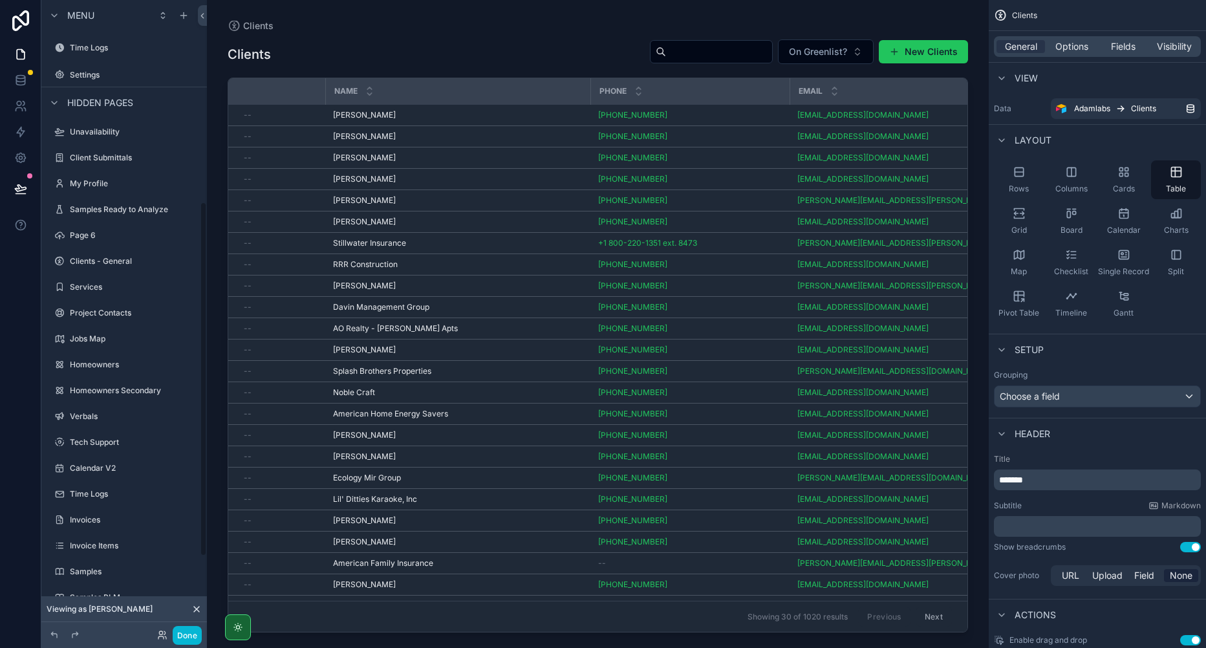
scroll to position [323, 0]
drag, startPoint x: 388, startPoint y: 50, endPoint x: 1024, endPoint y: 155, distance: 644.1
click at [388, 50] on div "scrollable content" at bounding box center [598, 316] width 782 height 632
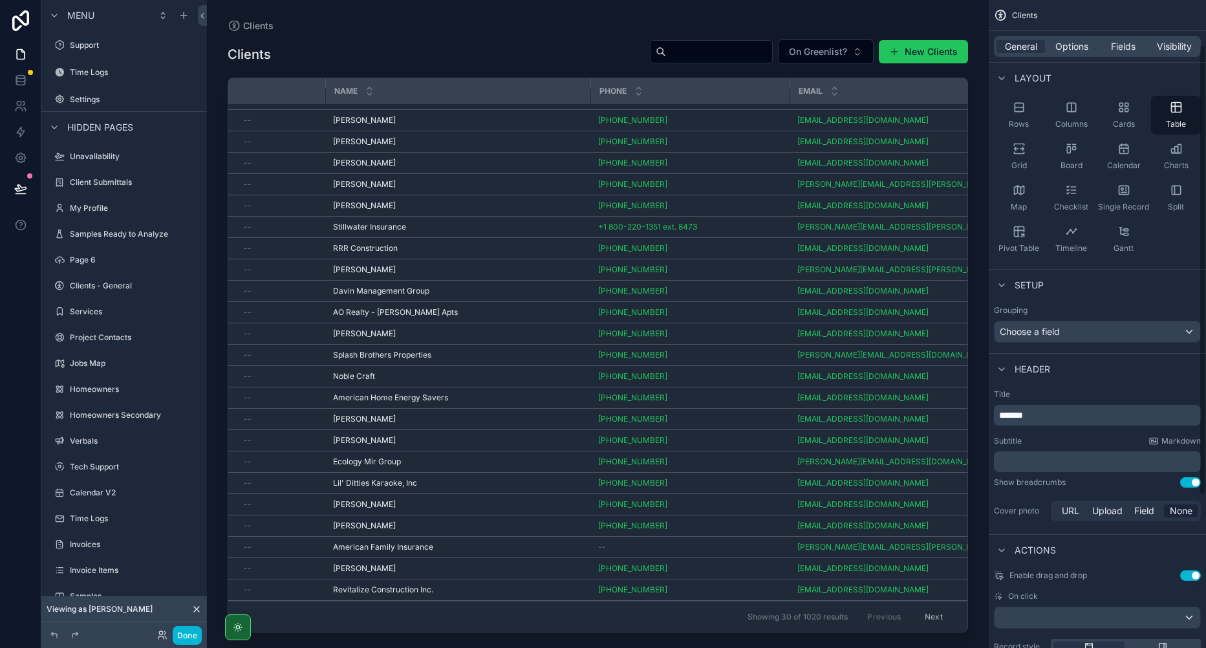
scroll to position [0, 0]
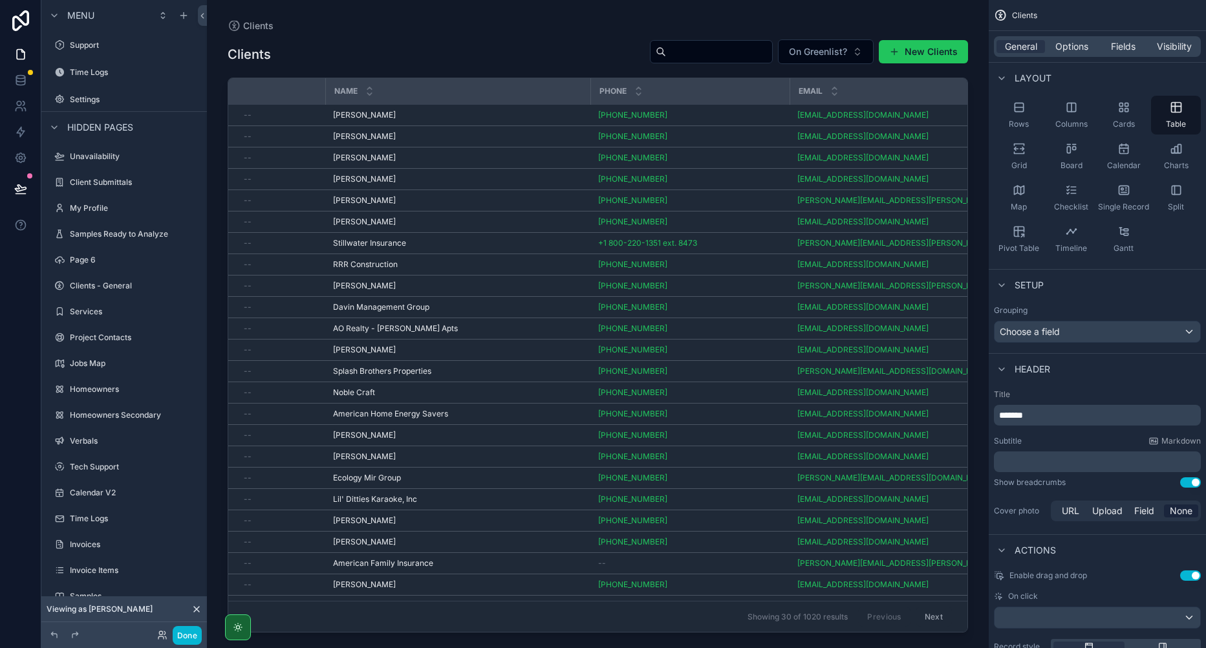
click at [1025, 159] on div "Grid" at bounding box center [1019, 156] width 50 height 39
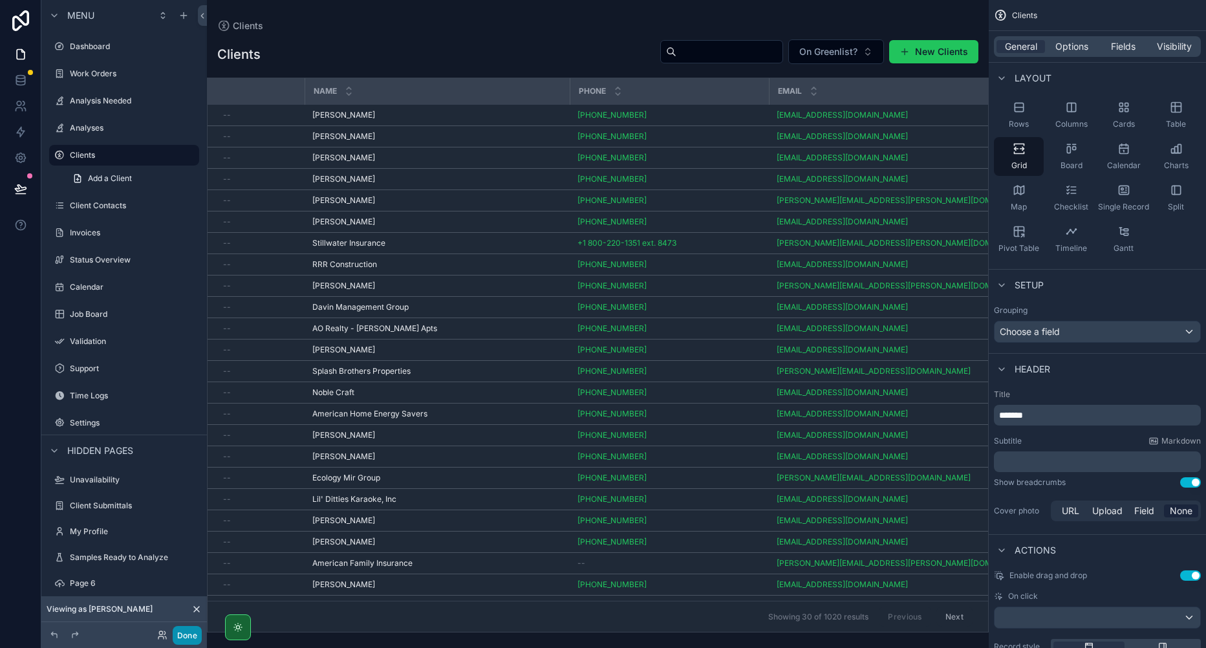
click at [190, 638] on button "Done" at bounding box center [187, 635] width 29 height 19
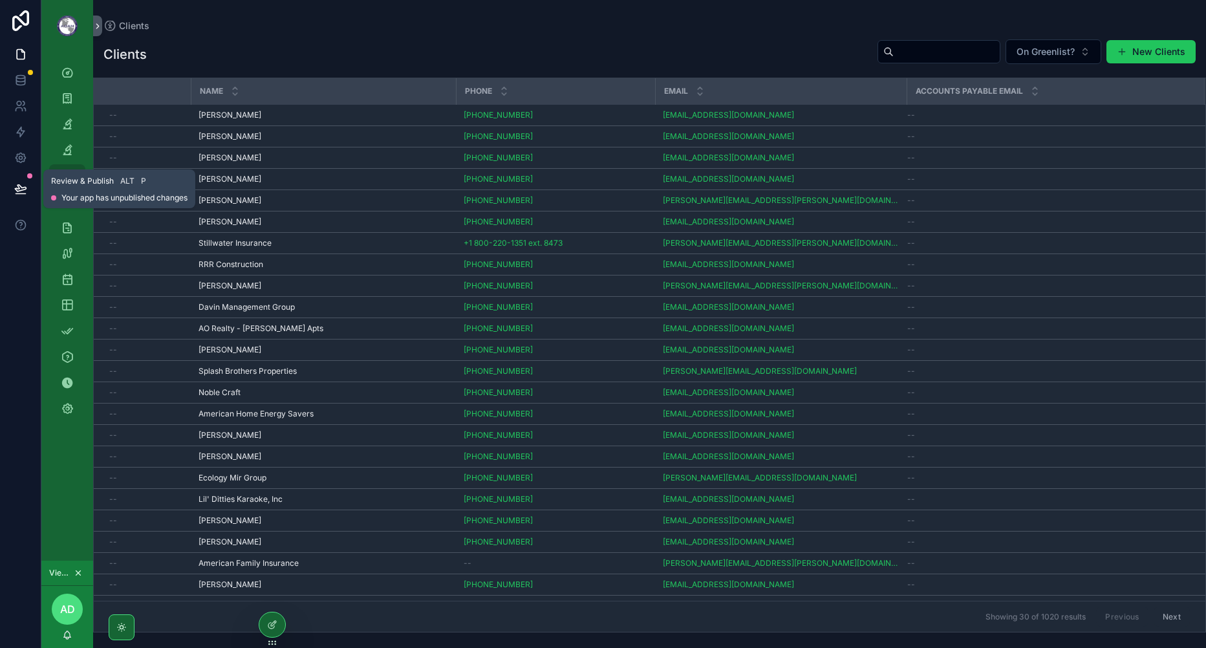
click at [28, 185] on button at bounding box center [20, 189] width 28 height 36
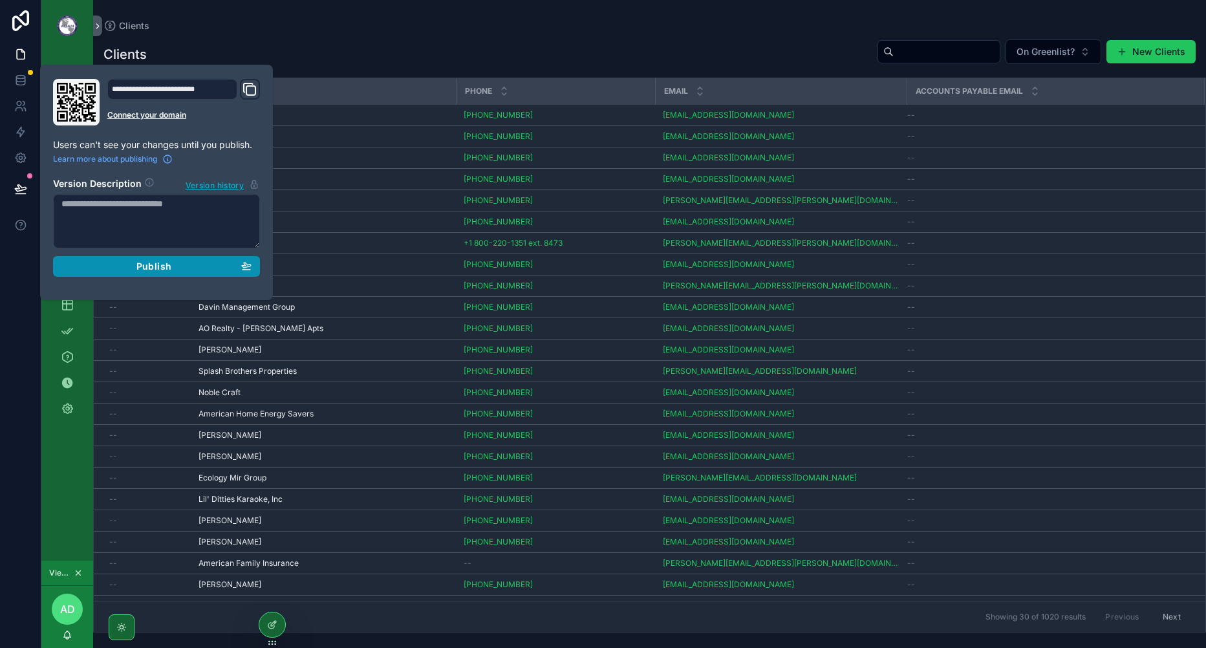
click at [150, 264] on span "Publish" at bounding box center [153, 267] width 35 height 12
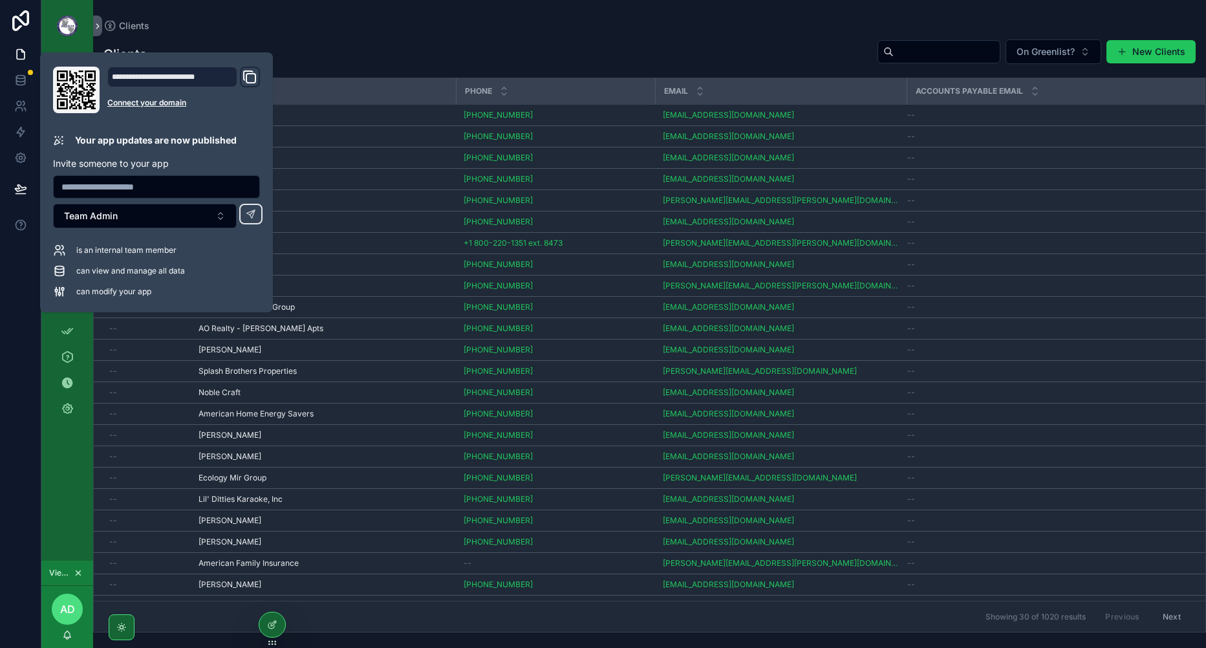
click at [455, 50] on div "Clients On Greenlist? New Clients" at bounding box center [649, 54] width 1092 height 31
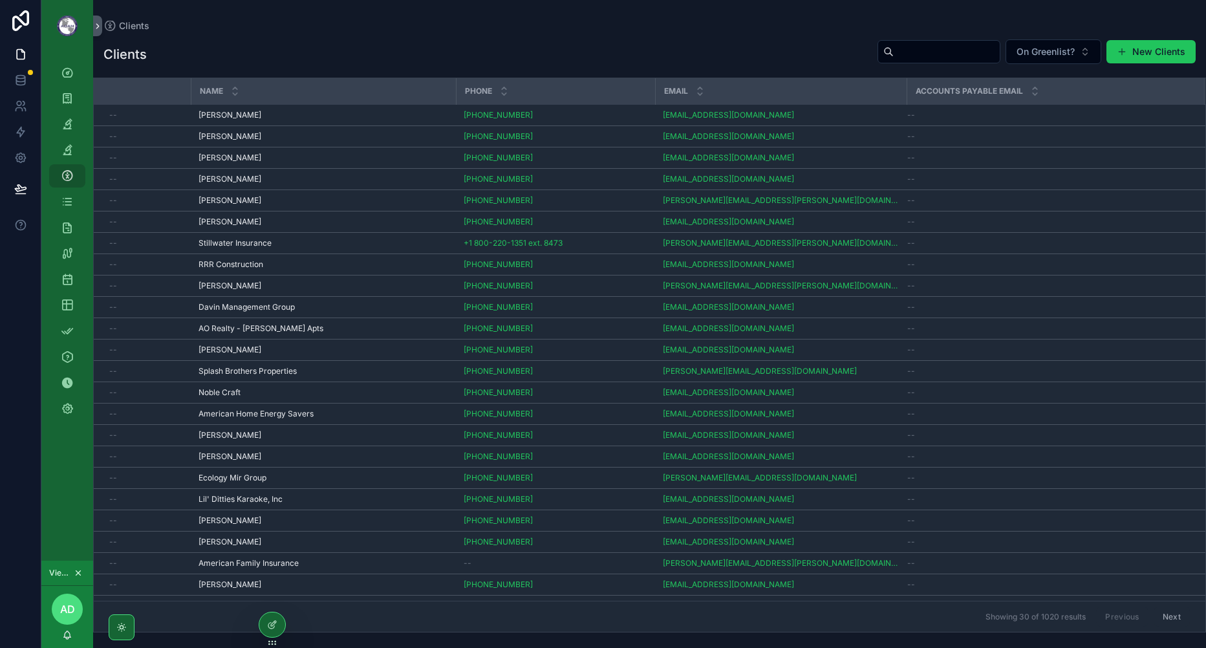
click at [268, 625] on icon at bounding box center [272, 624] width 10 height 10
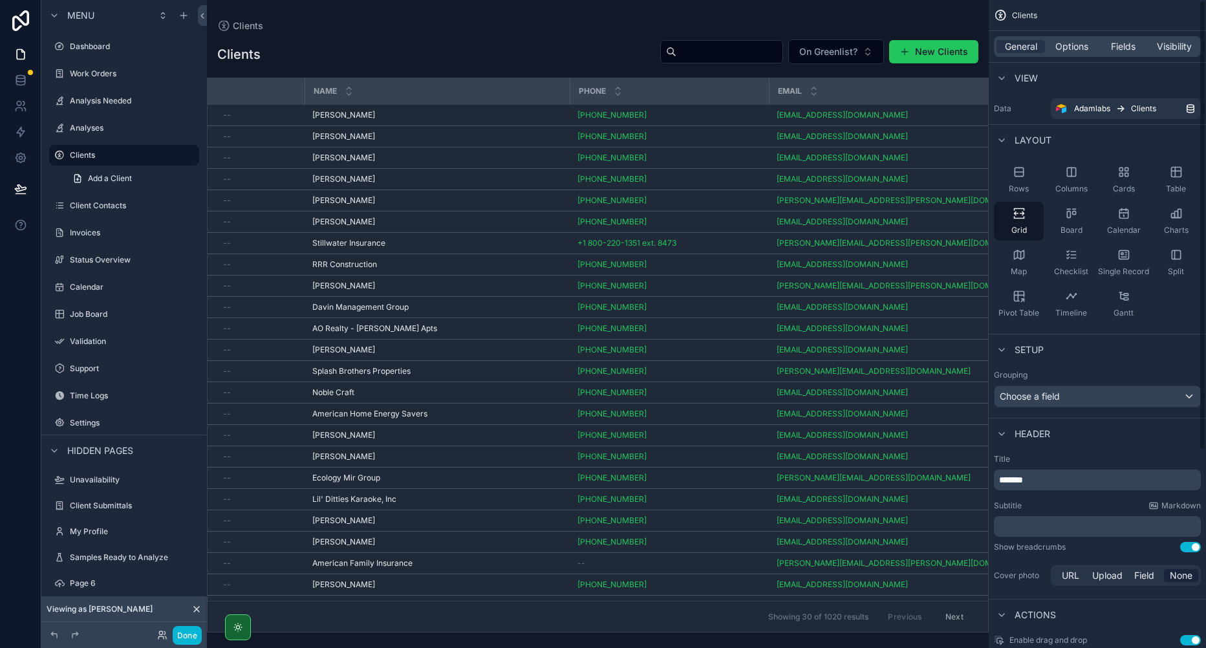
click at [1065, 48] on span "Options" at bounding box center [1071, 46] width 33 height 13
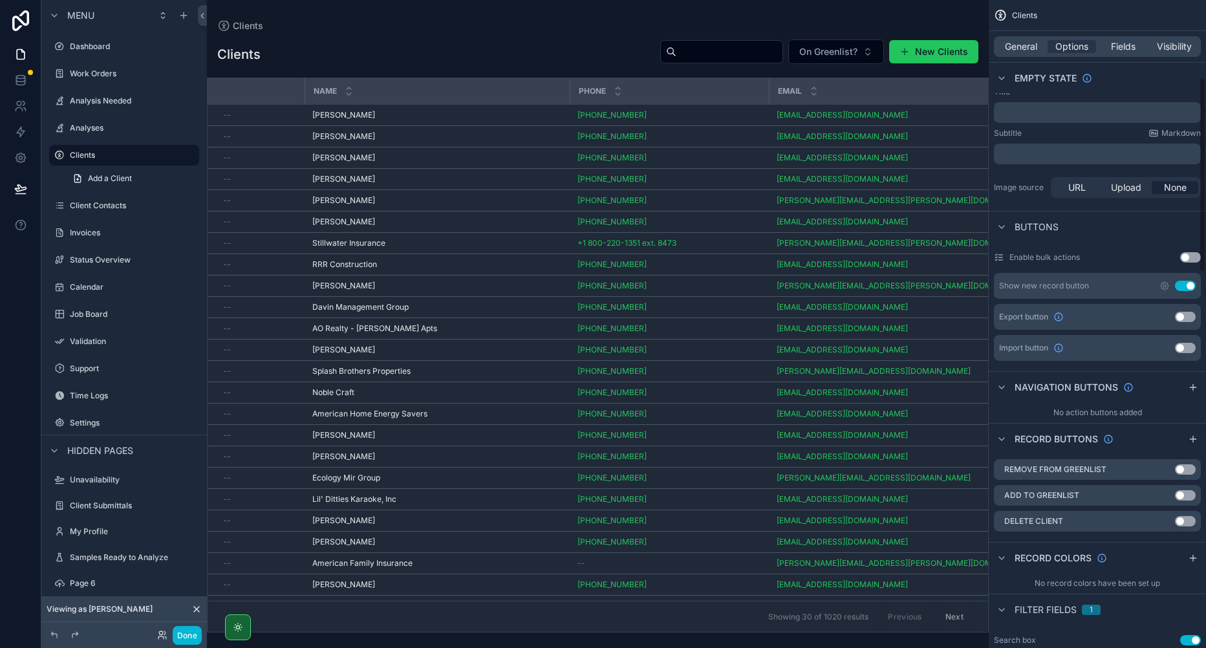
scroll to position [259, 0]
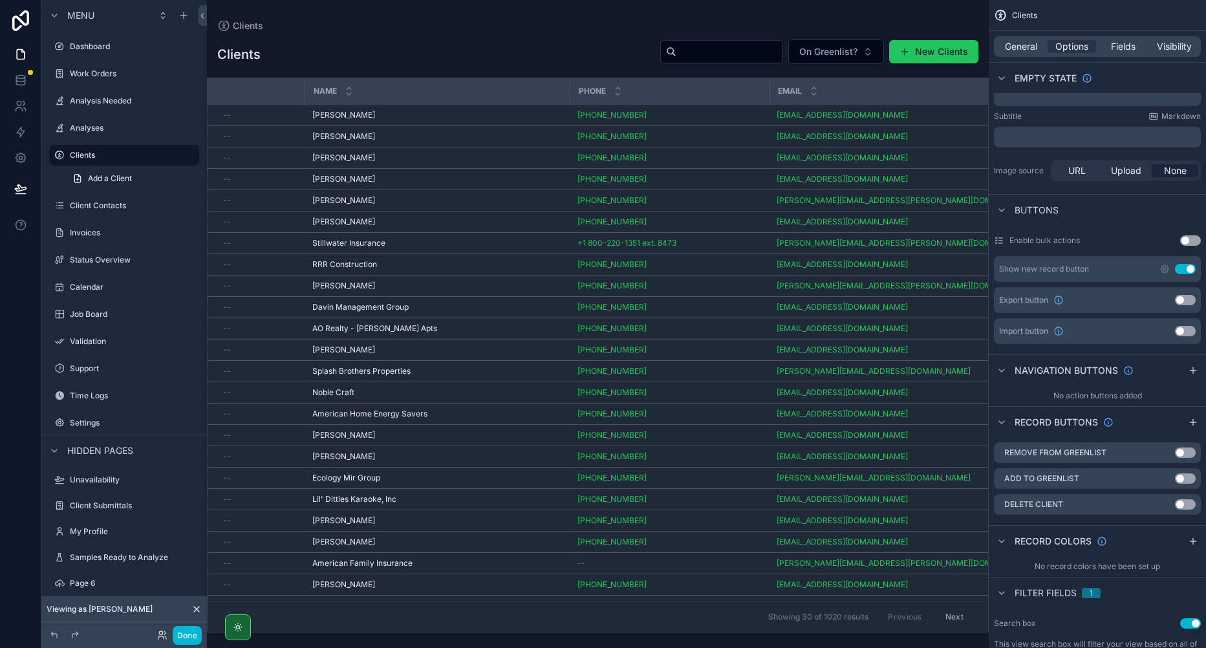
click at [1193, 423] on icon "scrollable content" at bounding box center [1193, 422] width 0 height 6
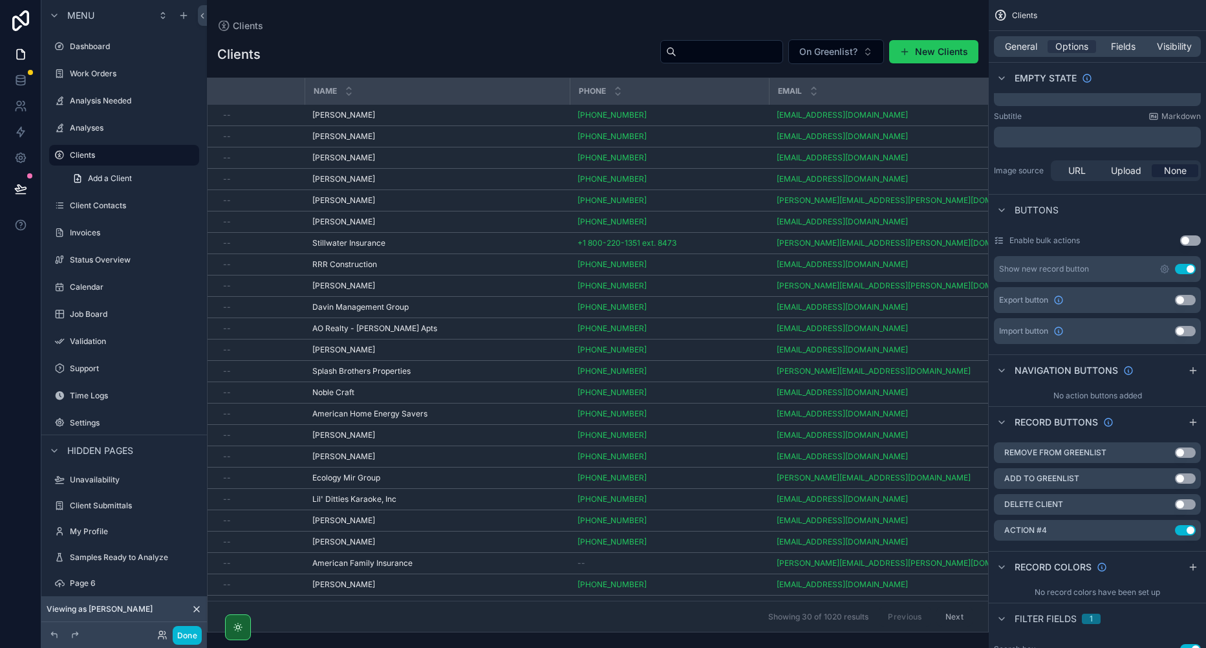
click at [0, 0] on icon "scrollable content" at bounding box center [0, 0] width 0 height 0
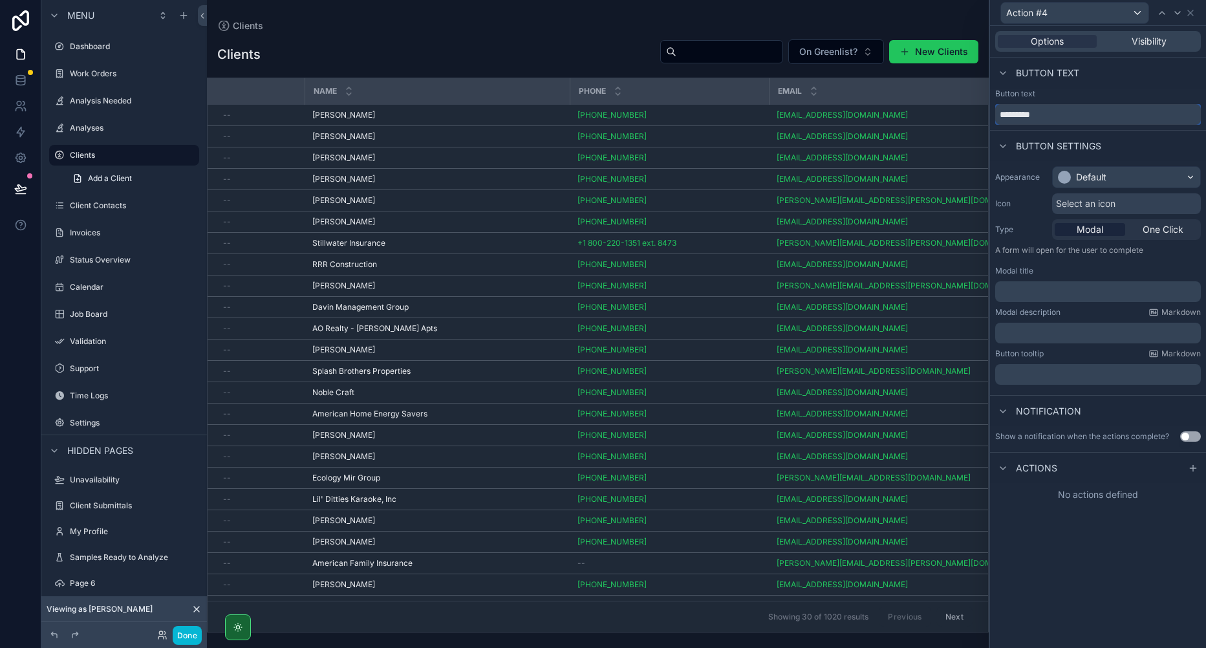
click at [1065, 118] on input "*********" at bounding box center [1098, 114] width 206 height 21
type input "****"
click at [1108, 176] on div "Default" at bounding box center [1125, 177] width 147 height 21
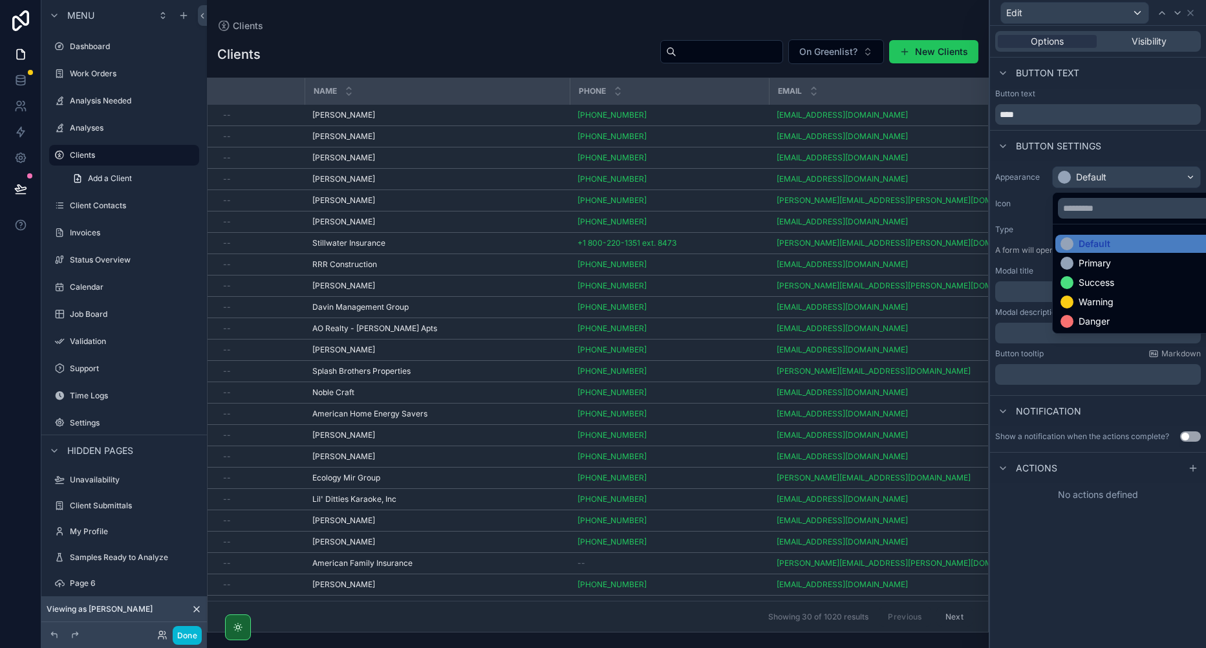
click at [1096, 303] on div "Warning" at bounding box center [1095, 301] width 35 height 13
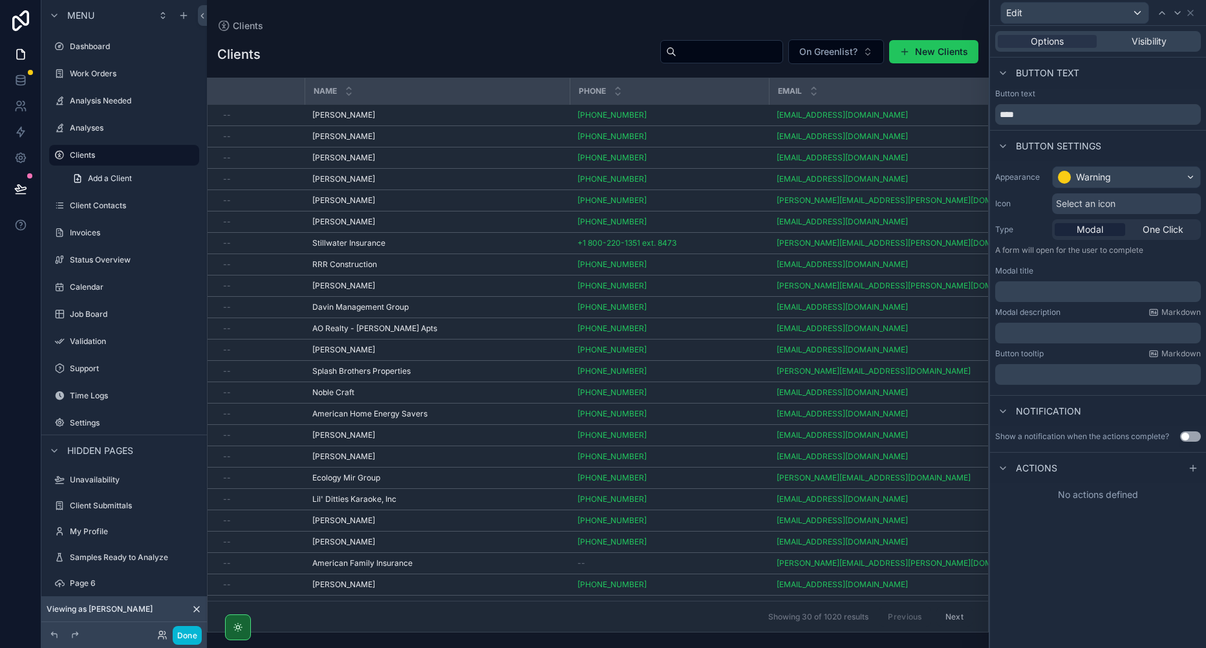
click at [1090, 207] on span "Select an icon" at bounding box center [1085, 203] width 59 height 13
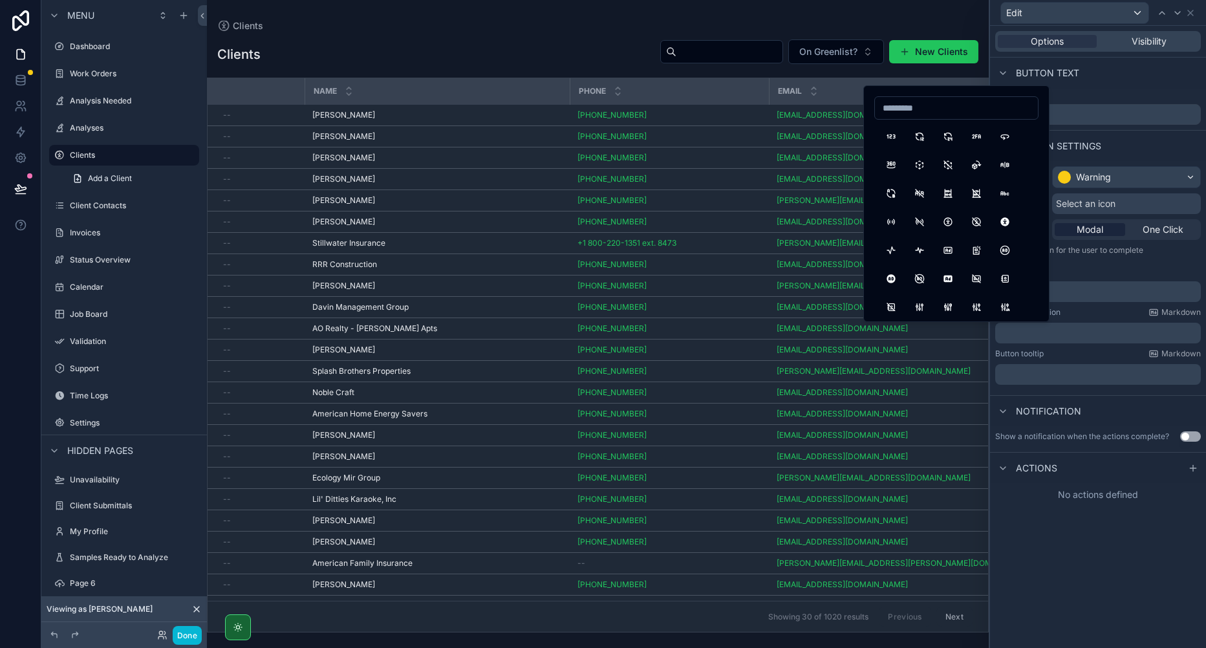
click at [922, 111] on input at bounding box center [956, 108] width 163 height 18
type input "***"
click at [889, 140] on button "Edit" at bounding box center [890, 136] width 23 height 23
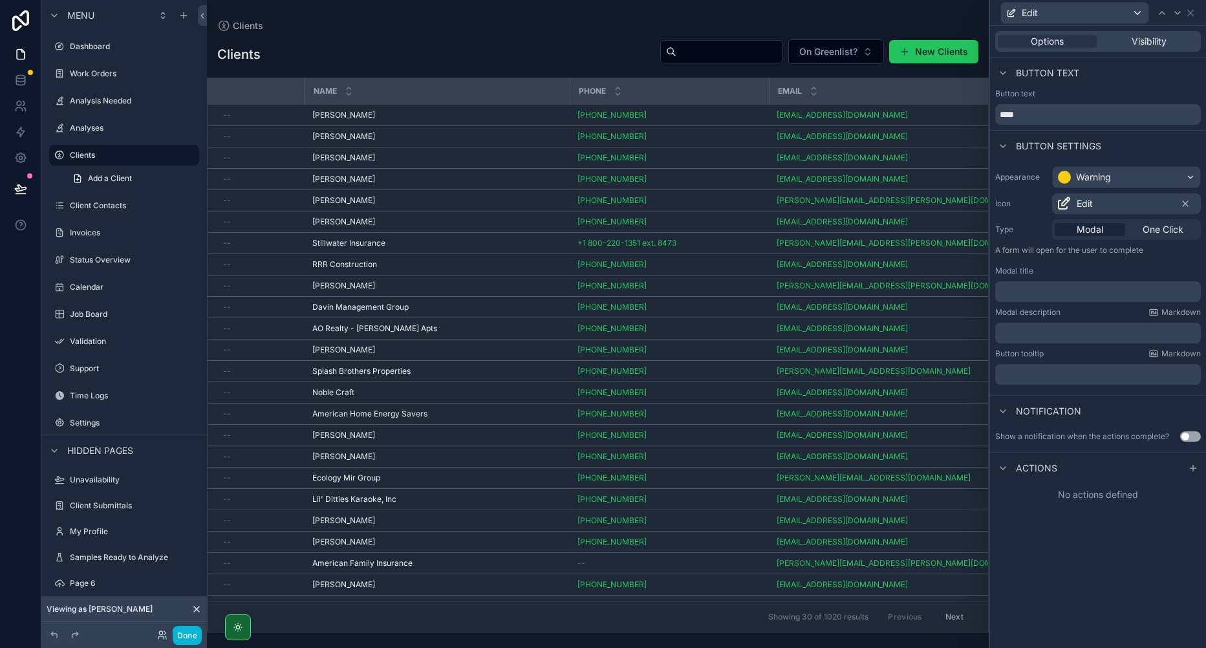
click at [1081, 287] on p "﻿" at bounding box center [1099, 291] width 198 height 13
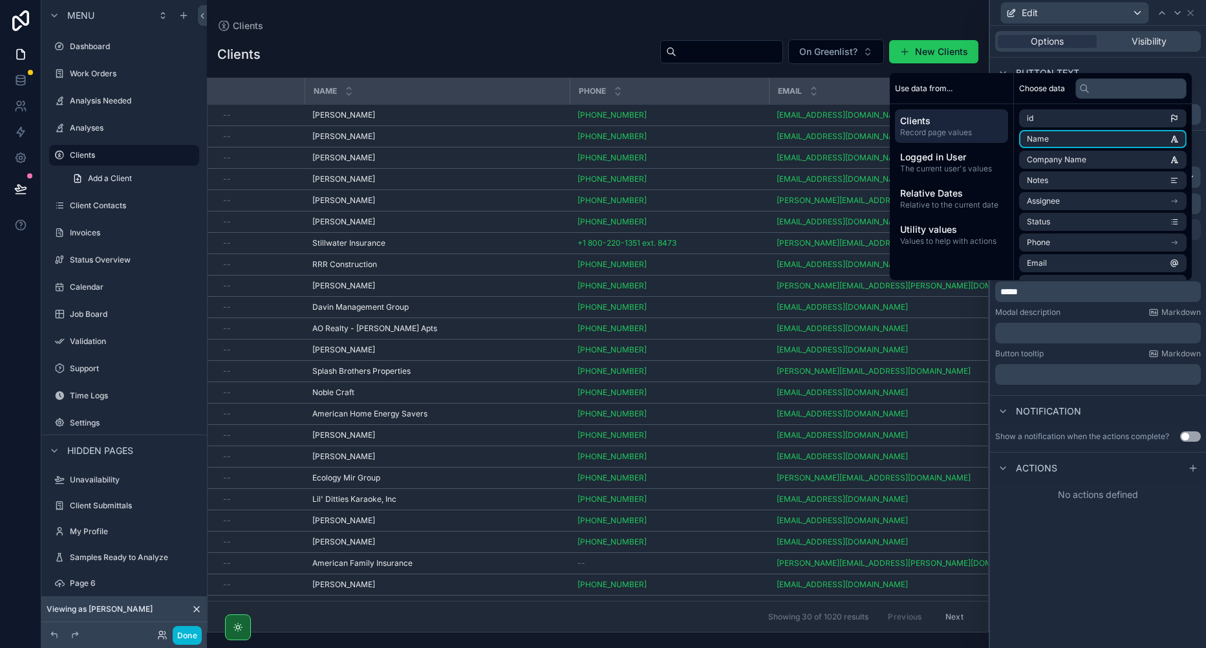
click at [1074, 145] on li "Name" at bounding box center [1102, 139] width 167 height 18
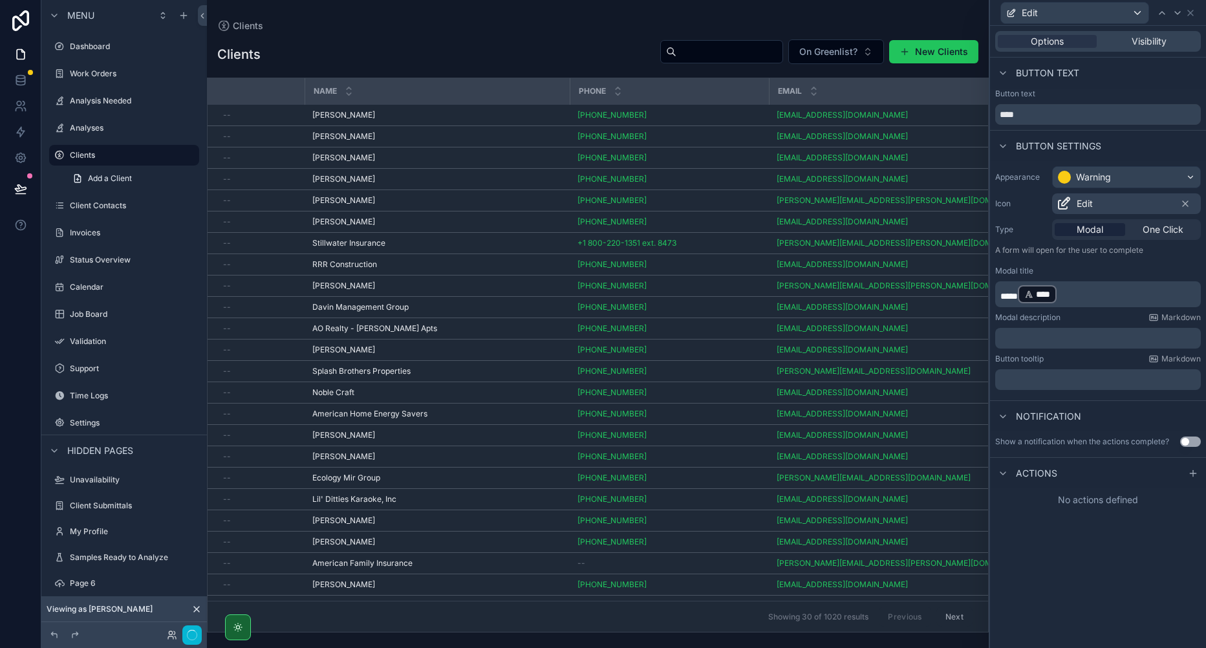
click at [1085, 565] on div "Options Visibility Button text Button text **** Button settings Appearance Warn…" at bounding box center [1098, 337] width 216 height 622
click at [1189, 473] on icon at bounding box center [1192, 473] width 10 height 10
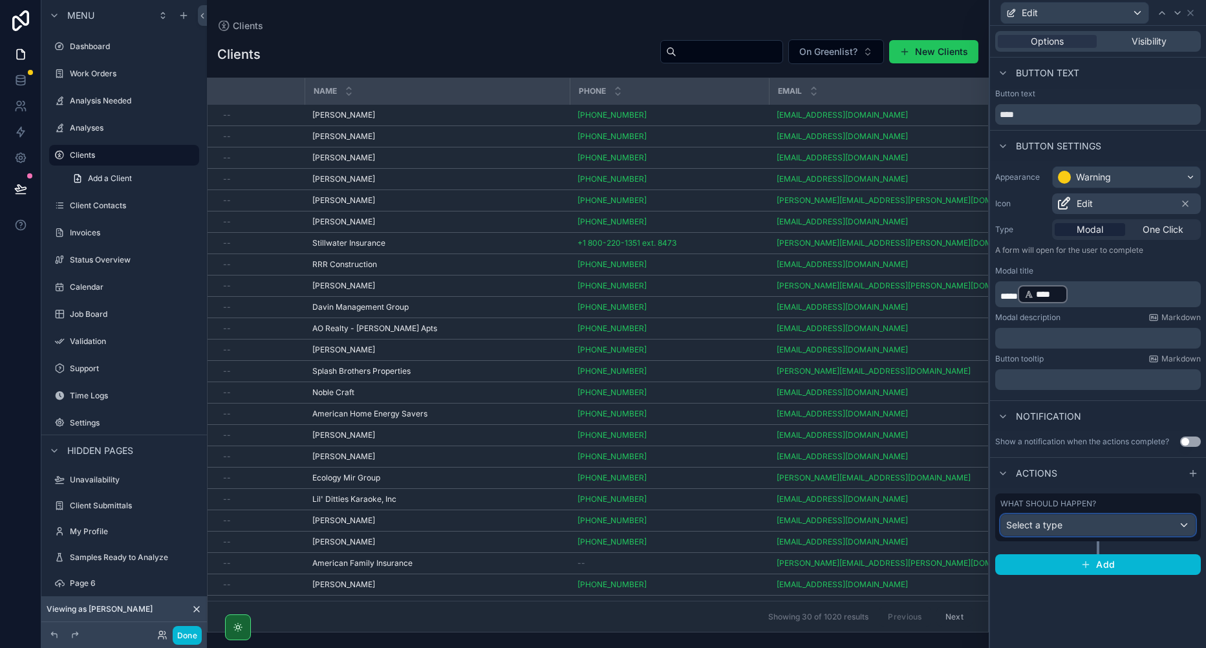
click at [1050, 533] on div "Select a type" at bounding box center [1098, 525] width 194 height 21
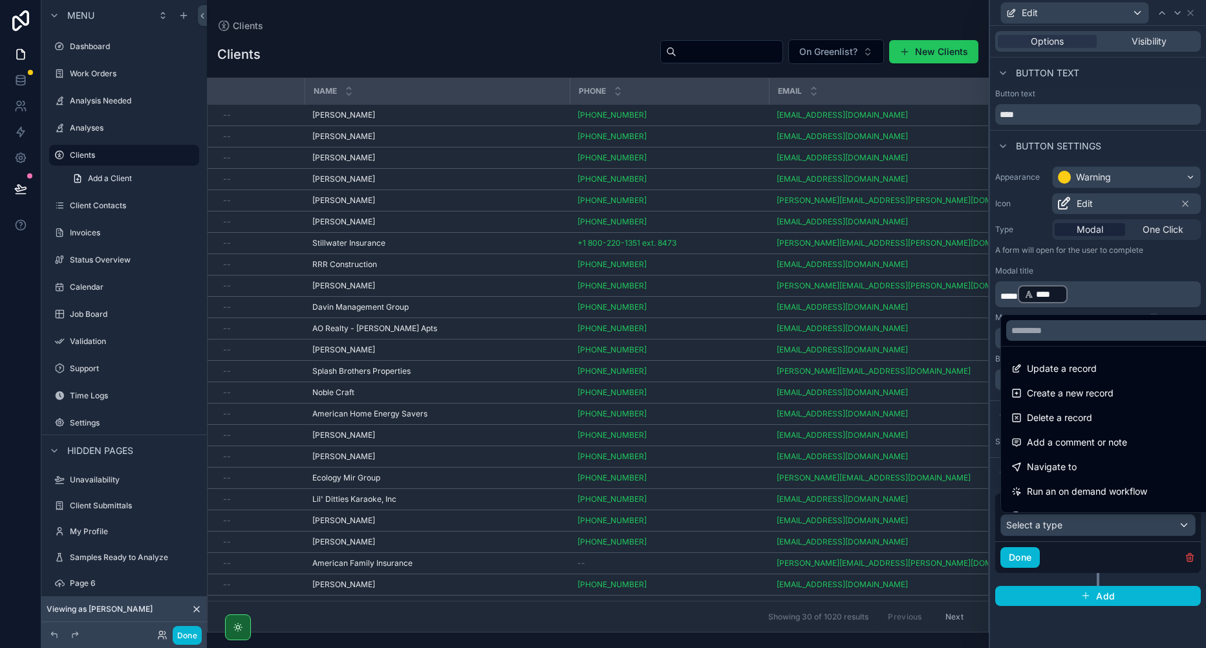
click at [1047, 372] on span "Update a record" at bounding box center [1062, 369] width 70 height 16
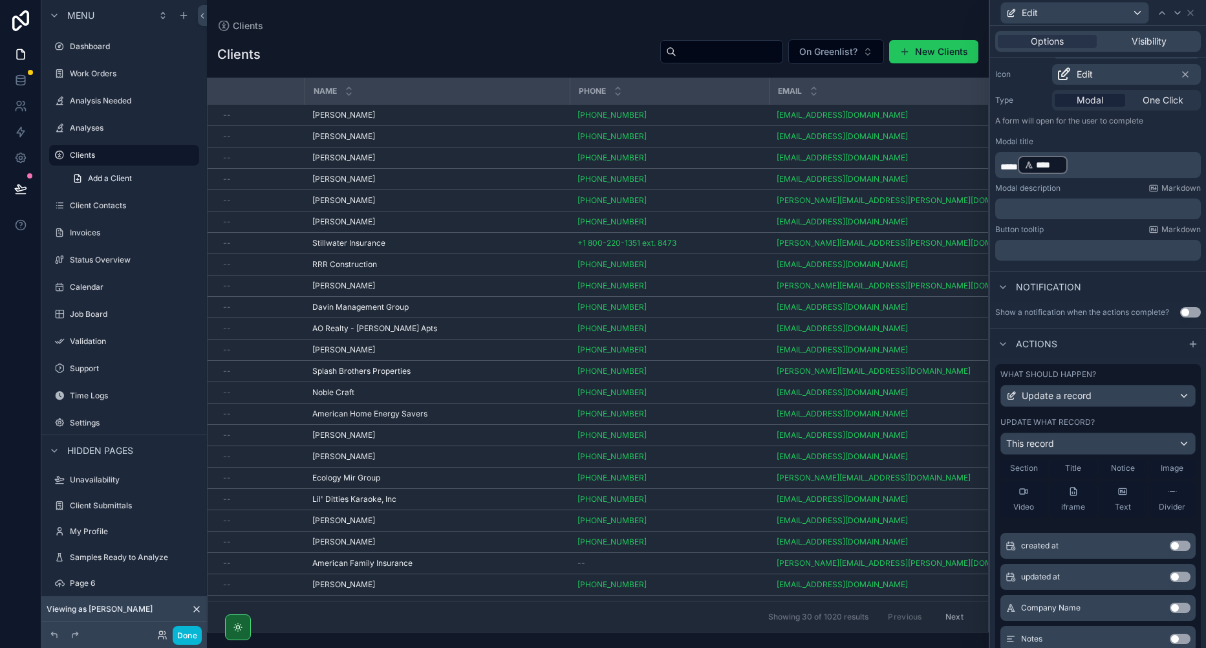
scroll to position [0, 0]
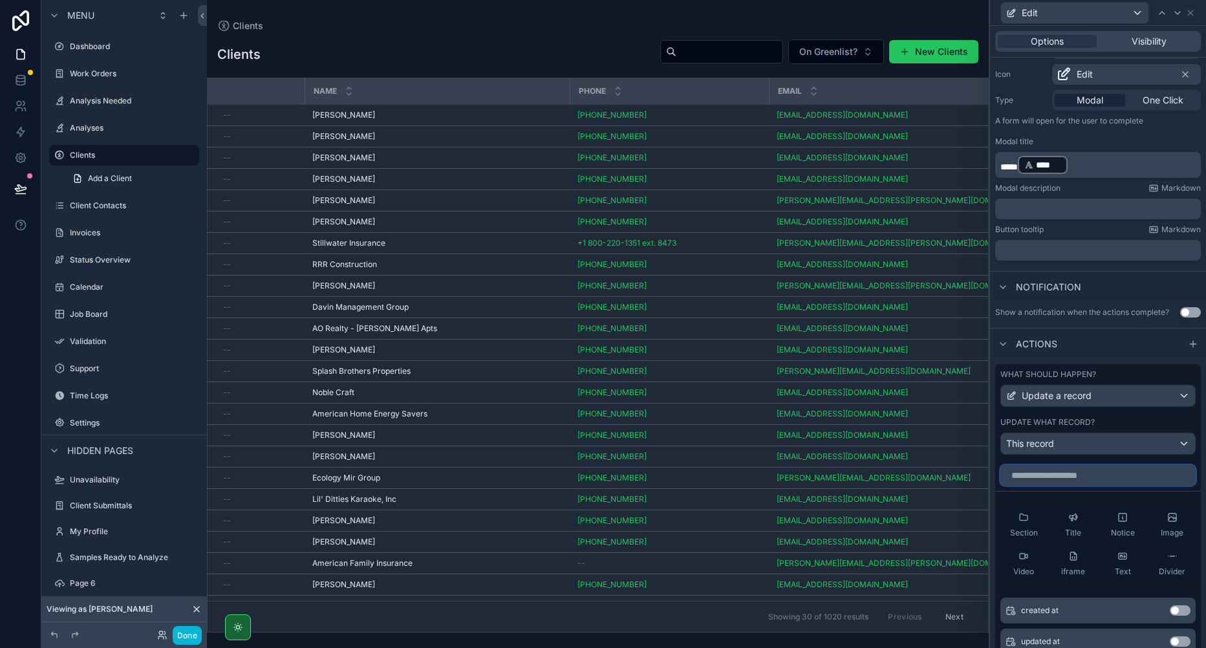
click at [1078, 484] on input "text" at bounding box center [1097, 475] width 195 height 21
type input "*"
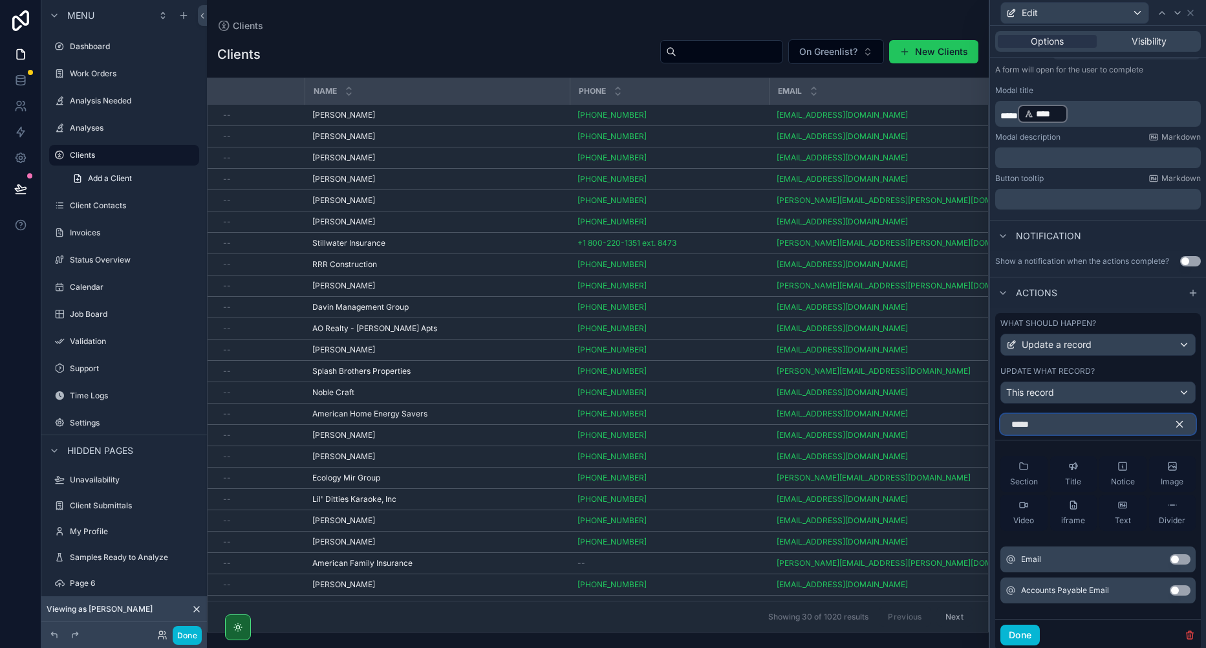
scroll to position [194, 0]
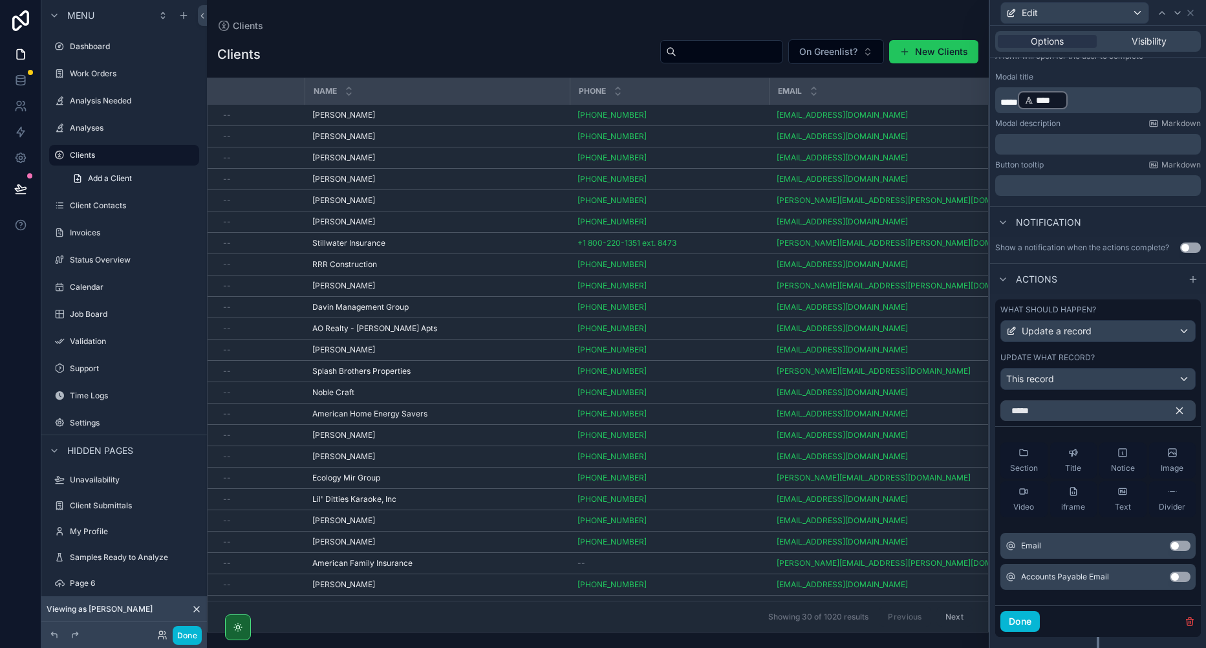
click at [1175, 546] on button "Use setting" at bounding box center [1179, 545] width 21 height 10
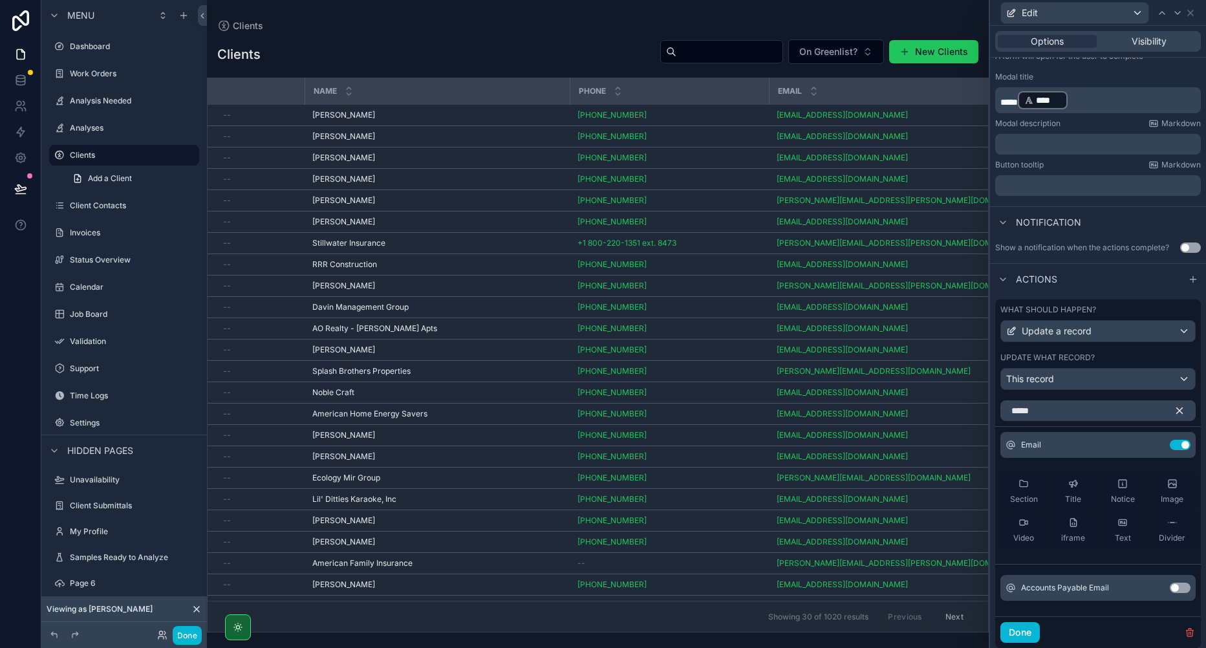
click at [1171, 590] on button "Use setting" at bounding box center [1179, 587] width 21 height 10
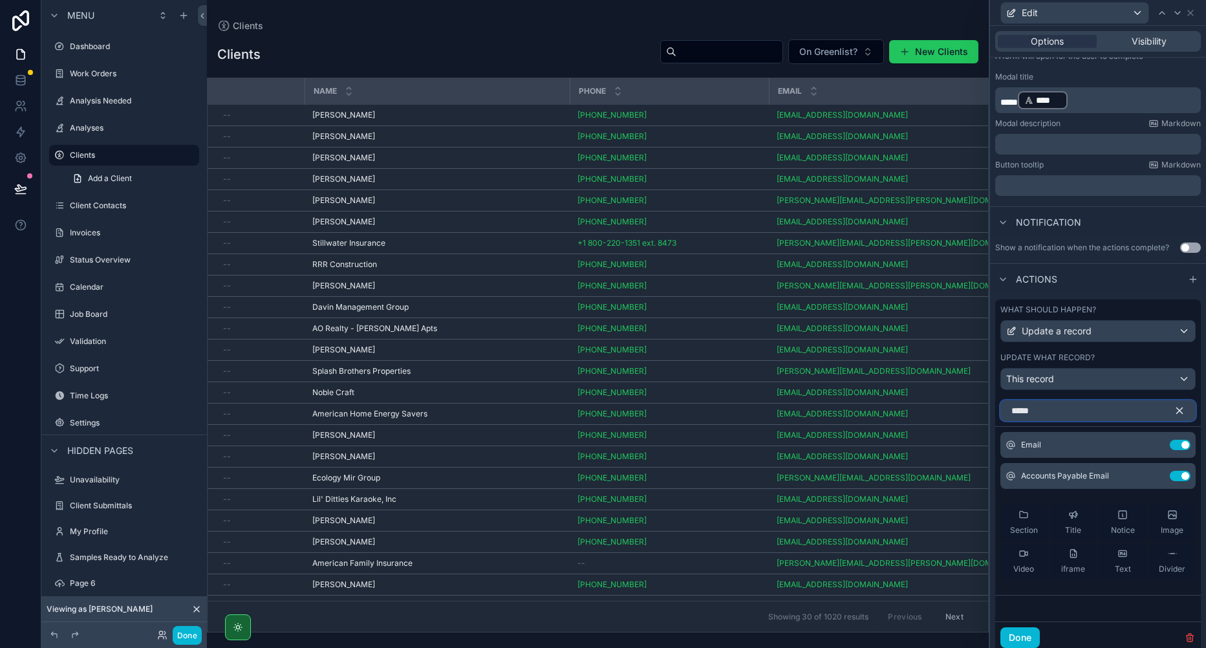
click at [1063, 407] on input "*****" at bounding box center [1097, 410] width 195 height 21
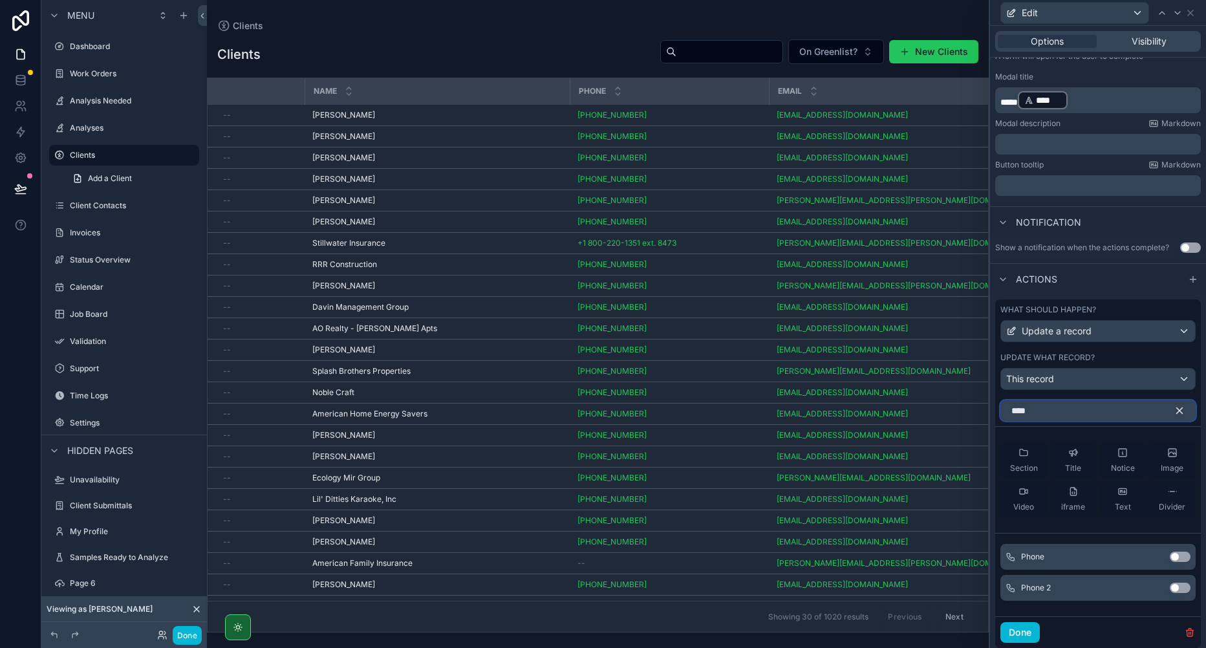
type input "****"
click at [1170, 559] on button "Use setting" at bounding box center [1179, 556] width 21 height 10
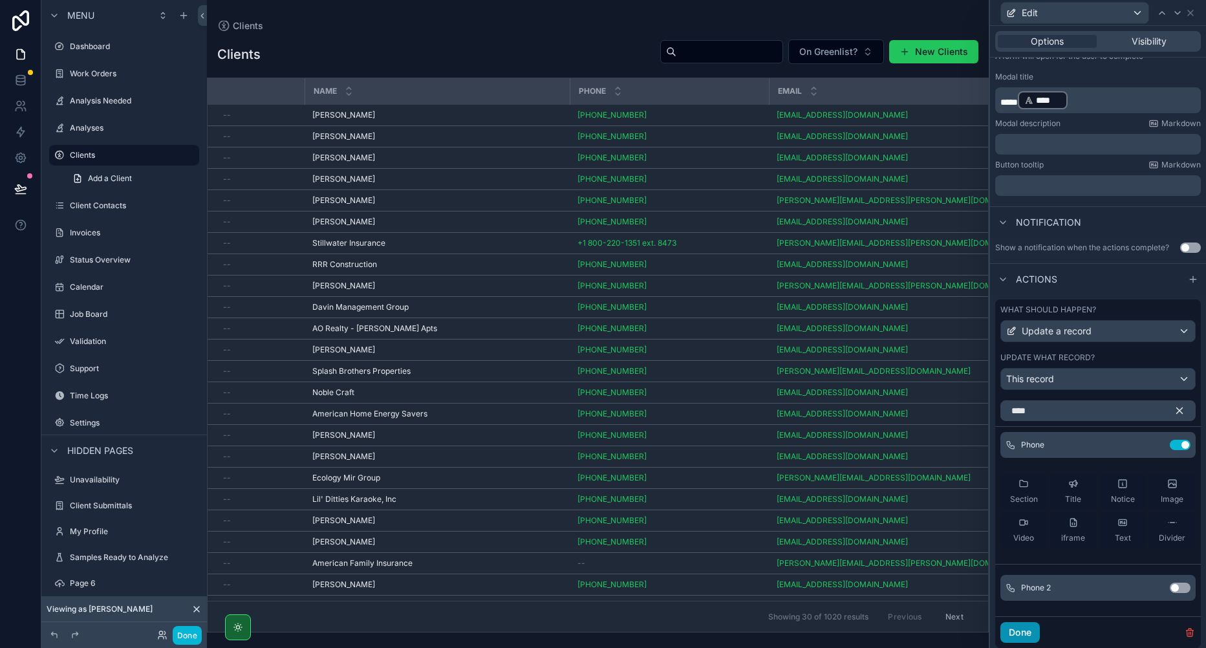
click at [1027, 633] on button "Done" at bounding box center [1019, 632] width 39 height 21
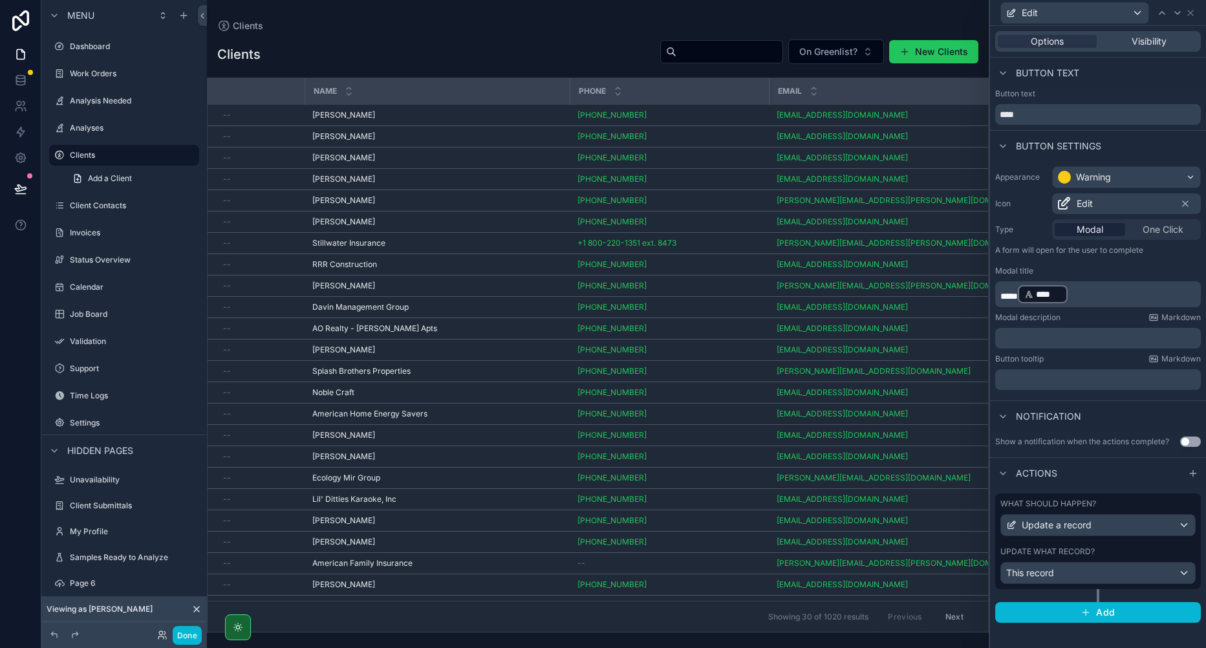
scroll to position [0, 0]
click at [186, 637] on button "Done" at bounding box center [187, 635] width 29 height 19
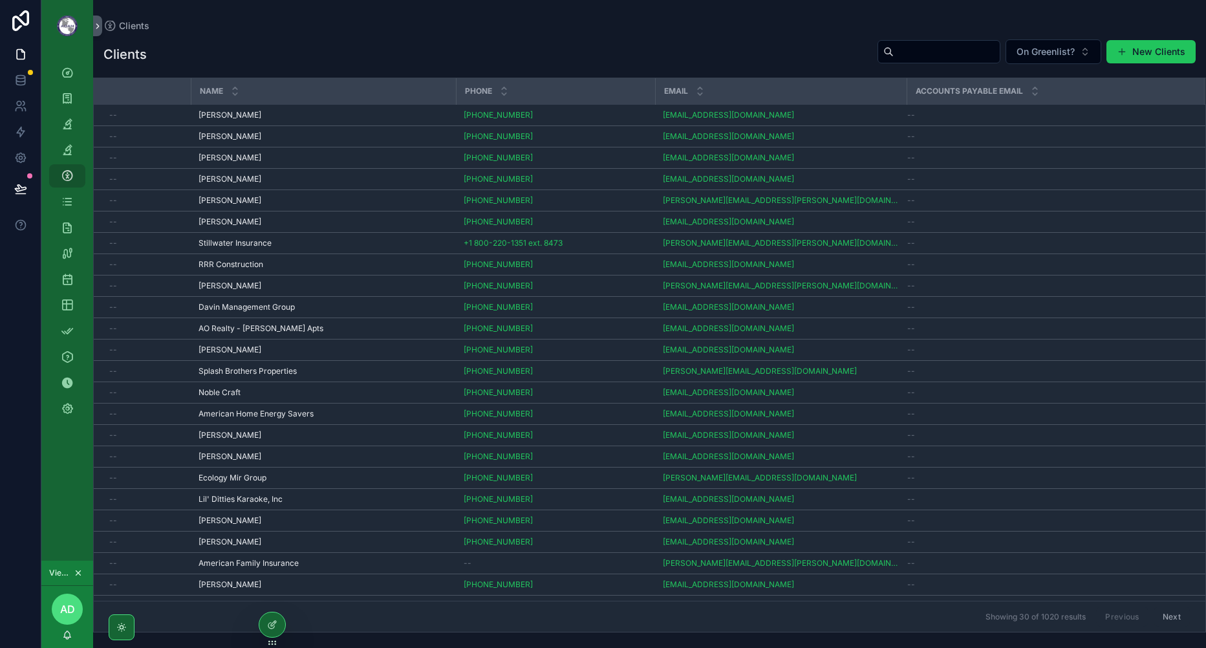
click at [0, 0] on button "Edit" at bounding box center [0, 0] width 0 height 0
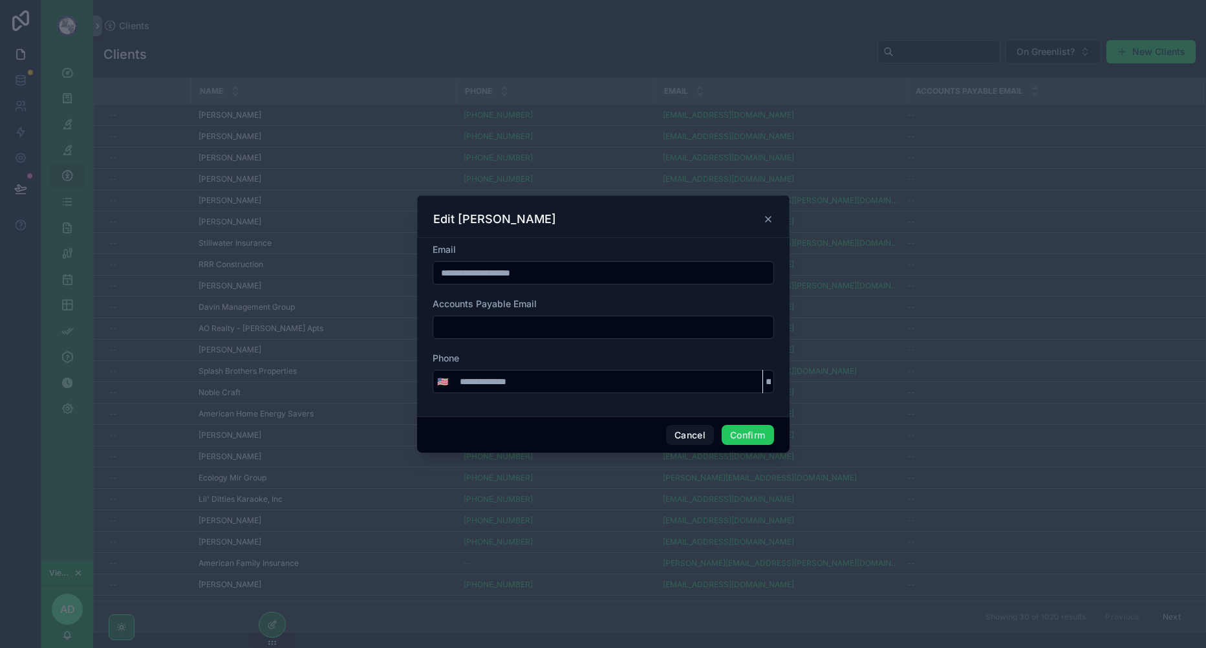
click at [769, 221] on icon at bounding box center [768, 219] width 10 height 10
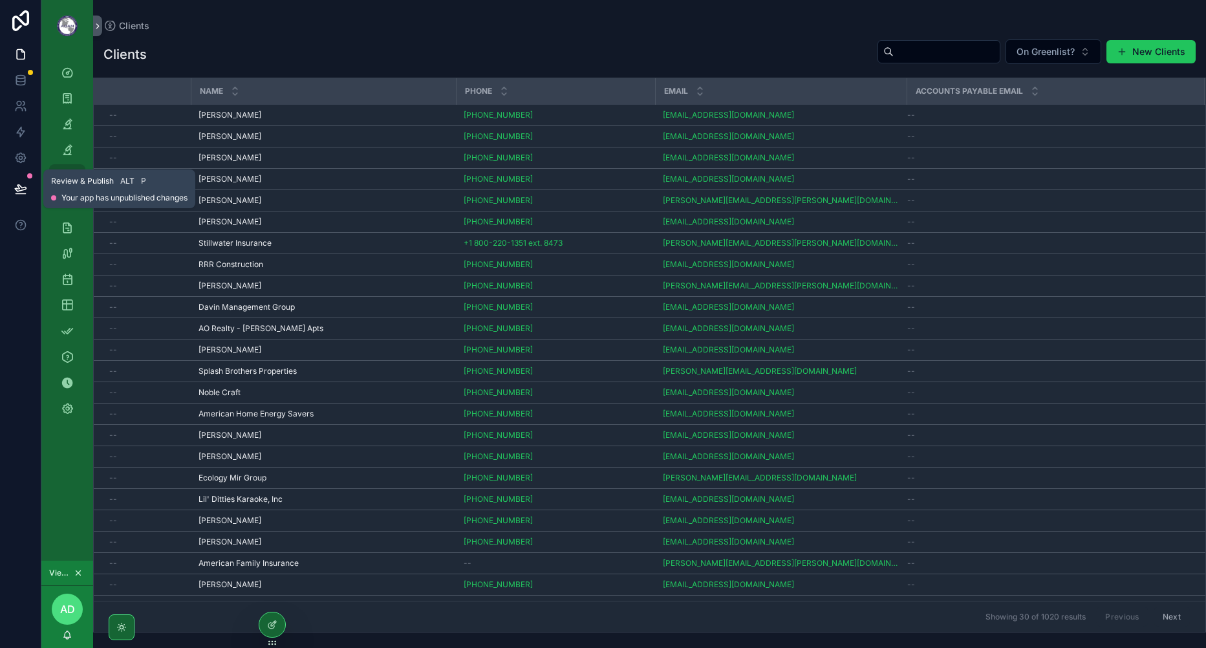
click at [22, 184] on icon at bounding box center [20, 188] width 13 height 13
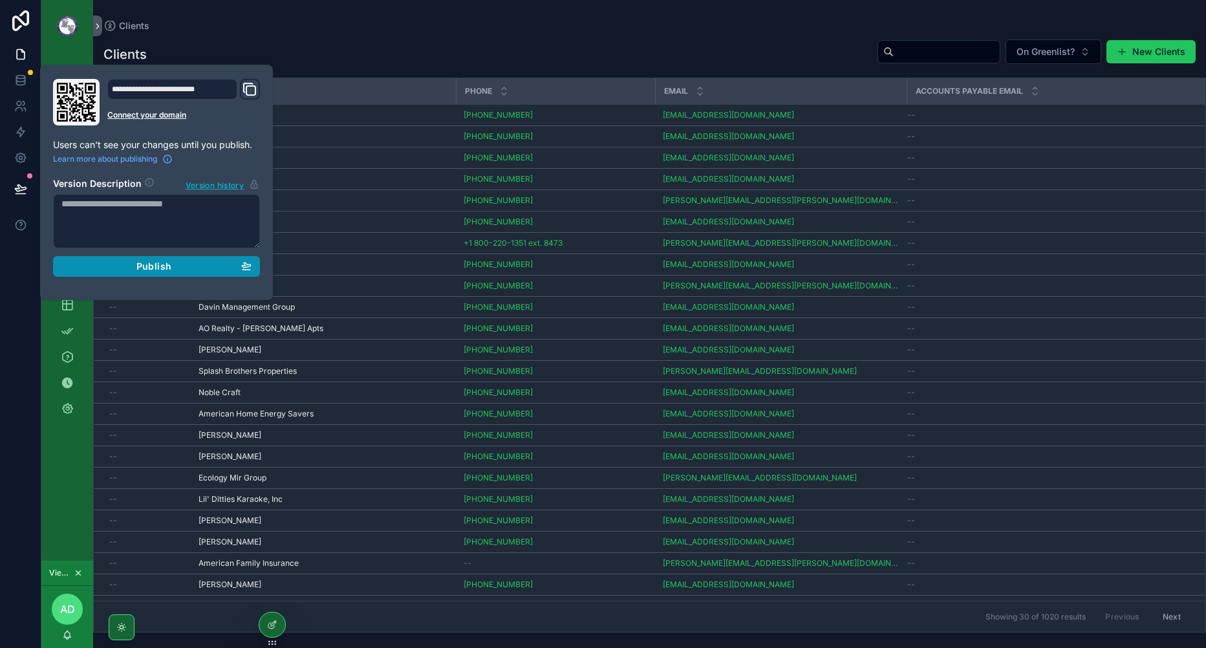
click at [226, 268] on div "Publish" at bounding box center [156, 267] width 190 height 12
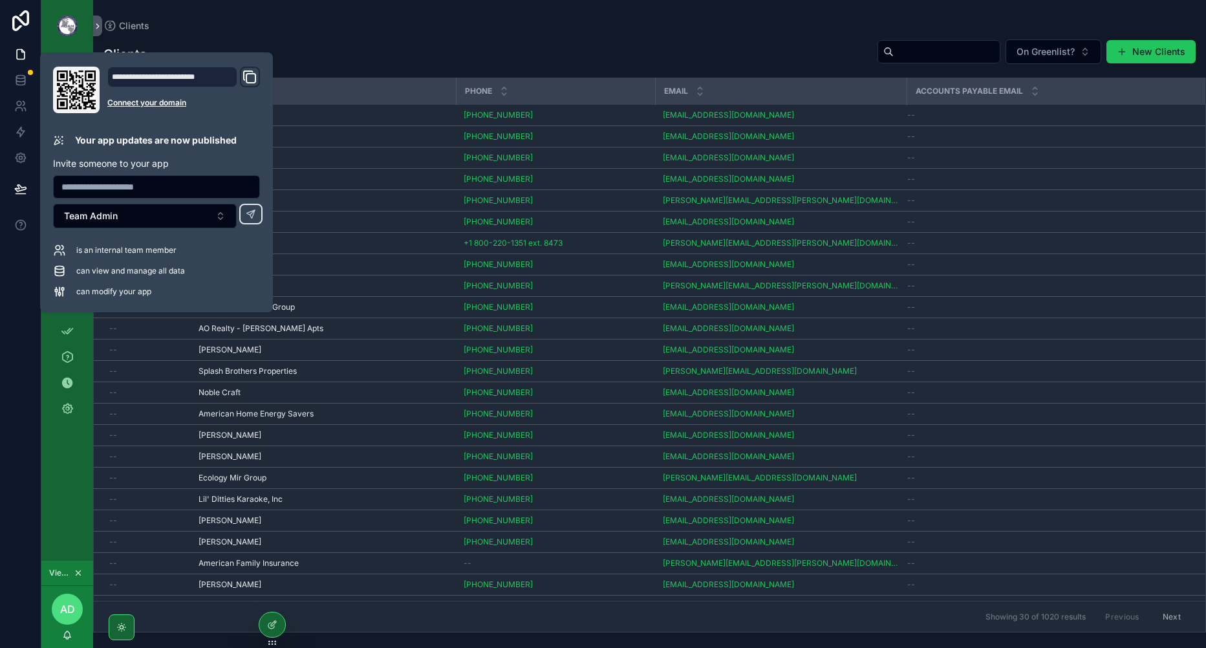
click at [462, 53] on div "Clients On Greenlist? New Clients" at bounding box center [649, 54] width 1092 height 31
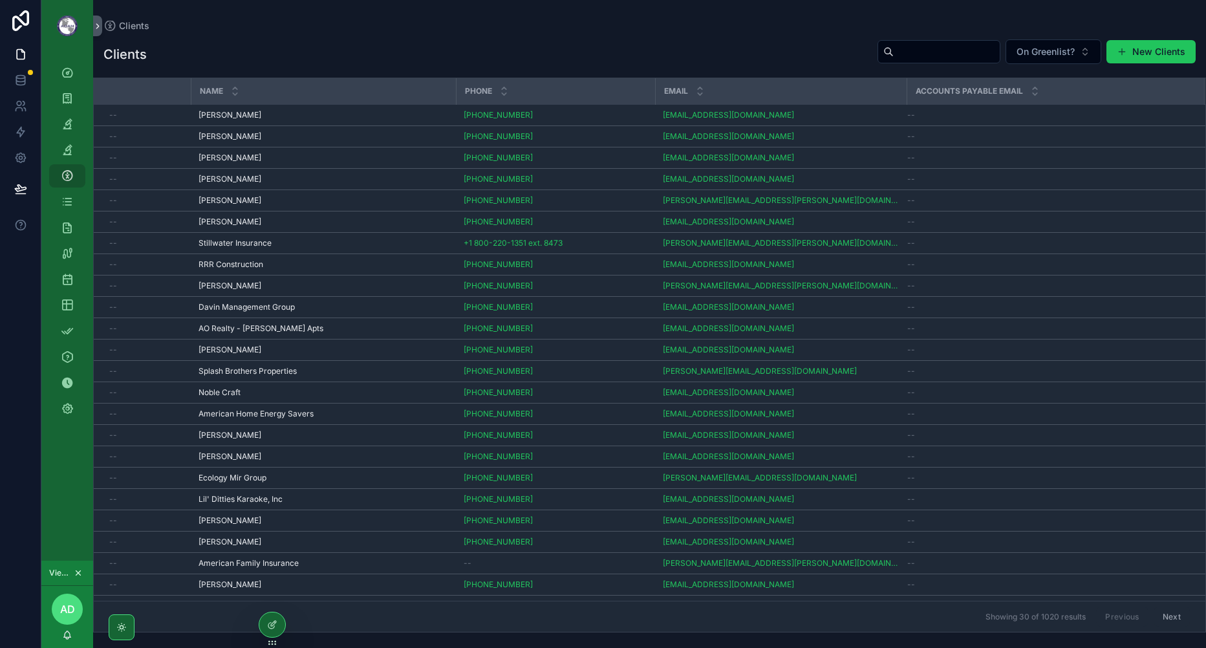
drag, startPoint x: 502, startPoint y: 41, endPoint x: 413, endPoint y: 45, distance: 89.3
click at [265, 630] on div at bounding box center [272, 624] width 26 height 25
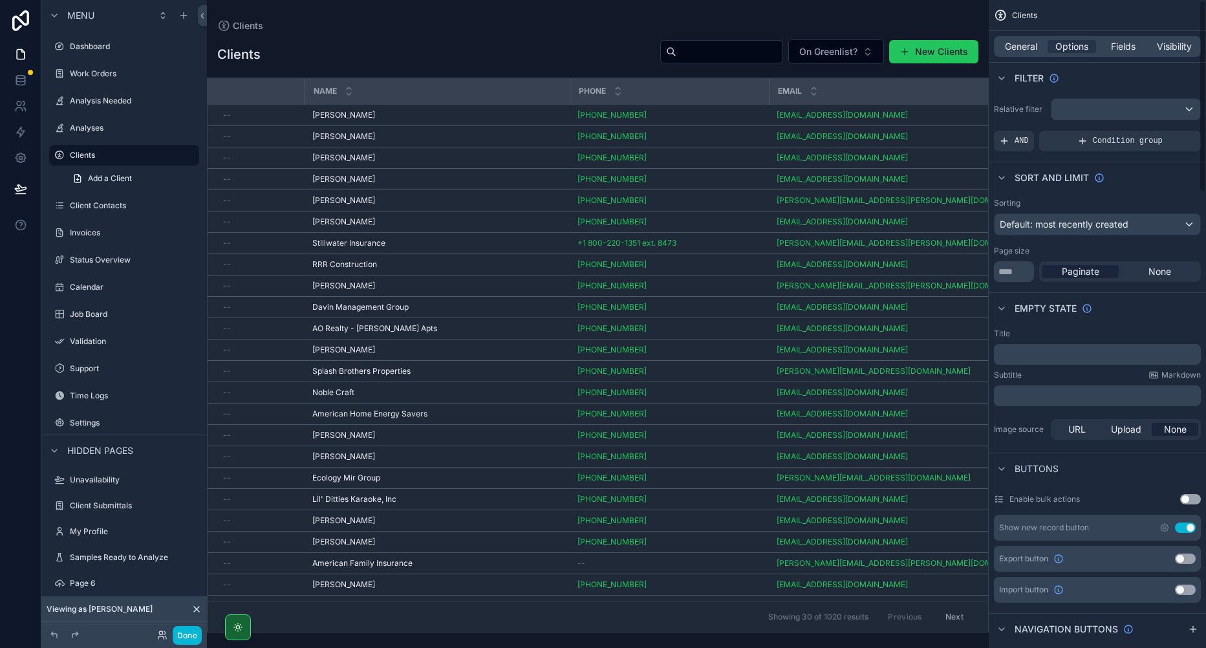
click at [1118, 45] on span "Fields" at bounding box center [1123, 46] width 25 height 13
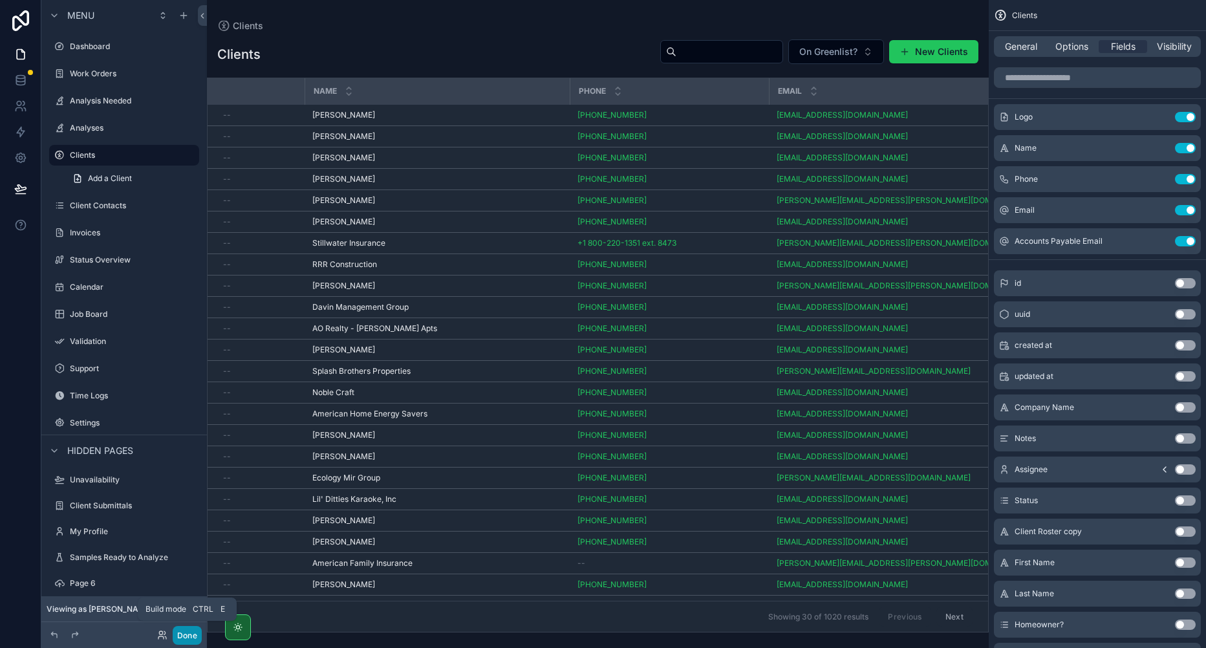
click at [190, 633] on button "Done" at bounding box center [187, 635] width 29 height 19
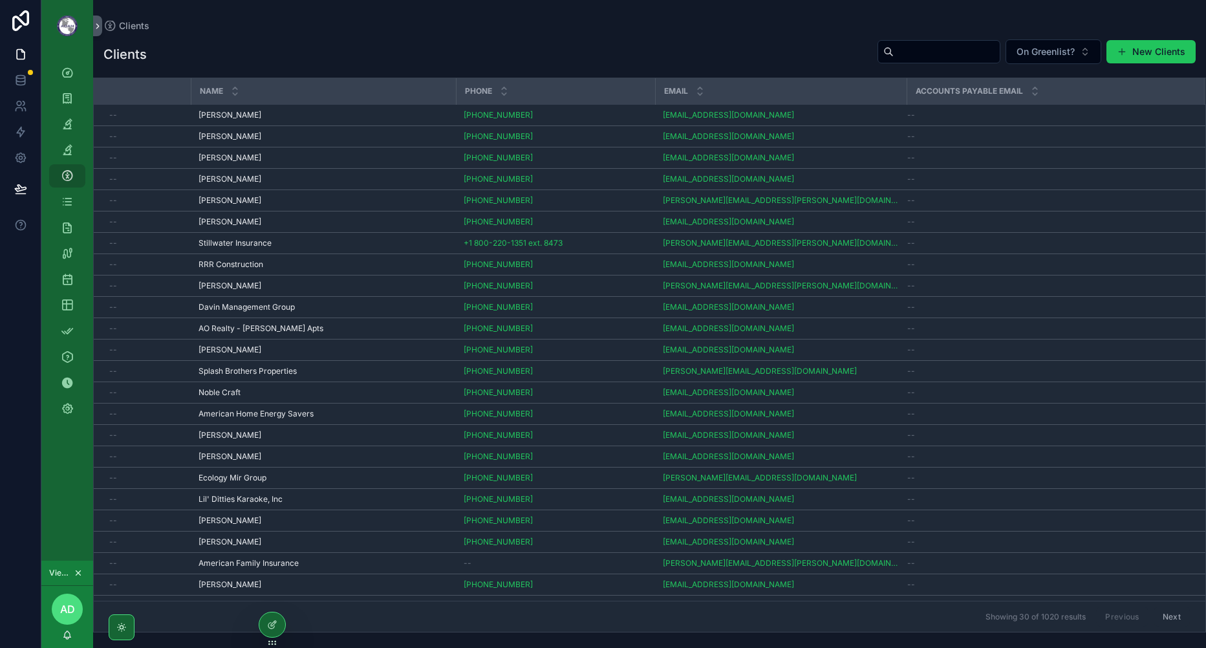
click at [0, 0] on icon "scrollable content" at bounding box center [0, 0] width 0 height 0
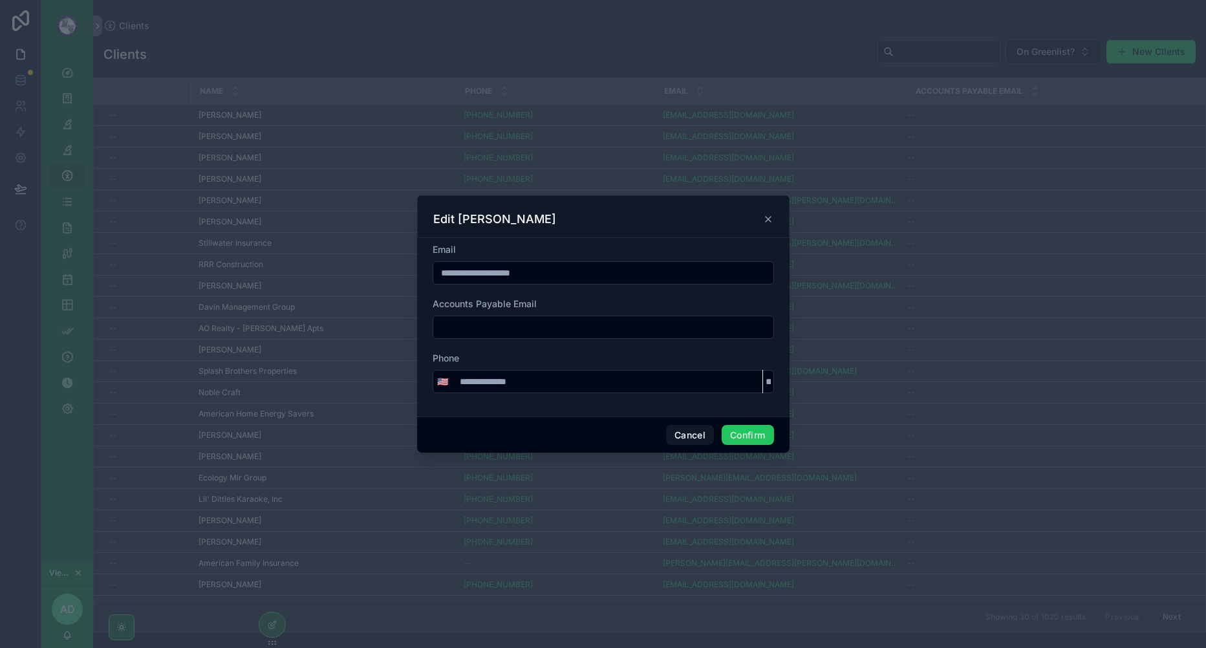
click at [544, 322] on input "text" at bounding box center [603, 327] width 340 height 18
click at [698, 434] on button "Cancel" at bounding box center [690, 435] width 48 height 21
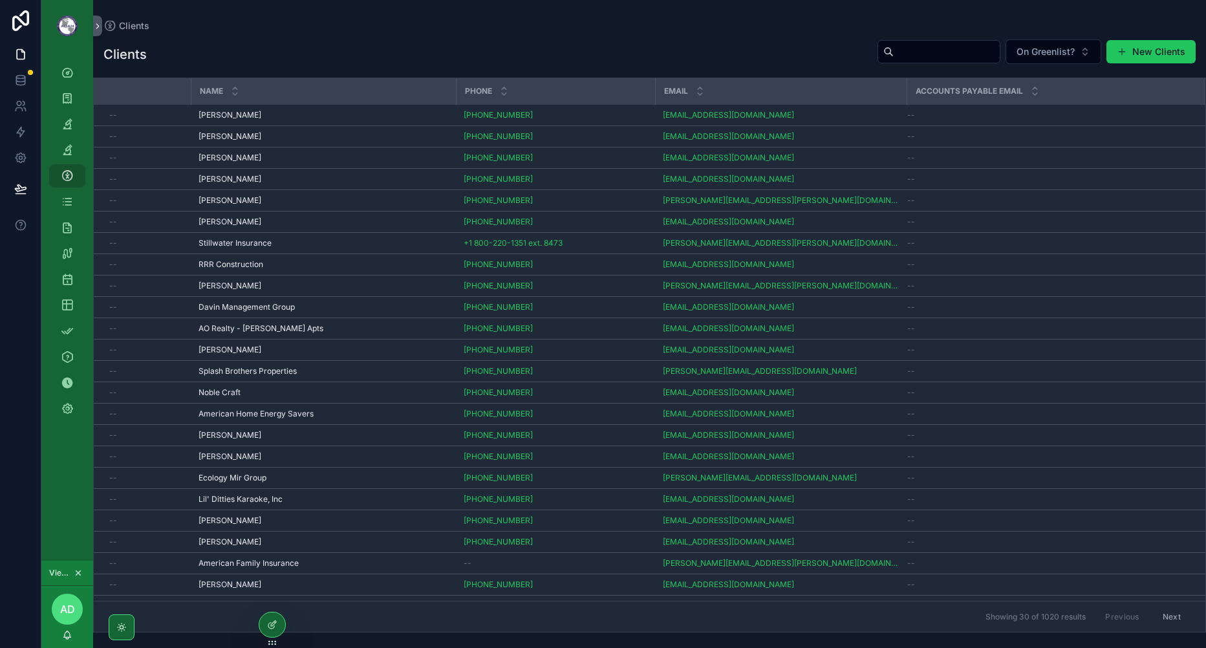
click at [447, 58] on div "Clients On Greenlist? New Clients" at bounding box center [649, 54] width 1092 height 31
click at [394, 70] on div "Clients On Greenlist? New Clients" at bounding box center [649, 54] width 1092 height 31
click at [66, 101] on icon "scrollable content" at bounding box center [67, 98] width 13 height 13
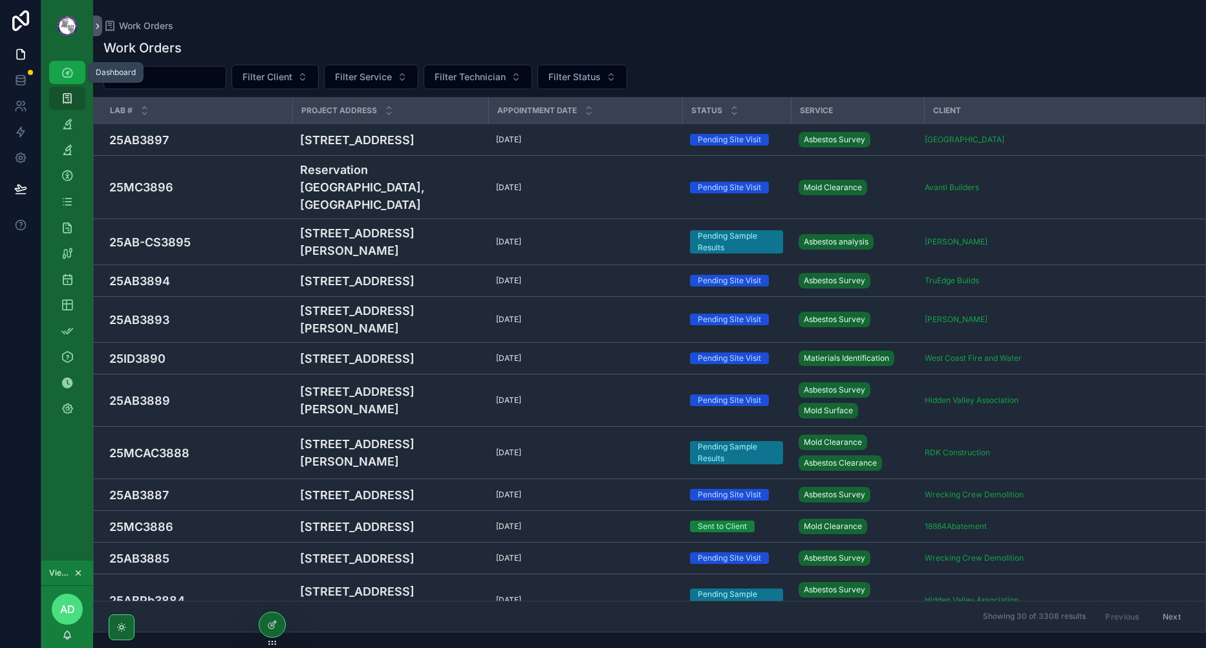
click at [59, 81] on div "Dashboard" at bounding box center [67, 72] width 21 height 21
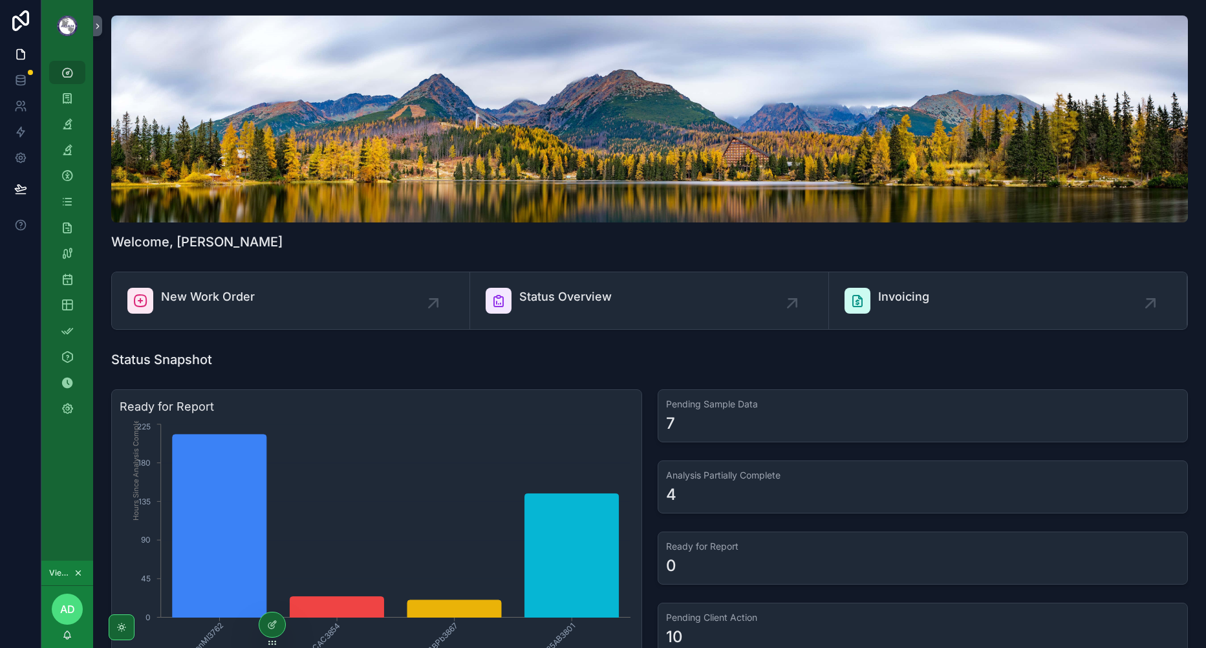
click at [917, 299] on span "Invoicing" at bounding box center [903, 297] width 51 height 18
